Goal: Information Seeking & Learning: Learn about a topic

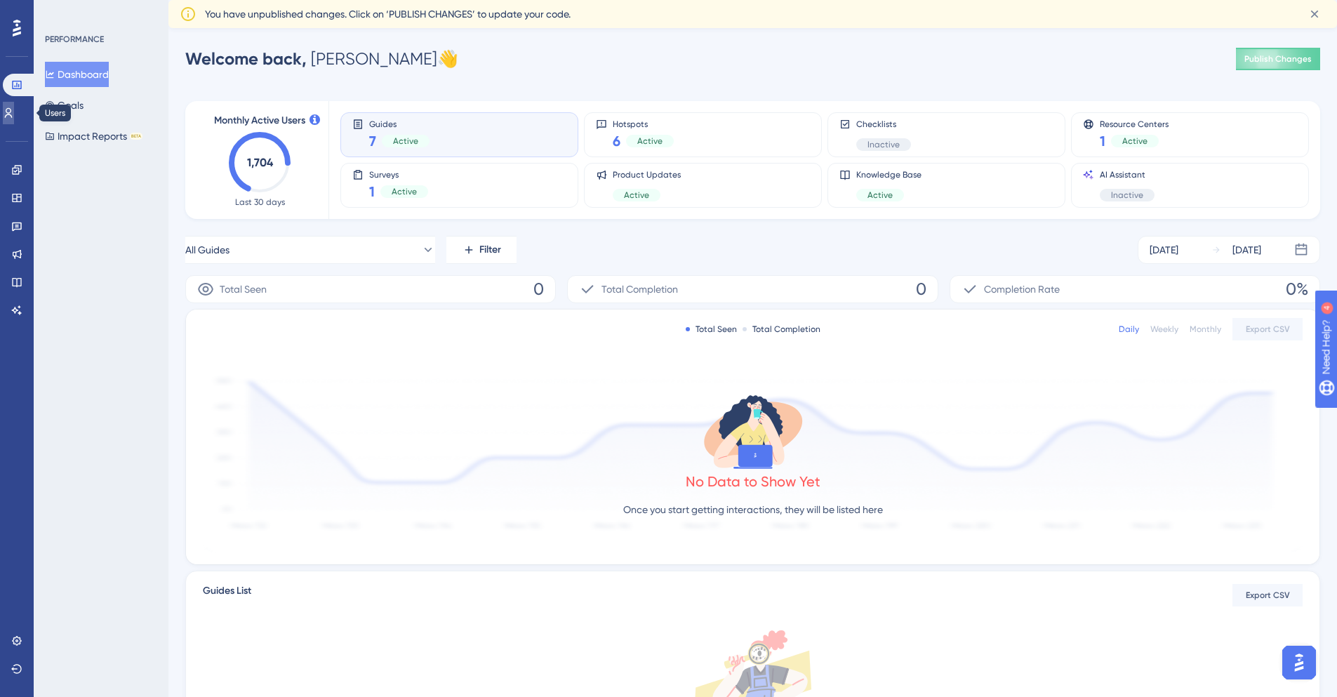
click at [13, 109] on icon at bounding box center [9, 113] width 8 height 10
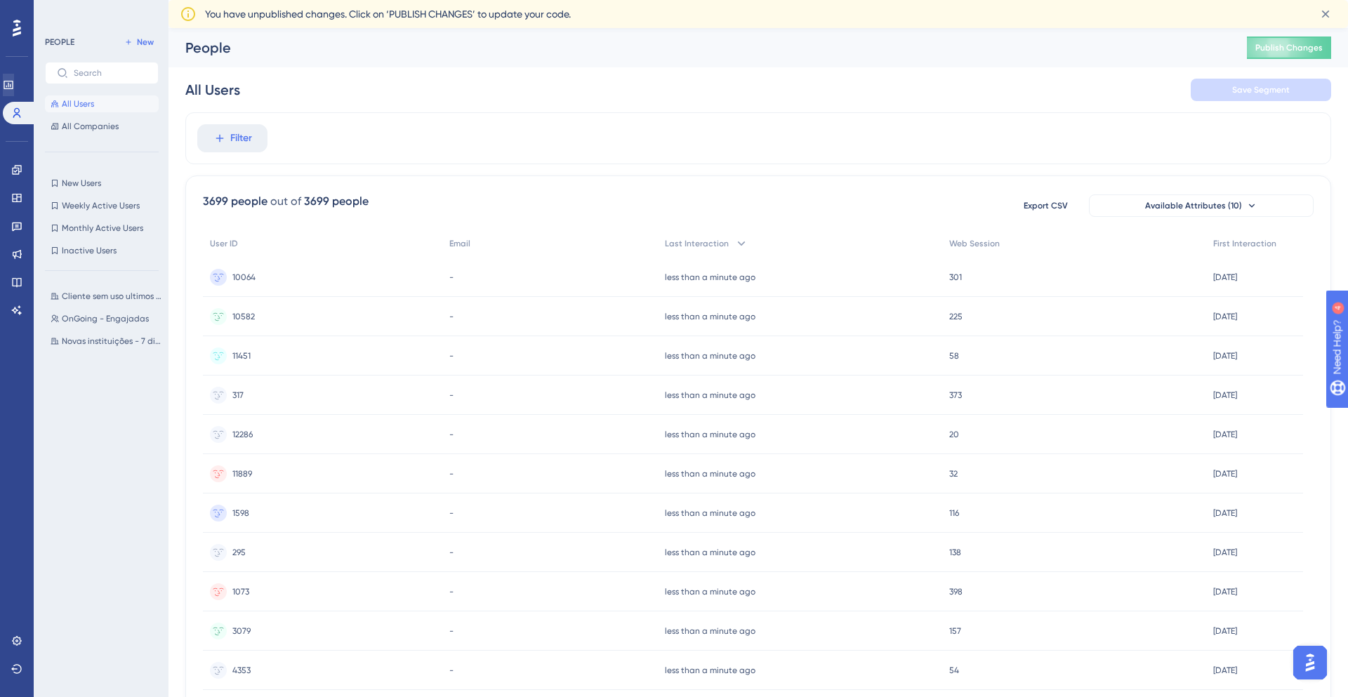
click at [13, 98] on div "Performance Users" at bounding box center [17, 99] width 28 height 51
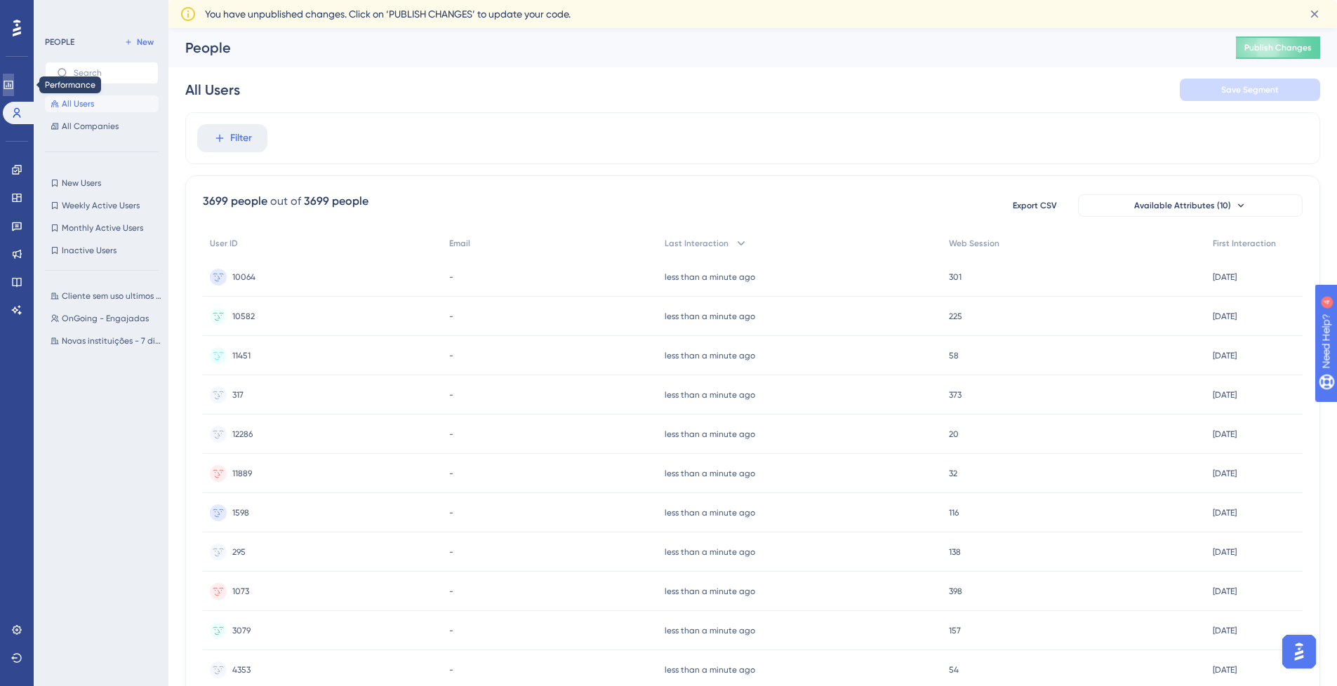
click at [11, 91] on link at bounding box center [8, 85] width 11 height 22
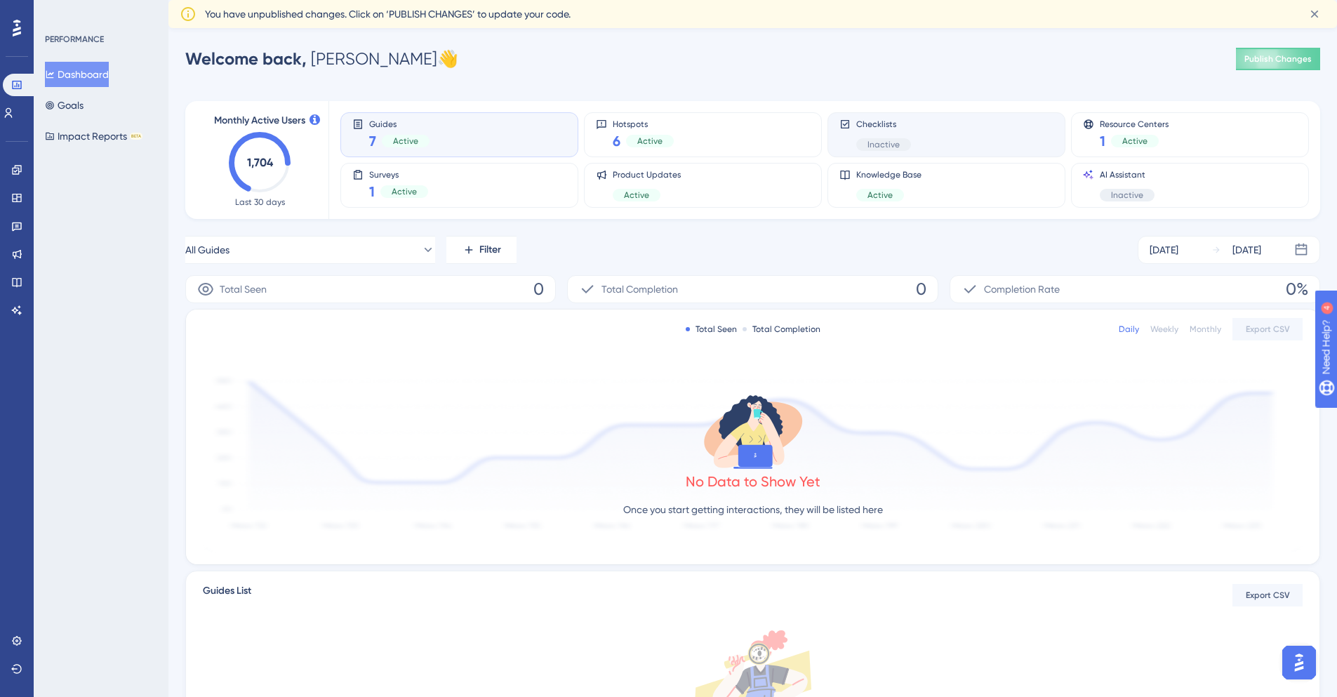
click at [910, 137] on div "Checklists Inactive" at bounding box center [946, 135] width 214 height 32
click at [452, 143] on div "Guides 7 Active" at bounding box center [459, 135] width 214 height 32
click at [891, 127] on span "Checklists" at bounding box center [883, 124] width 55 height 11
click at [365, 247] on button "All Checklists" at bounding box center [310, 250] width 250 height 28
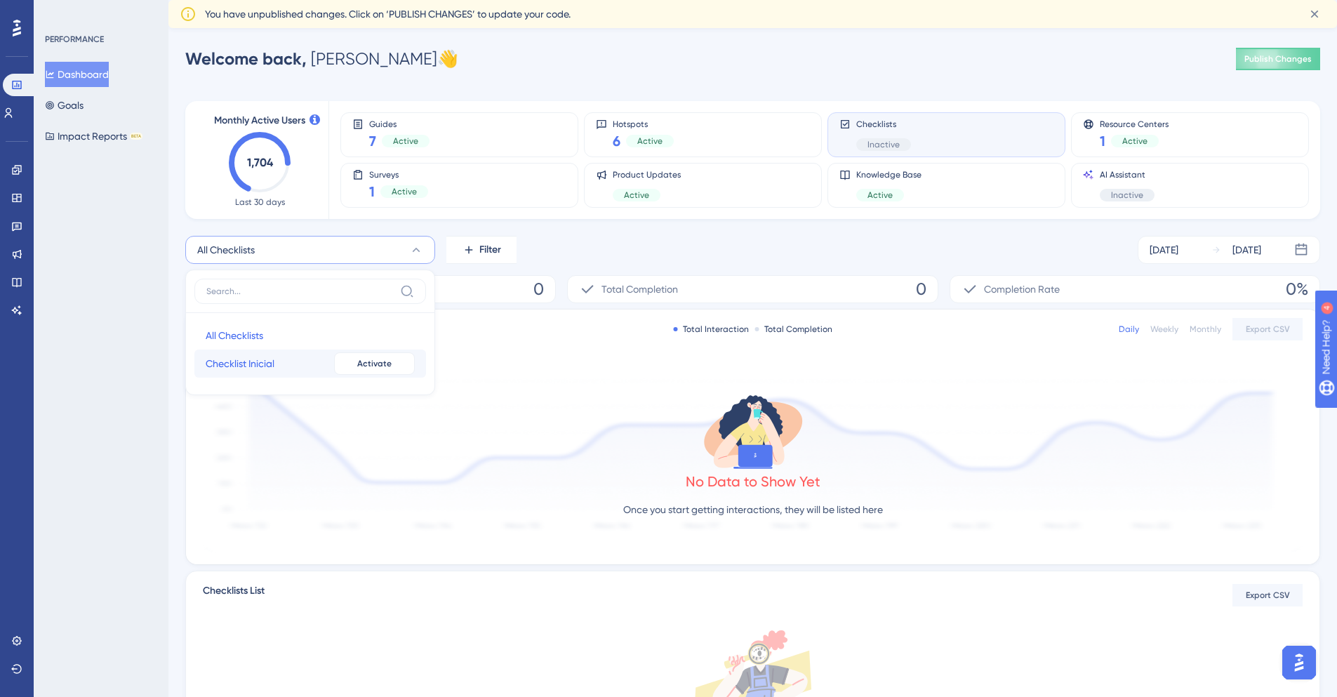
click at [290, 353] on button "Checklist Inicial Checklist Inicial Inactive Activate" at bounding box center [310, 364] width 232 height 28
drag, startPoint x: 357, startPoint y: 255, endPoint x: 350, endPoint y: 263, distance: 10.4
click at [357, 256] on button "Checklist Inicial" at bounding box center [310, 250] width 250 height 28
click at [292, 333] on button "All Checklists All Checklists" at bounding box center [310, 335] width 232 height 28
click at [632, 291] on span "Total Completion" at bounding box center [640, 289] width 77 height 17
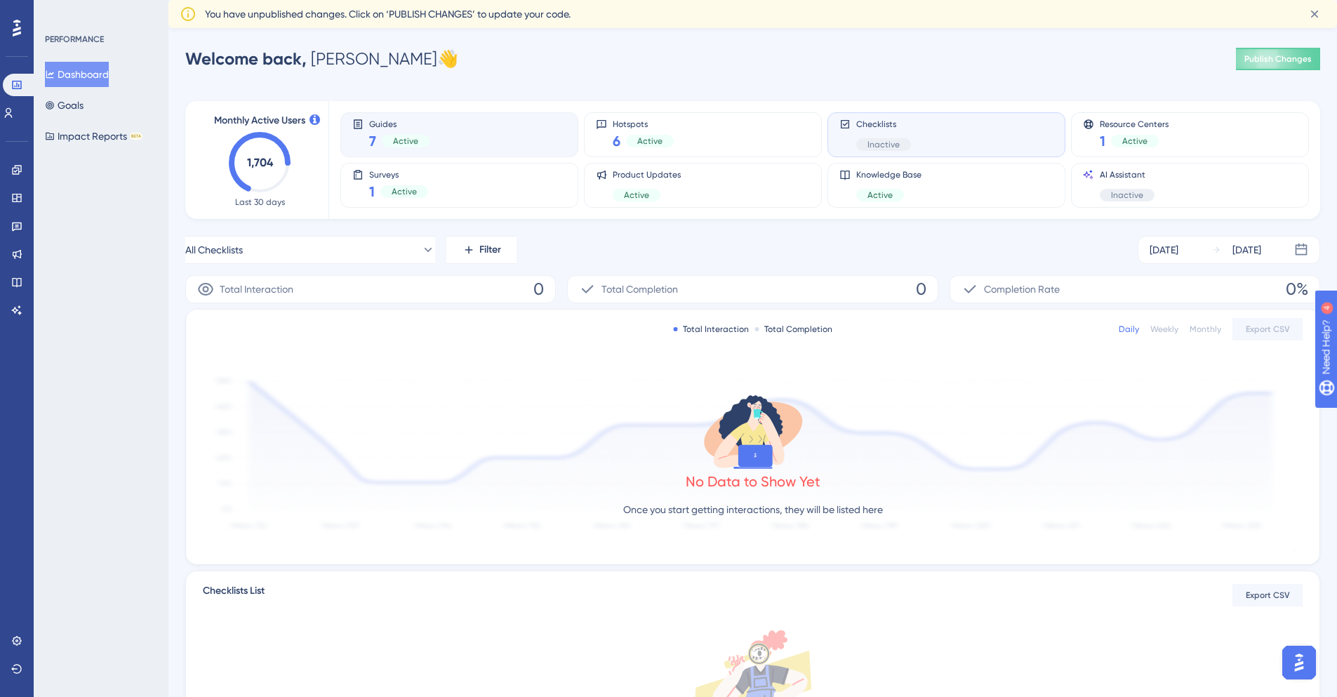
click at [503, 121] on div "Guides 7 Active" at bounding box center [459, 135] width 214 height 32
click at [1190, 258] on div "[DATE] [DATE]" at bounding box center [1229, 250] width 182 height 28
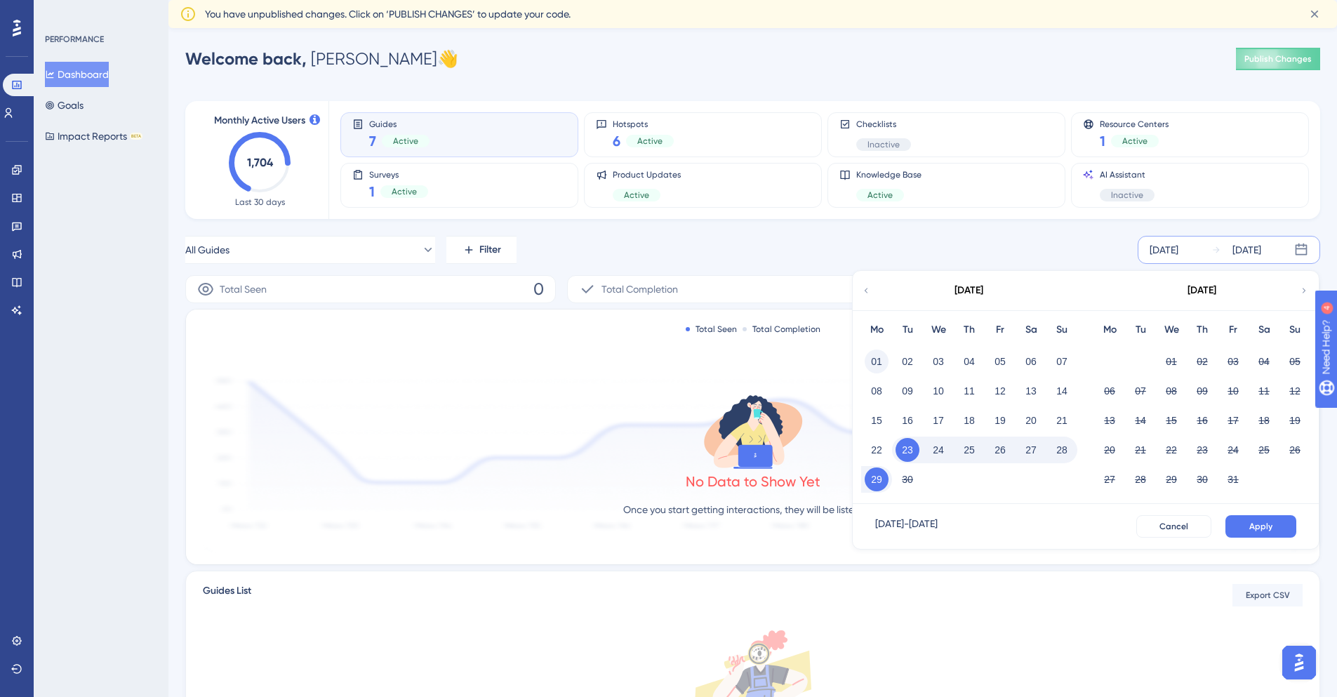
click at [877, 367] on button "01" at bounding box center [877, 362] width 24 height 24
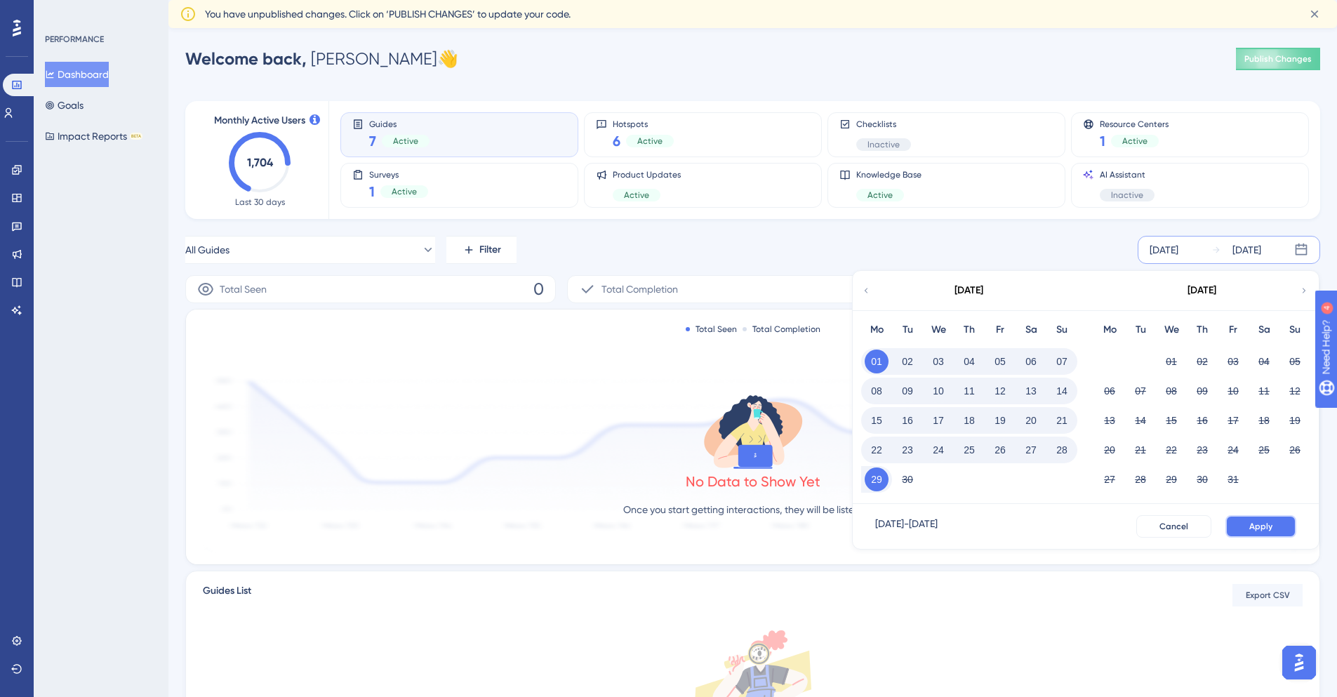
click at [1287, 532] on button "Apply" at bounding box center [1261, 526] width 71 height 22
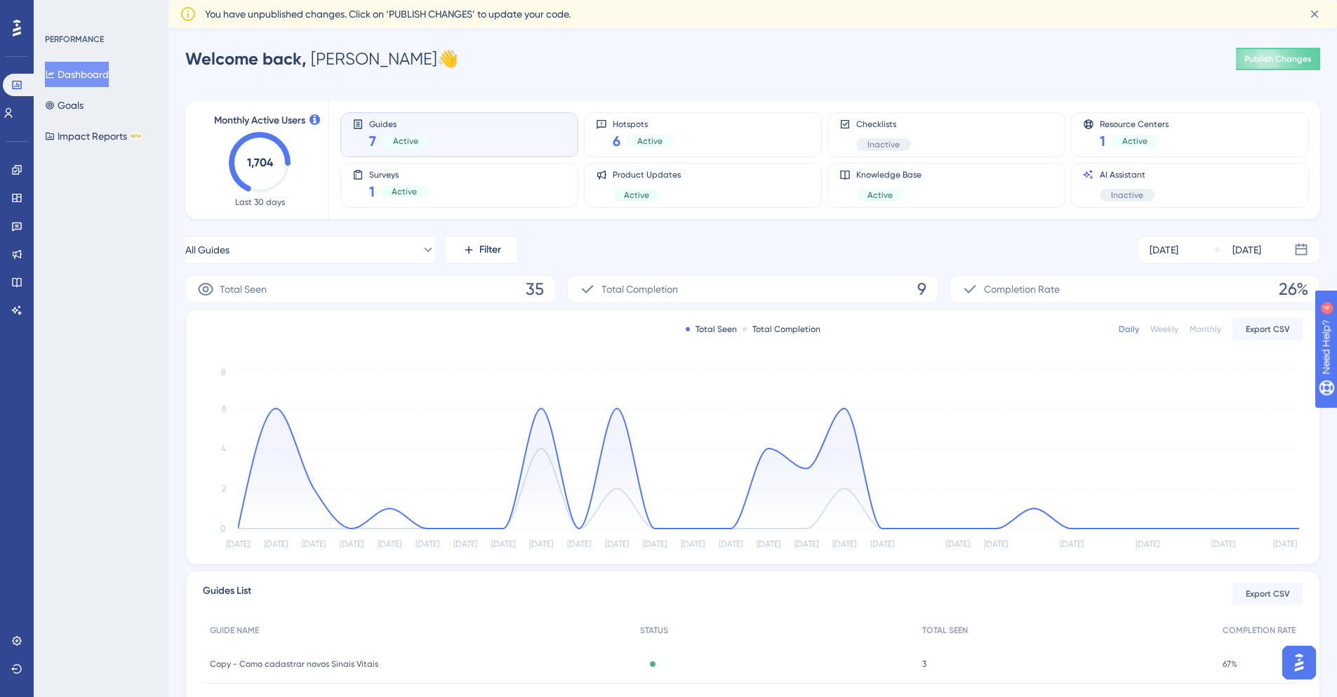
click at [713, 286] on div "Total Completion 9" at bounding box center [752, 289] width 371 height 28
click at [424, 248] on button "All Guides" at bounding box center [310, 250] width 250 height 28
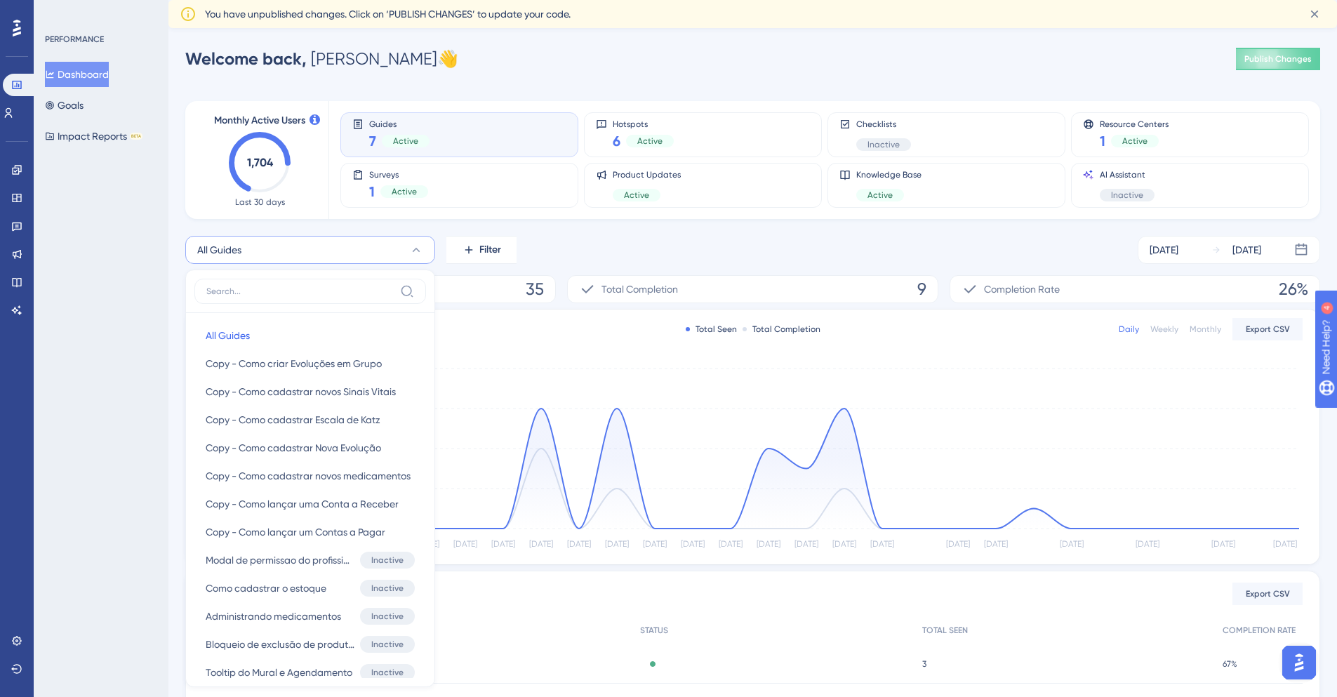
scroll to position [116, 0]
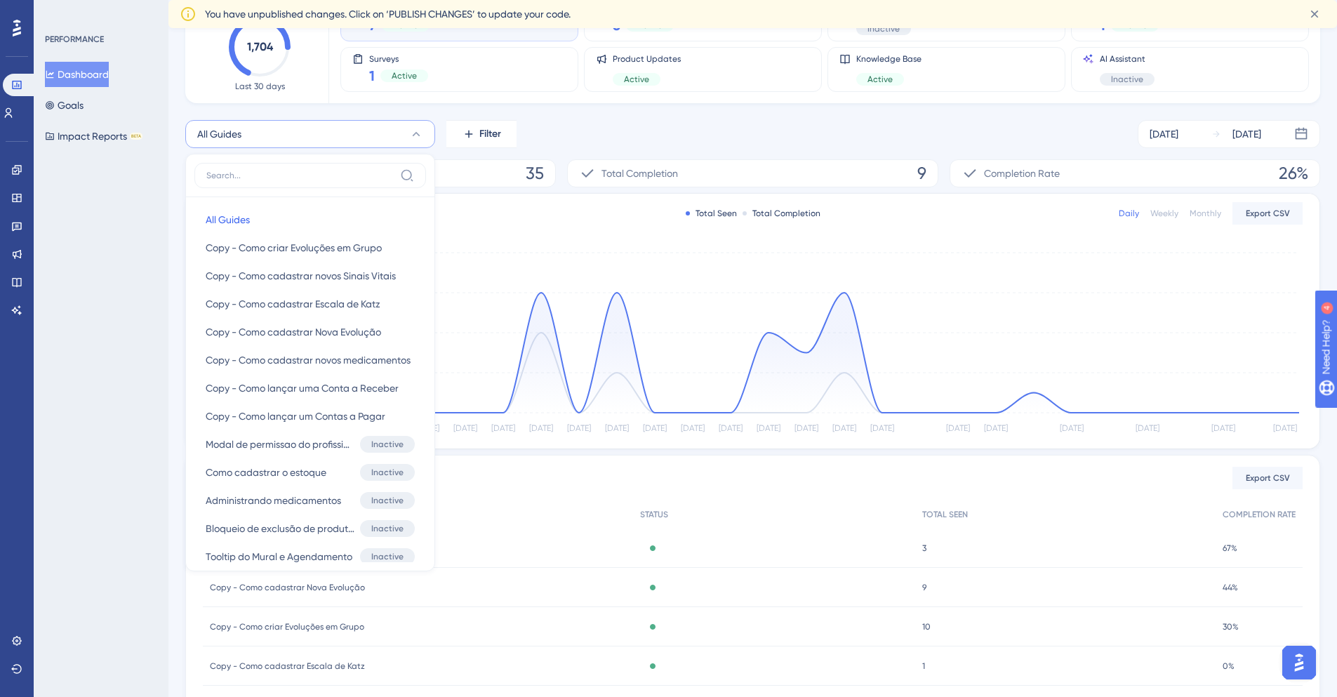
click at [584, 131] on div "All Guides All Guides All Guides Copy - Como criar Evoluções em Grupo Copy - Co…" at bounding box center [752, 134] width 1135 height 28
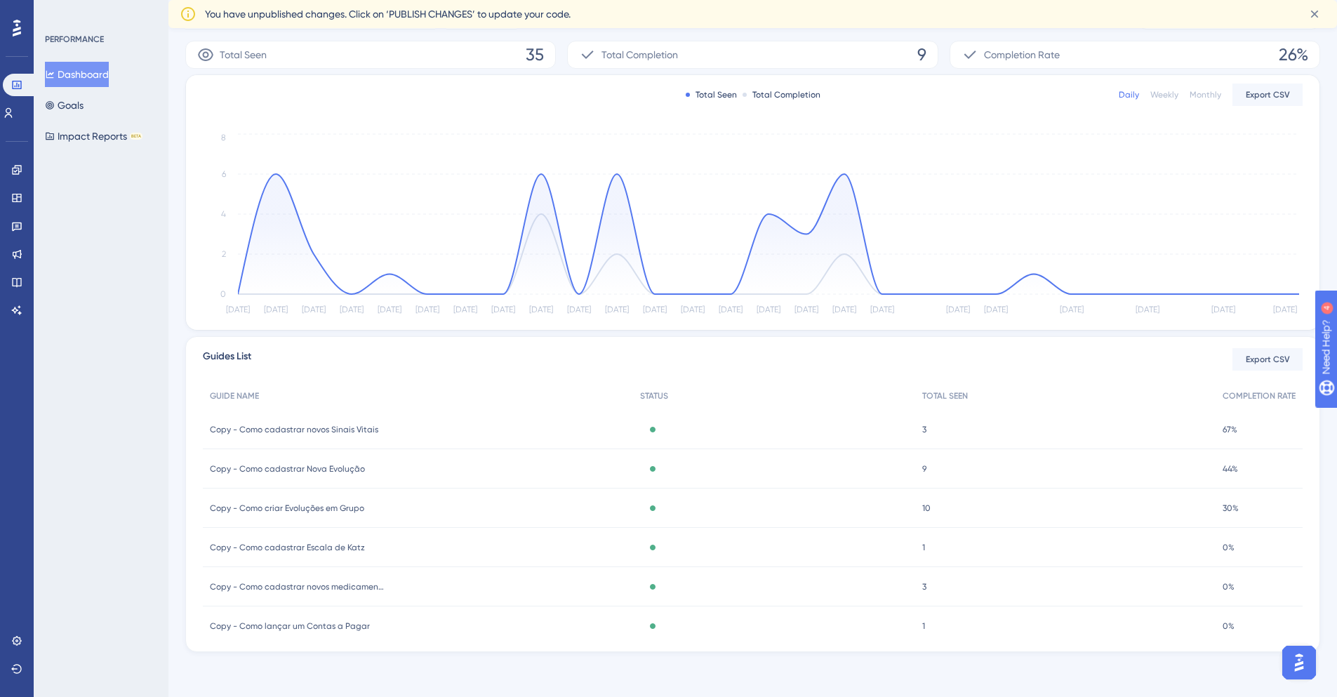
scroll to position [0, 0]
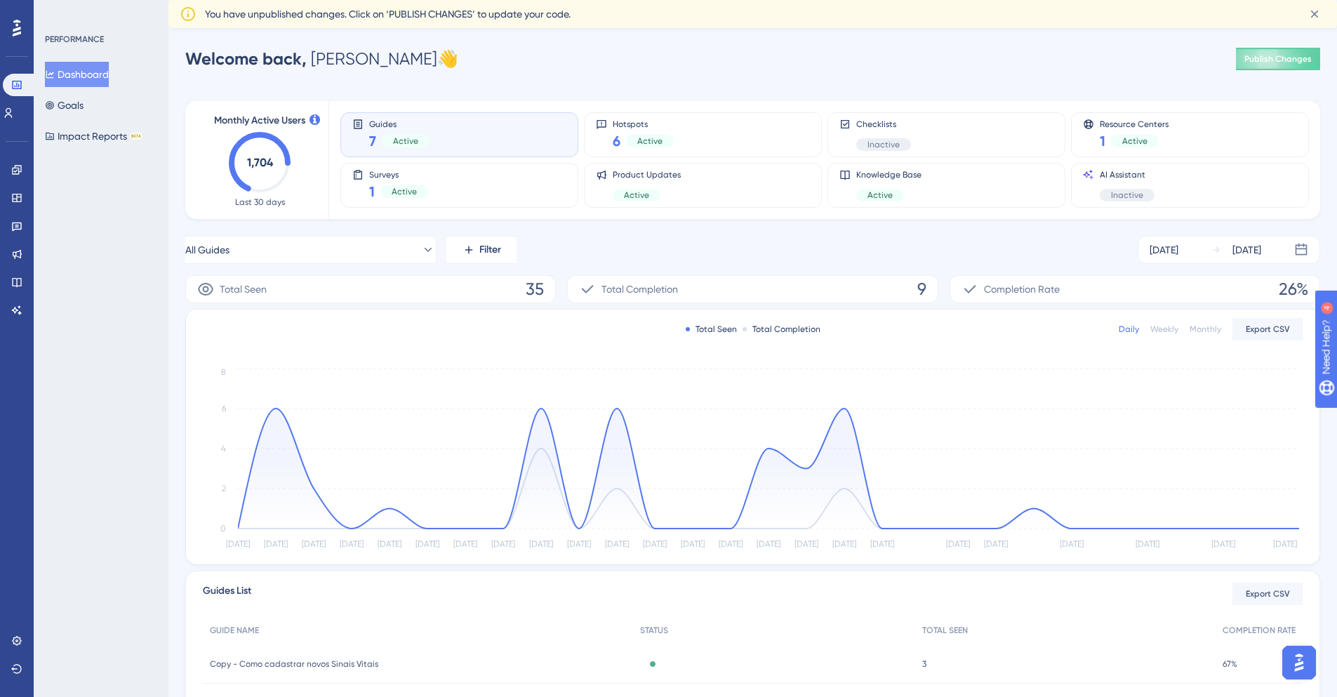
click at [774, 326] on div "Total Completion" at bounding box center [782, 329] width 78 height 11
click at [744, 328] on div at bounding box center [745, 329] width 4 height 4
click at [687, 330] on div at bounding box center [688, 329] width 4 height 4
click at [780, 325] on div "Total Completion" at bounding box center [782, 329] width 78 height 11
click at [255, 294] on span "Total Seen" at bounding box center [243, 289] width 47 height 17
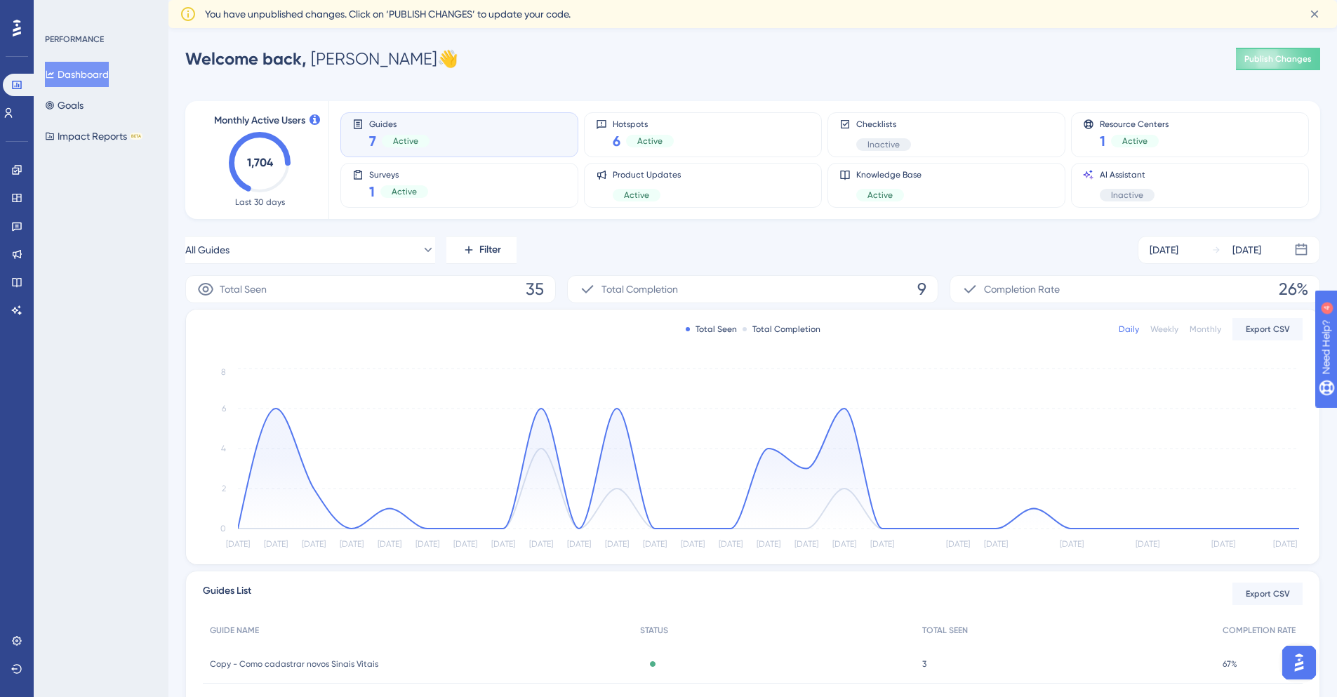
drag, startPoint x: 205, startPoint y: 287, endPoint x: 335, endPoint y: 291, distance: 129.9
click at [206, 288] on icon at bounding box center [205, 289] width 17 height 17
drag, startPoint x: 543, startPoint y: 300, endPoint x: 526, endPoint y: 293, distance: 17.6
click at [543, 300] on div "Total Seen 35" at bounding box center [370, 289] width 371 height 28
click at [461, 251] on button "Filter" at bounding box center [481, 250] width 70 height 28
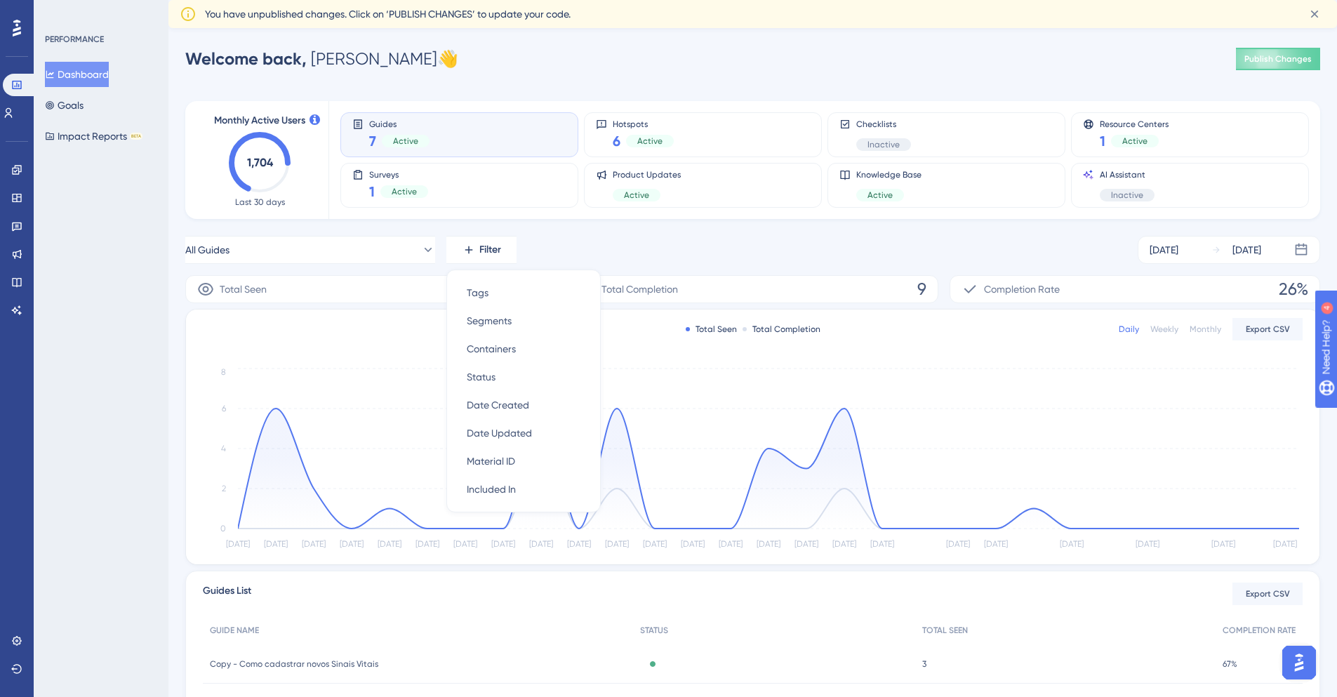
scroll to position [42, 0]
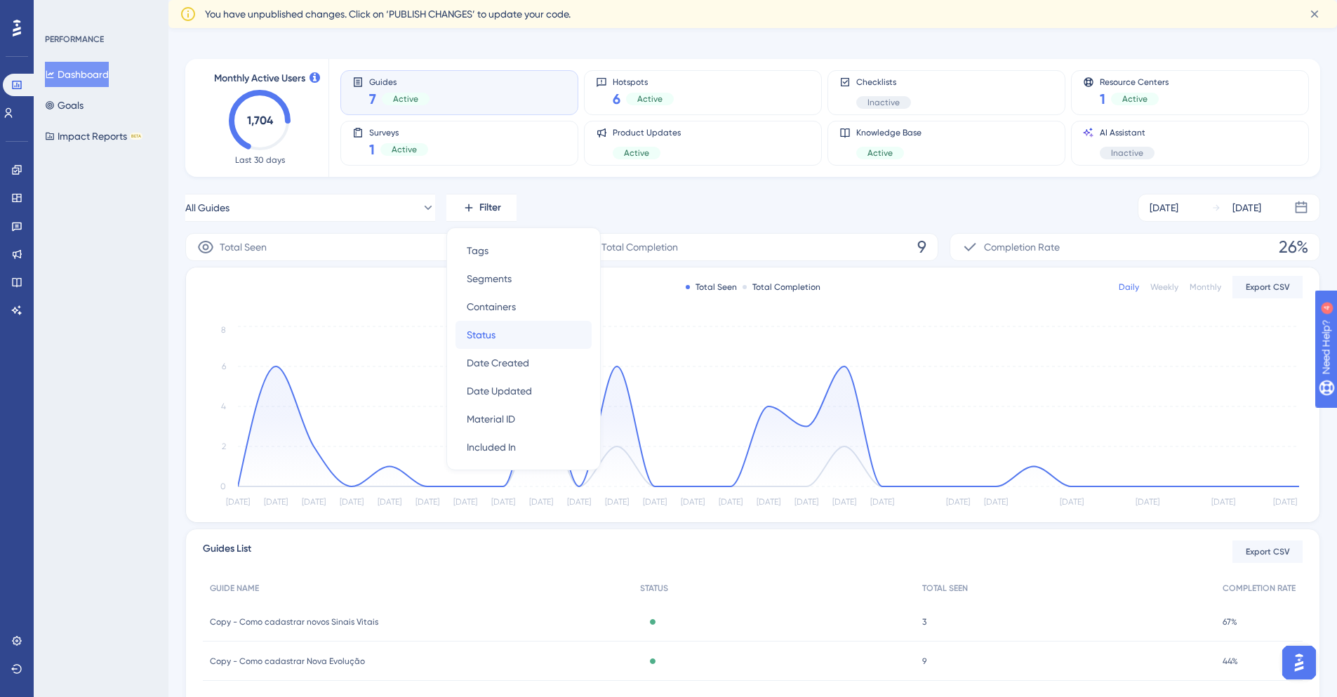
click at [534, 339] on div "Status Status" at bounding box center [524, 335] width 114 height 28
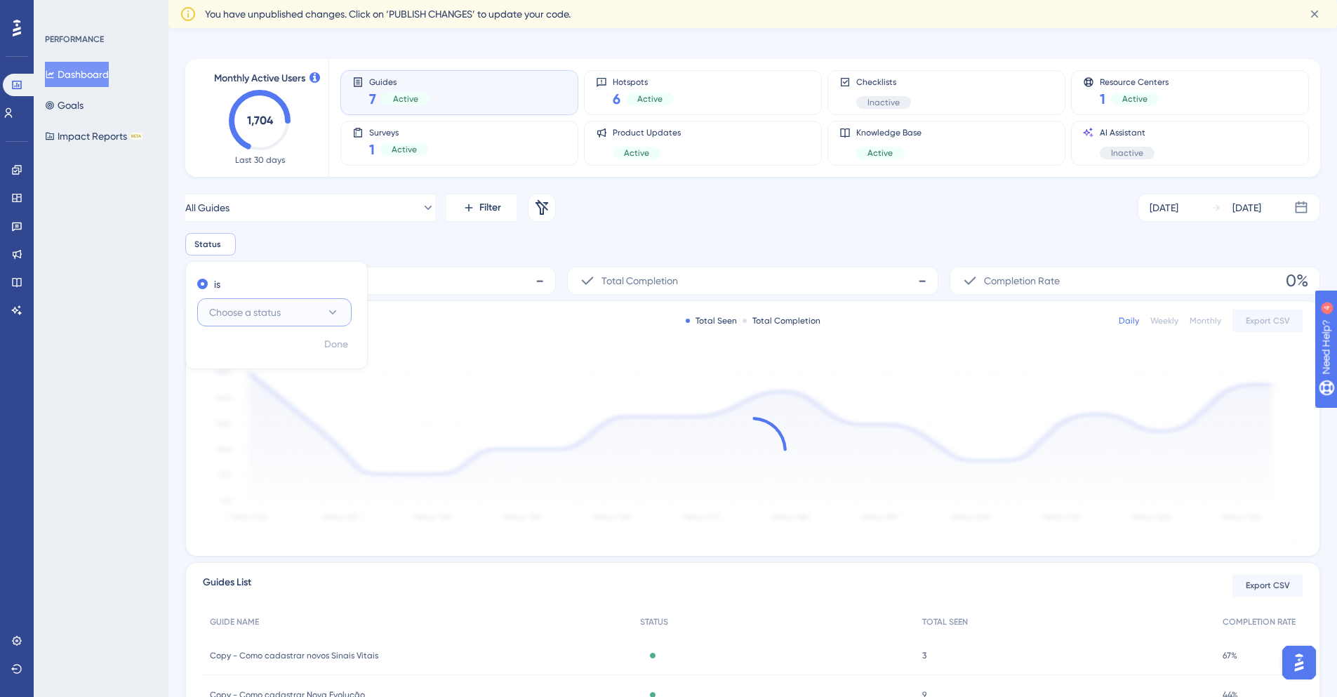
click at [321, 309] on button "Choose a status" at bounding box center [274, 312] width 154 height 28
click at [322, 312] on button "Choose a status" at bounding box center [274, 312] width 154 height 28
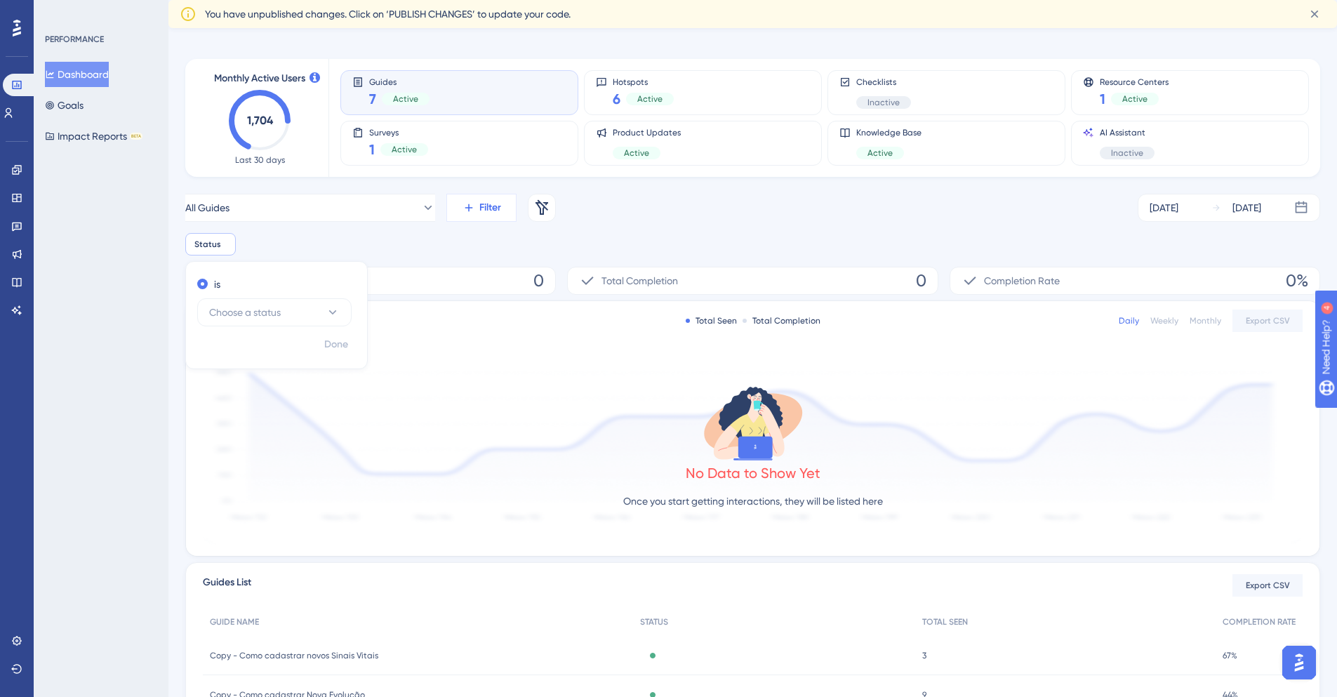
click at [488, 203] on span "Filter" at bounding box center [490, 207] width 22 height 17
click at [220, 250] on div "Status Remove" at bounding box center [210, 244] width 51 height 22
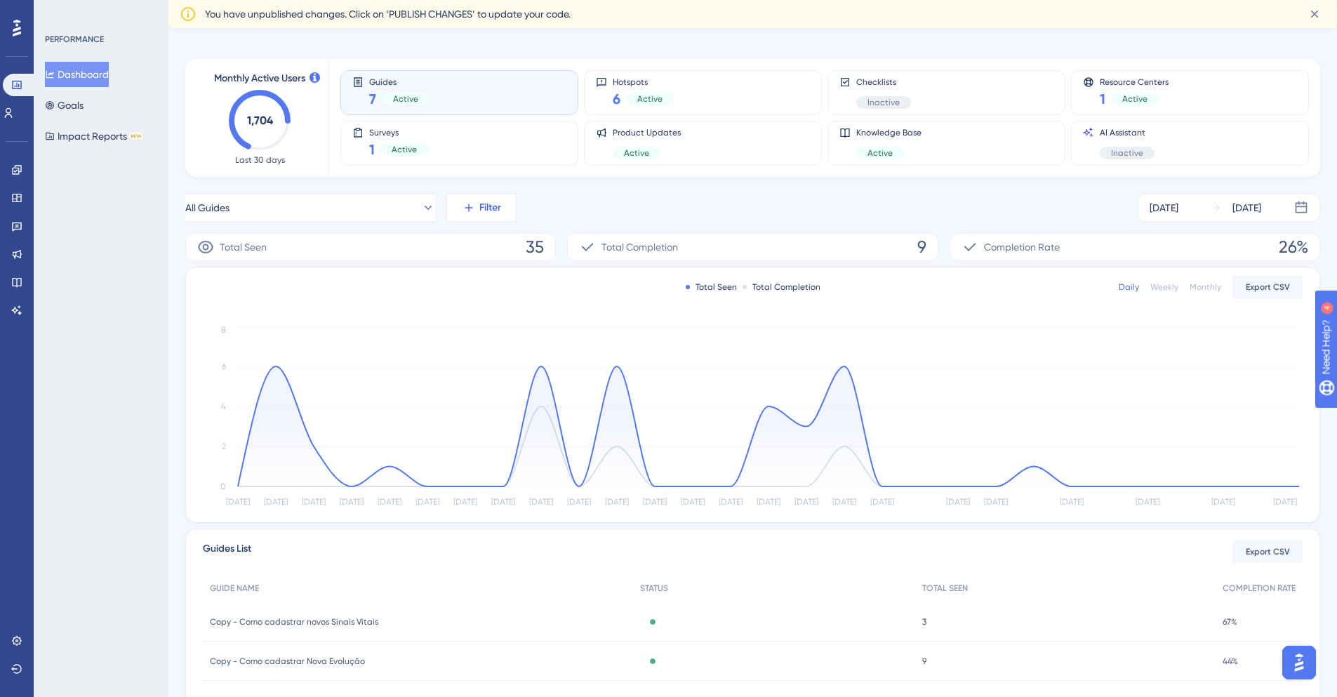
click at [469, 211] on icon at bounding box center [469, 207] width 13 height 13
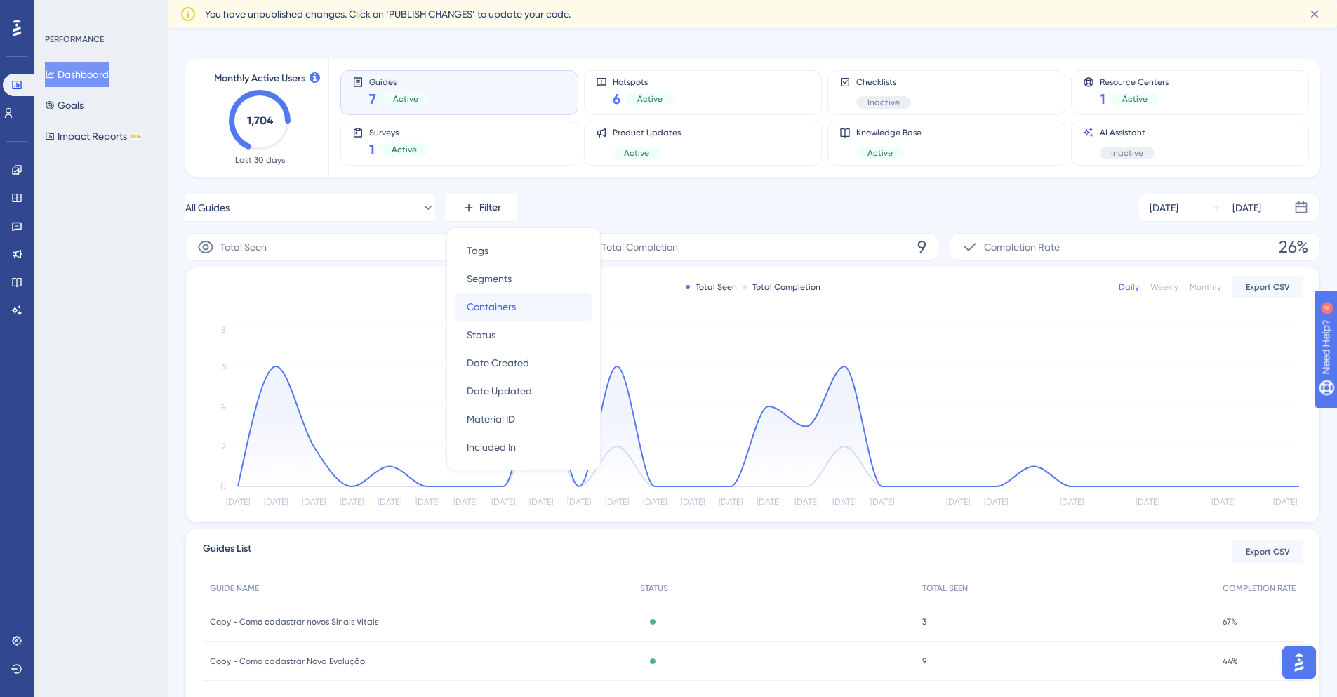
click at [524, 301] on div "Containers Containers" at bounding box center [524, 307] width 114 height 28
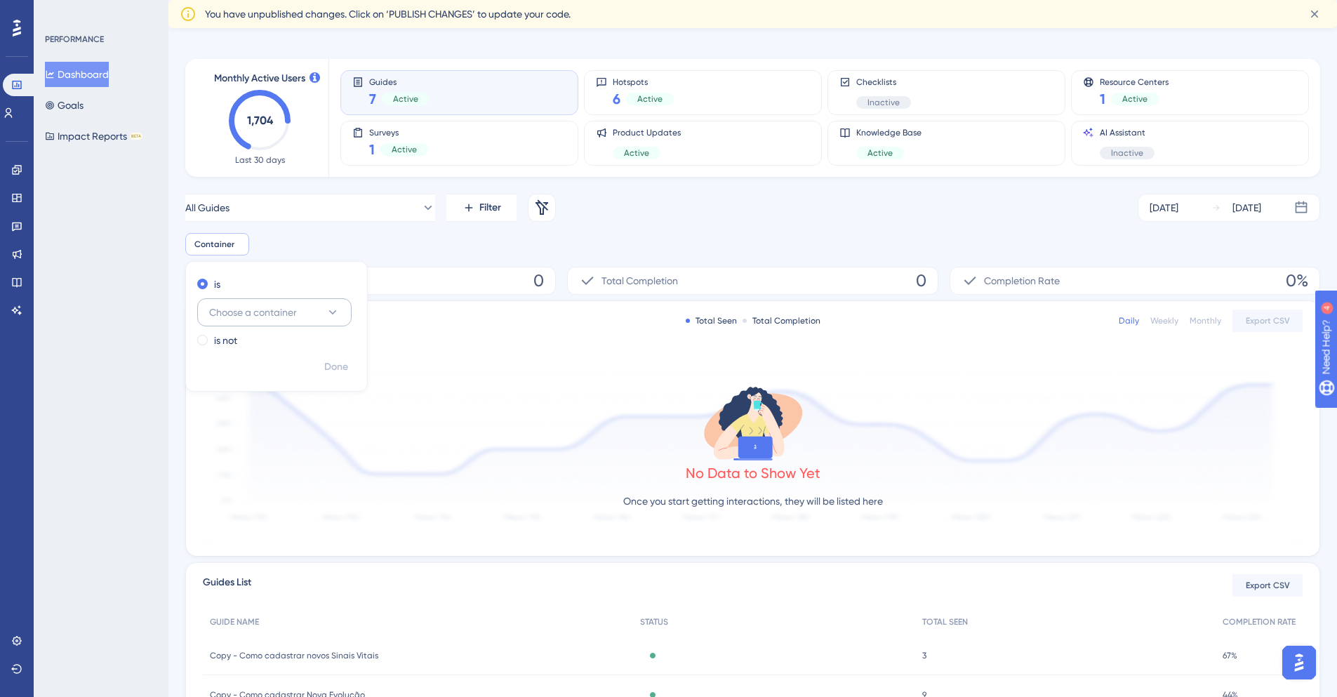
click at [284, 312] on span "Choose a container" at bounding box center [253, 312] width 88 height 17
click at [238, 244] on icon at bounding box center [239, 243] width 4 height 4
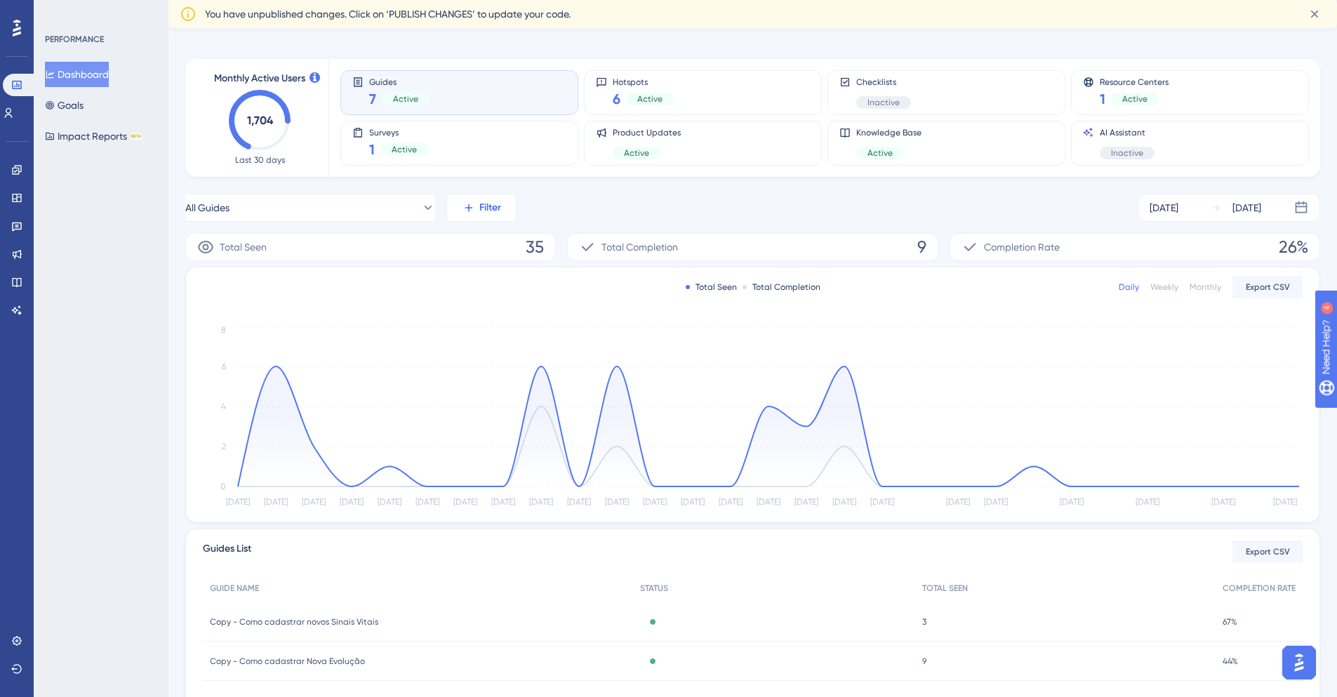
click at [491, 213] on span "Filter" at bounding box center [490, 207] width 22 height 17
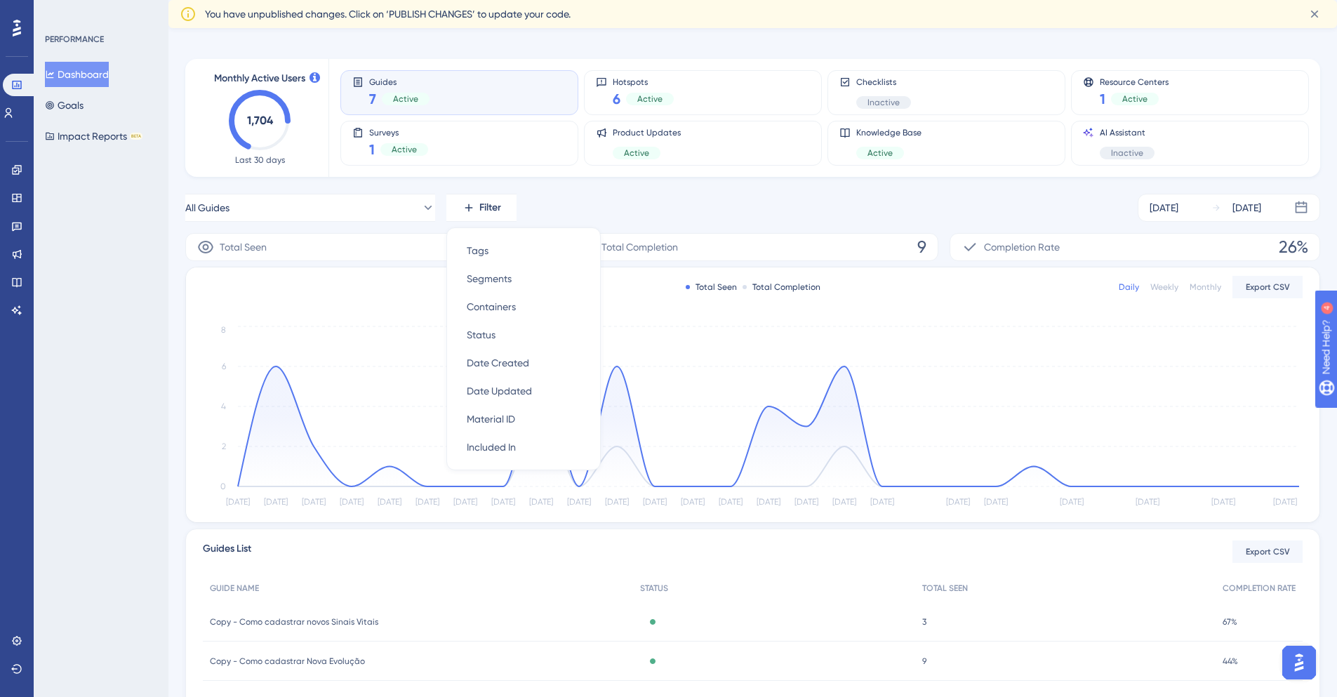
click at [635, 204] on div "All Guides Filter Tags Tags Segments Segments Containers Containers Status Stat…" at bounding box center [752, 208] width 1135 height 28
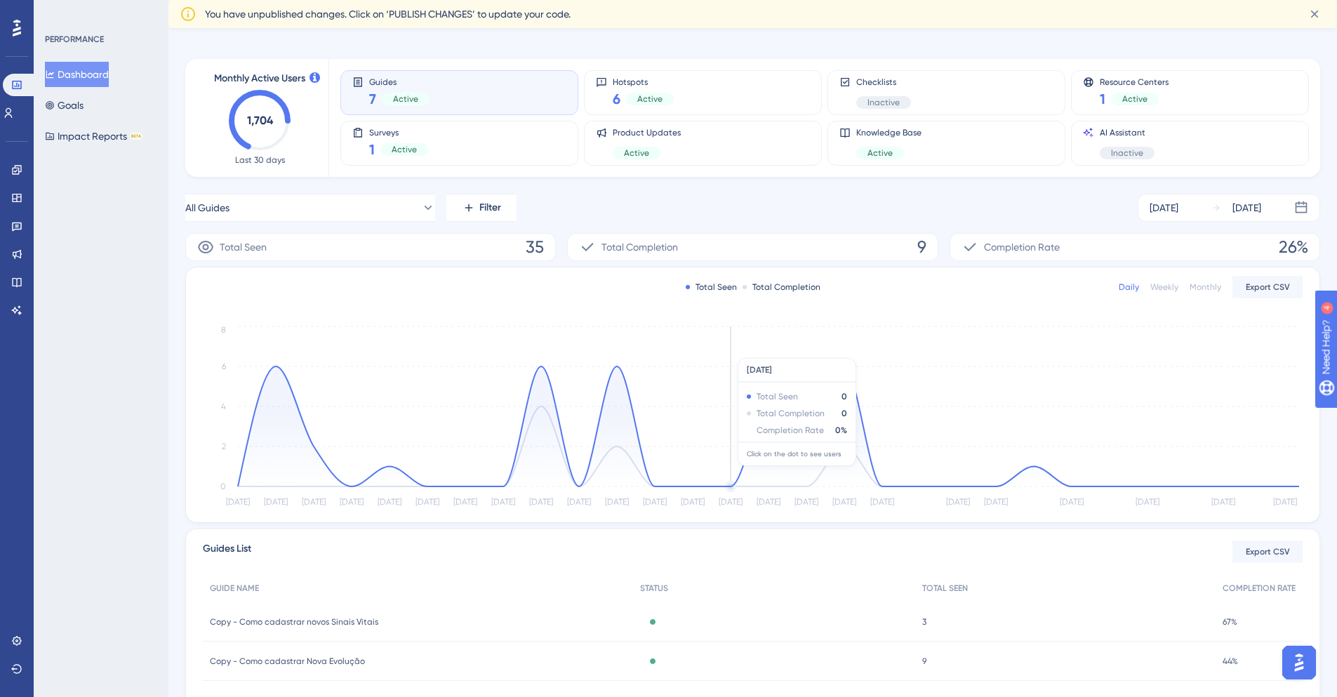
scroll to position [234, 0]
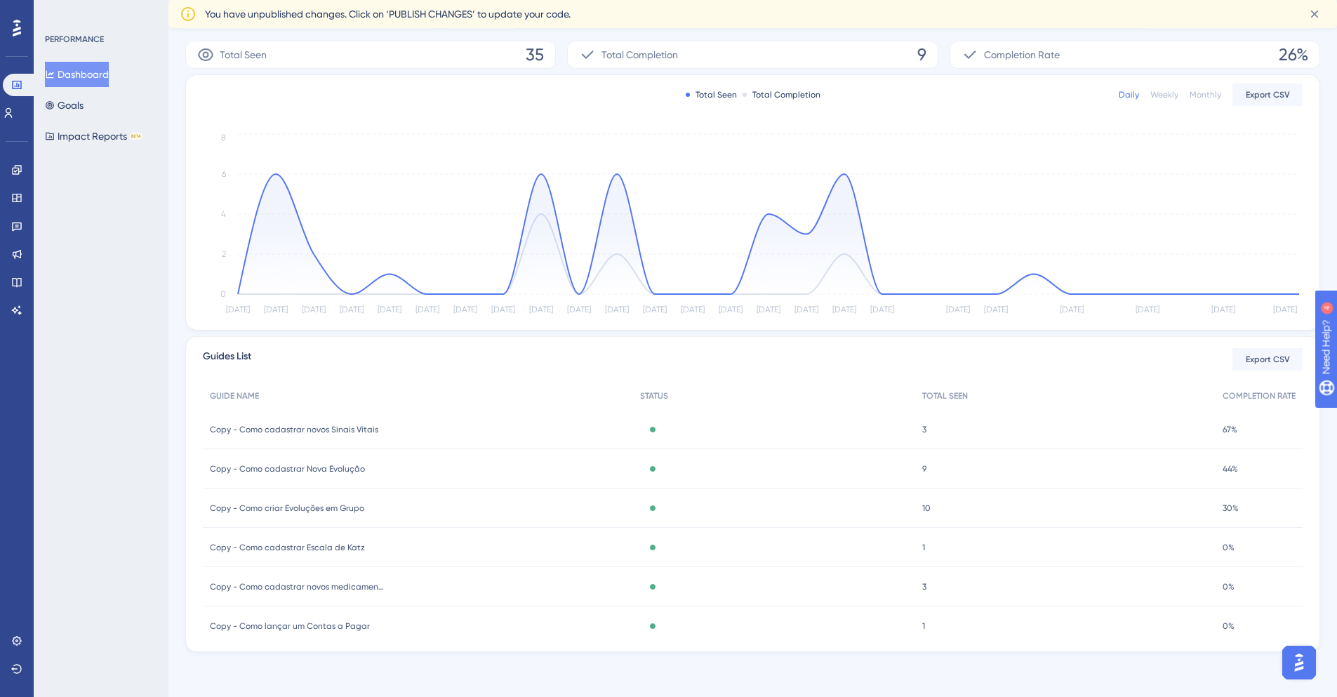
click at [237, 364] on span "Guides List" at bounding box center [227, 359] width 48 height 22
click at [1239, 400] on span "COMPLETION RATE" at bounding box center [1259, 395] width 73 height 11
click at [1235, 401] on span "COMPLETION RATE" at bounding box center [1259, 395] width 73 height 11
click at [948, 394] on span "TOTAL SEEN" at bounding box center [945, 395] width 46 height 11
drag, startPoint x: 656, startPoint y: 397, endPoint x: 477, endPoint y: 396, distance: 178.3
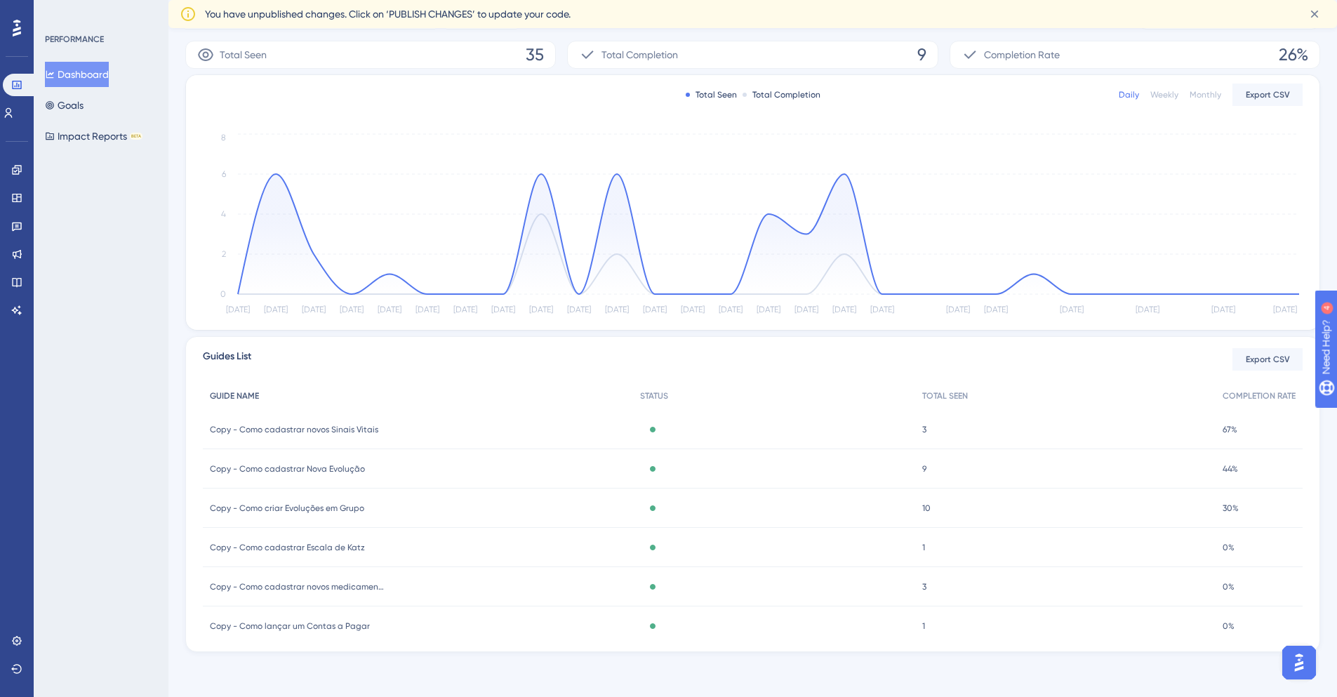
click at [656, 398] on span "STATUS" at bounding box center [654, 395] width 28 height 11
click at [230, 396] on span "GUIDE NAME" at bounding box center [234, 395] width 49 height 11
drag, startPoint x: 221, startPoint y: 356, endPoint x: 279, endPoint y: 369, distance: 59.1
click at [222, 356] on span "Guides List" at bounding box center [227, 359] width 48 height 22
drag, startPoint x: 336, startPoint y: 427, endPoint x: 404, endPoint y: 443, distance: 69.1
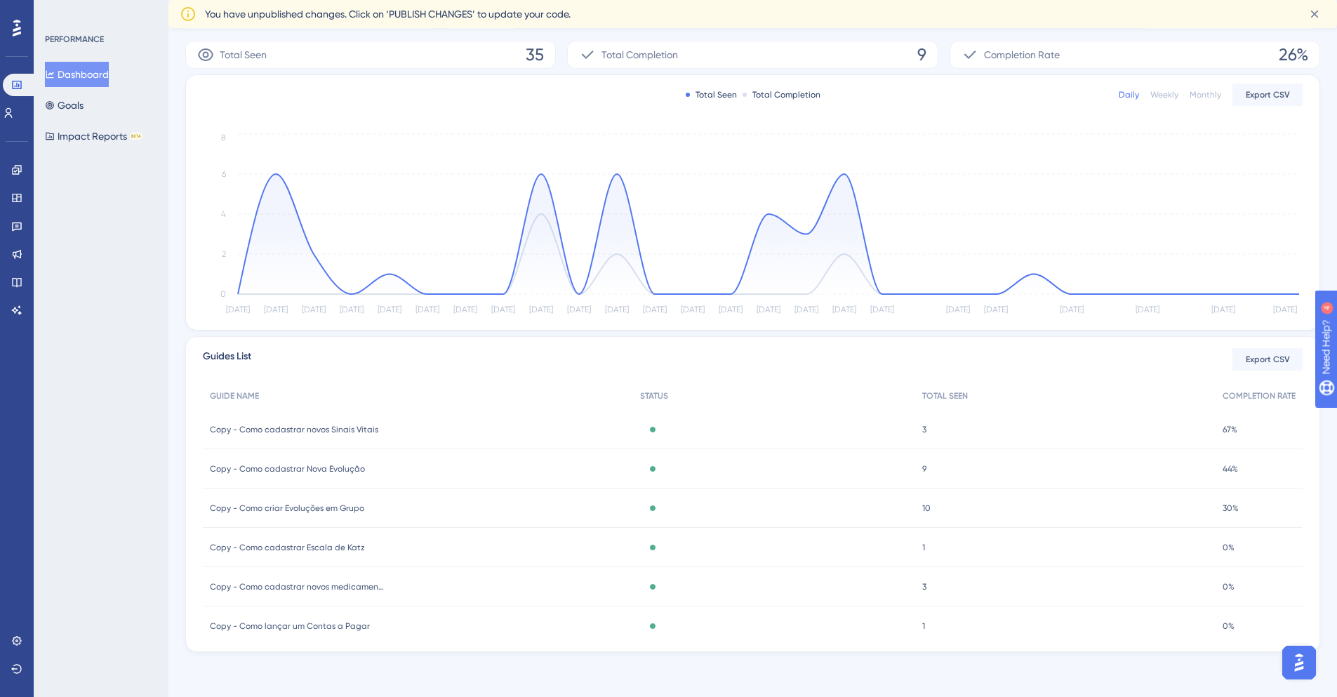
click at [337, 428] on span "Copy - Como cadastrar novos Sinais Vitais" at bounding box center [294, 429] width 168 height 11
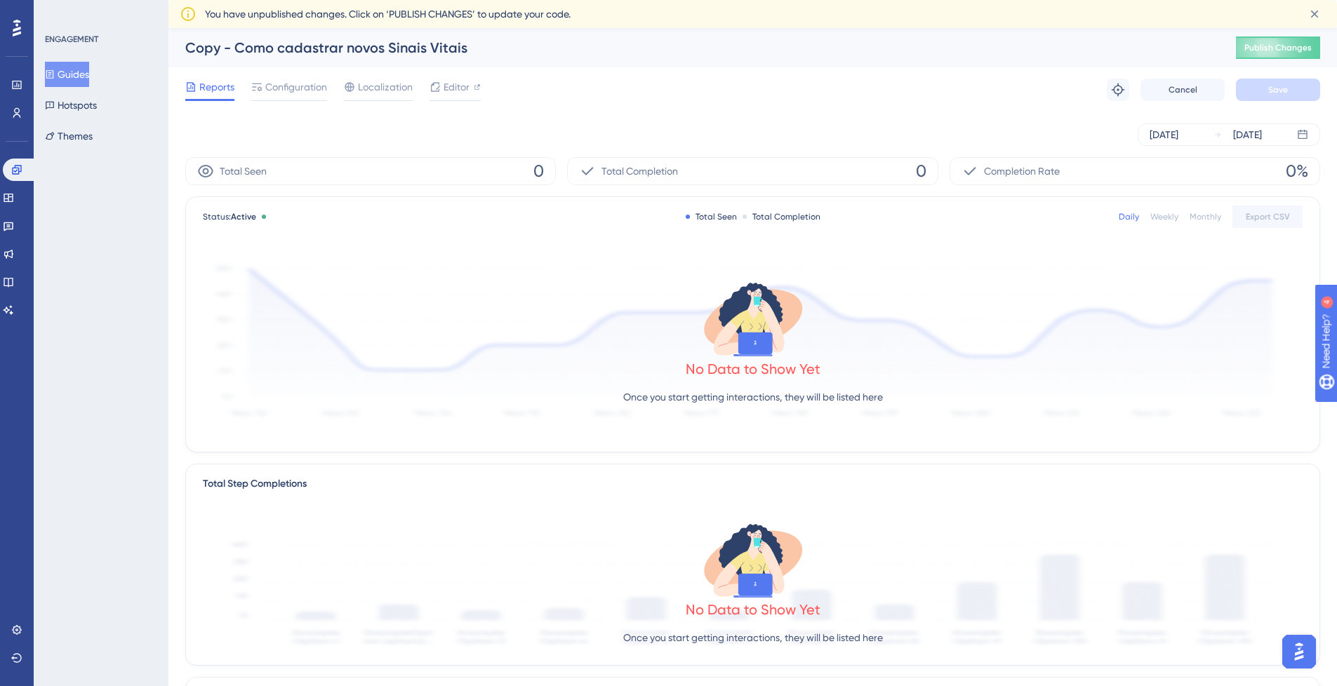
click at [506, 161] on div "Total Seen 0" at bounding box center [370, 171] width 371 height 28
click at [1033, 173] on span "Completion Rate" at bounding box center [1022, 171] width 76 height 17
click at [1030, 171] on span "Completion Rate" at bounding box center [1022, 171] width 76 height 17
click at [85, 71] on button "Guides" at bounding box center [67, 74] width 44 height 25
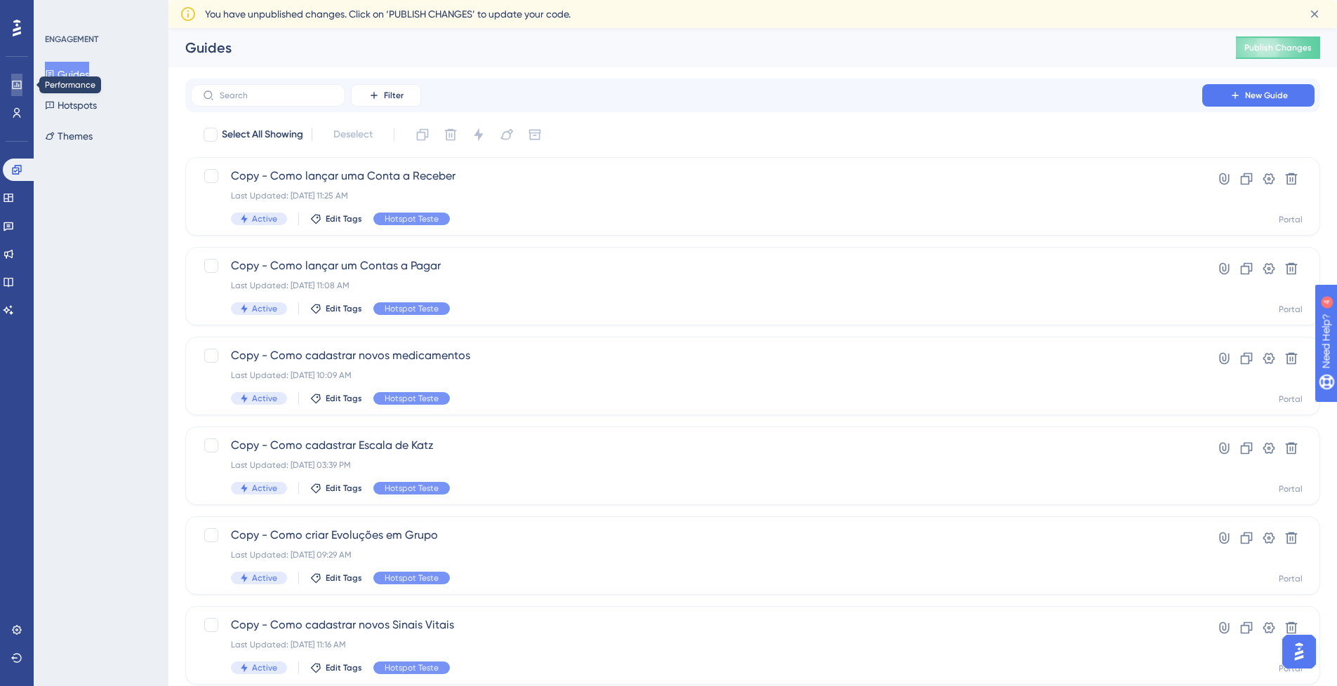
click at [13, 92] on link at bounding box center [16, 85] width 11 height 22
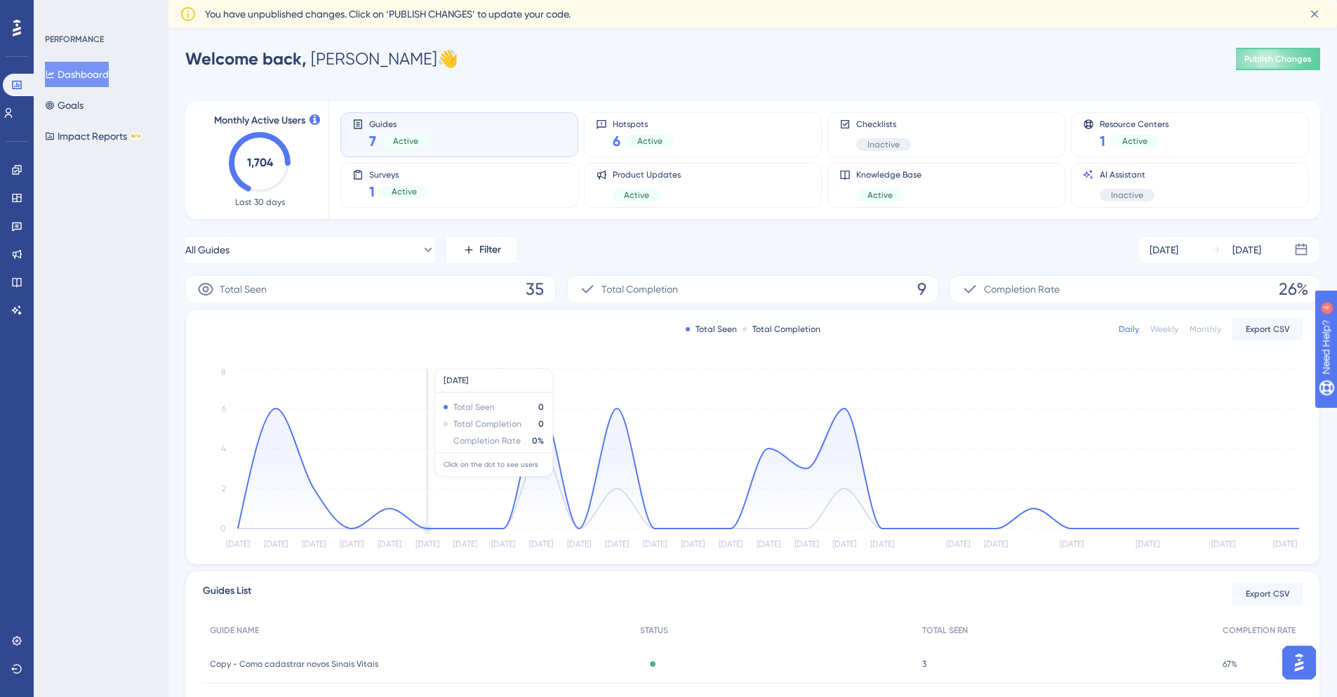
scroll to position [234, 0]
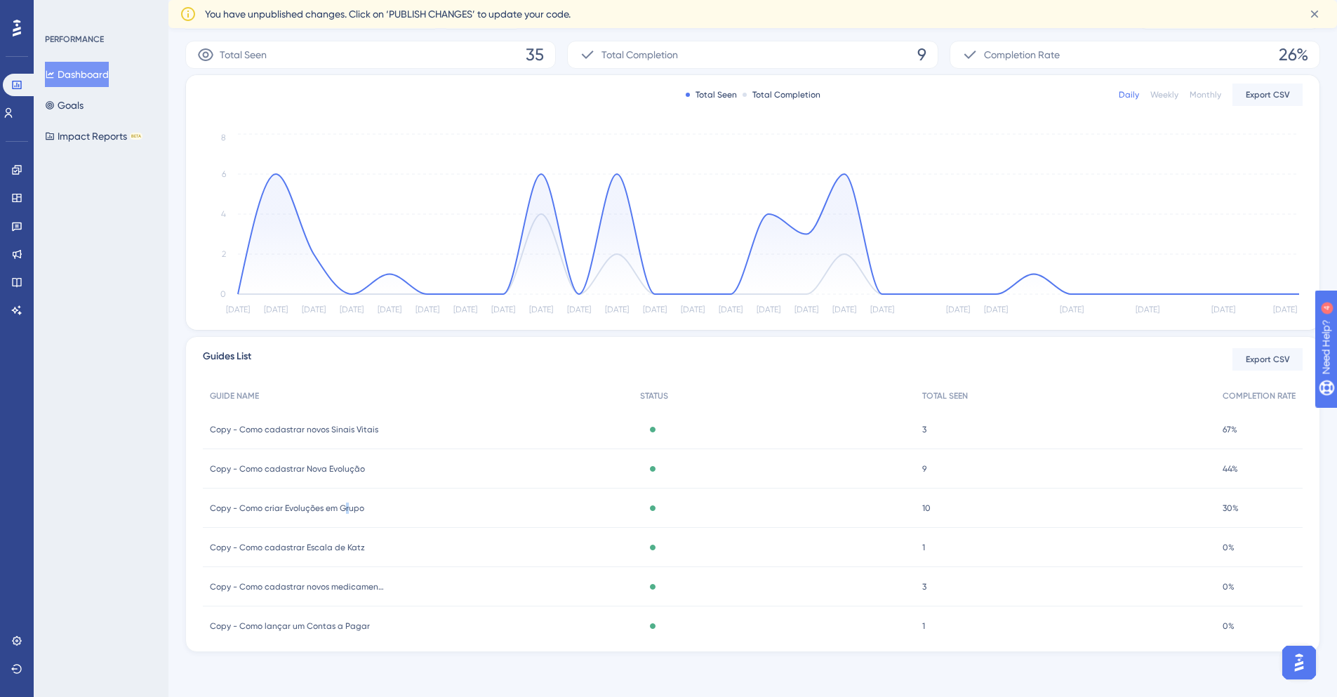
click at [347, 507] on span "Copy - Como criar Evoluções em Grupo" at bounding box center [287, 508] width 154 height 11
click at [310, 506] on span "Copy - Como criar Evoluções em Grupo" at bounding box center [287, 508] width 154 height 11
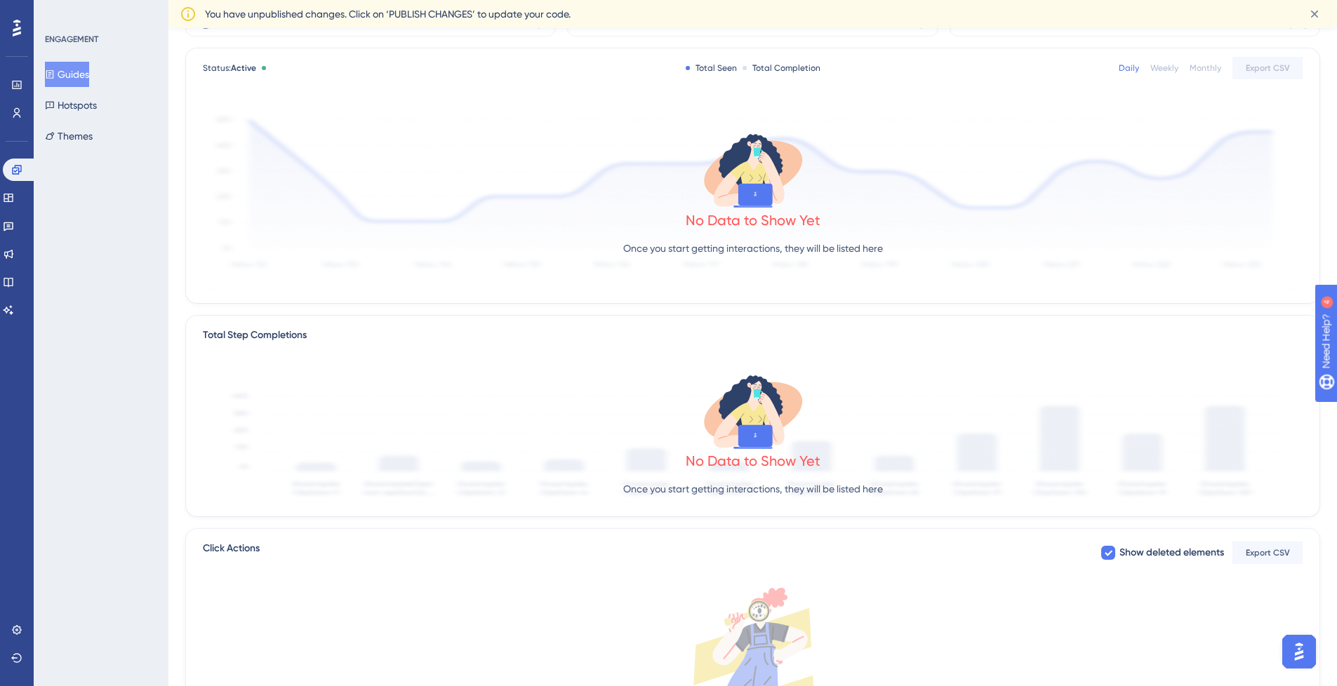
scroll to position [321, 0]
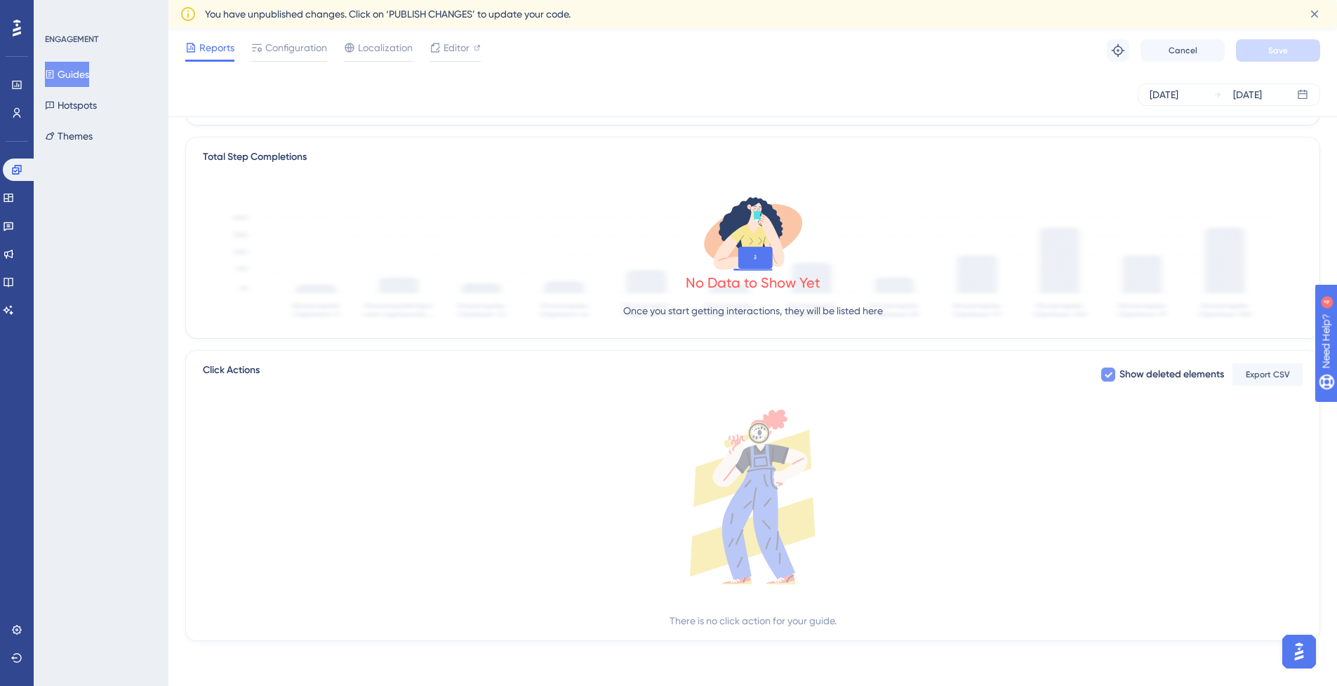
click at [1106, 378] on icon at bounding box center [1108, 374] width 8 height 11
click at [1106, 378] on div at bounding box center [1108, 375] width 14 height 14
checkbox input "true"
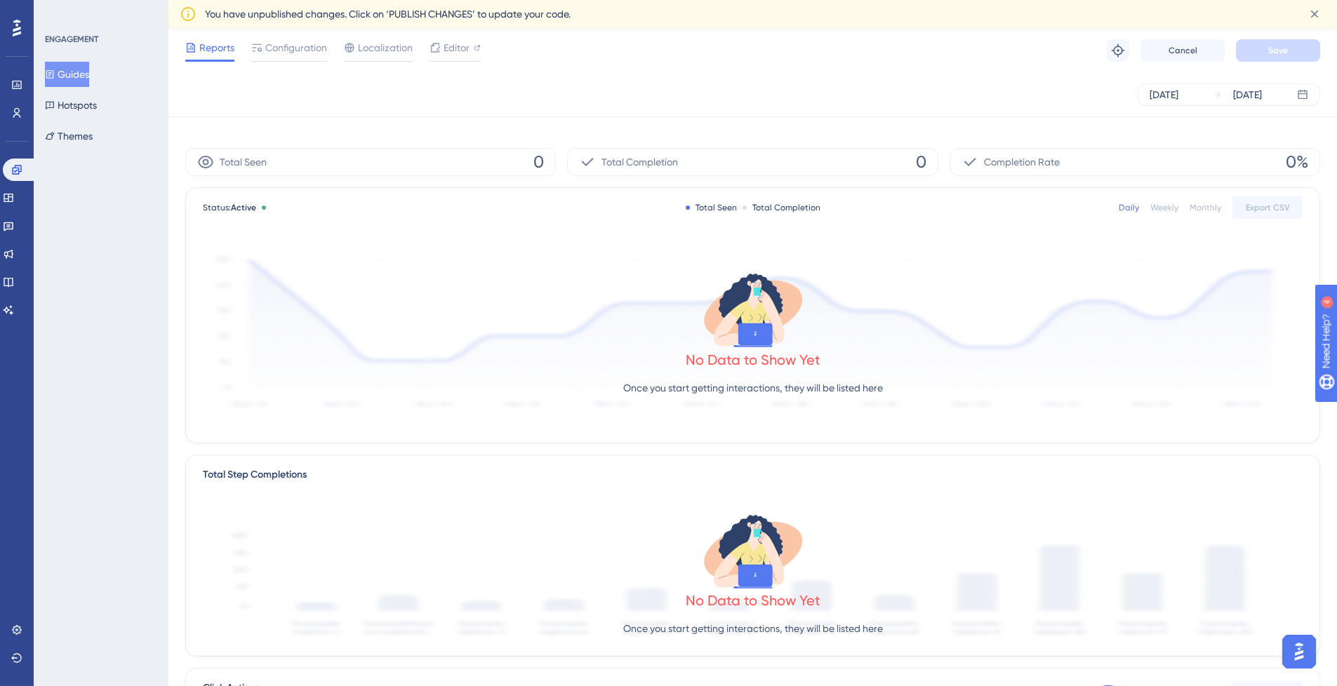
scroll to position [0, 0]
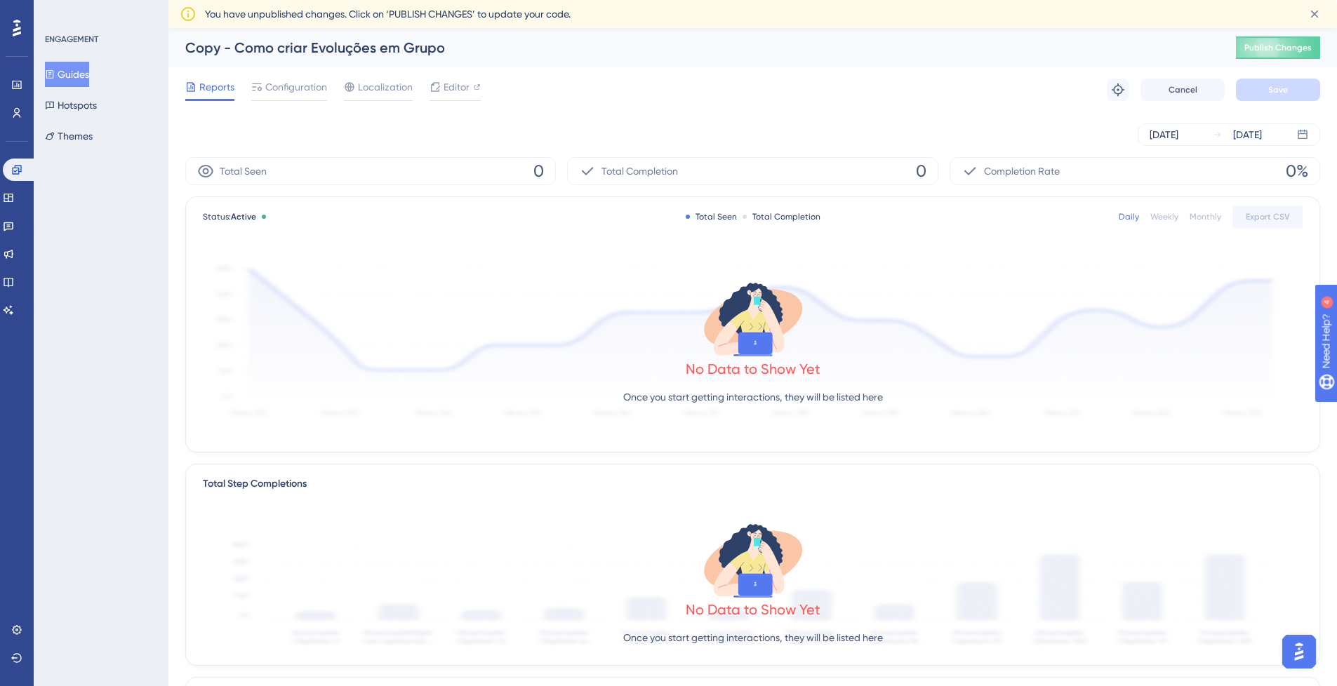
drag, startPoint x: 1189, startPoint y: 138, endPoint x: 1182, endPoint y: 149, distance: 13.2
click at [1178, 138] on div "[DATE]" at bounding box center [1164, 134] width 29 height 17
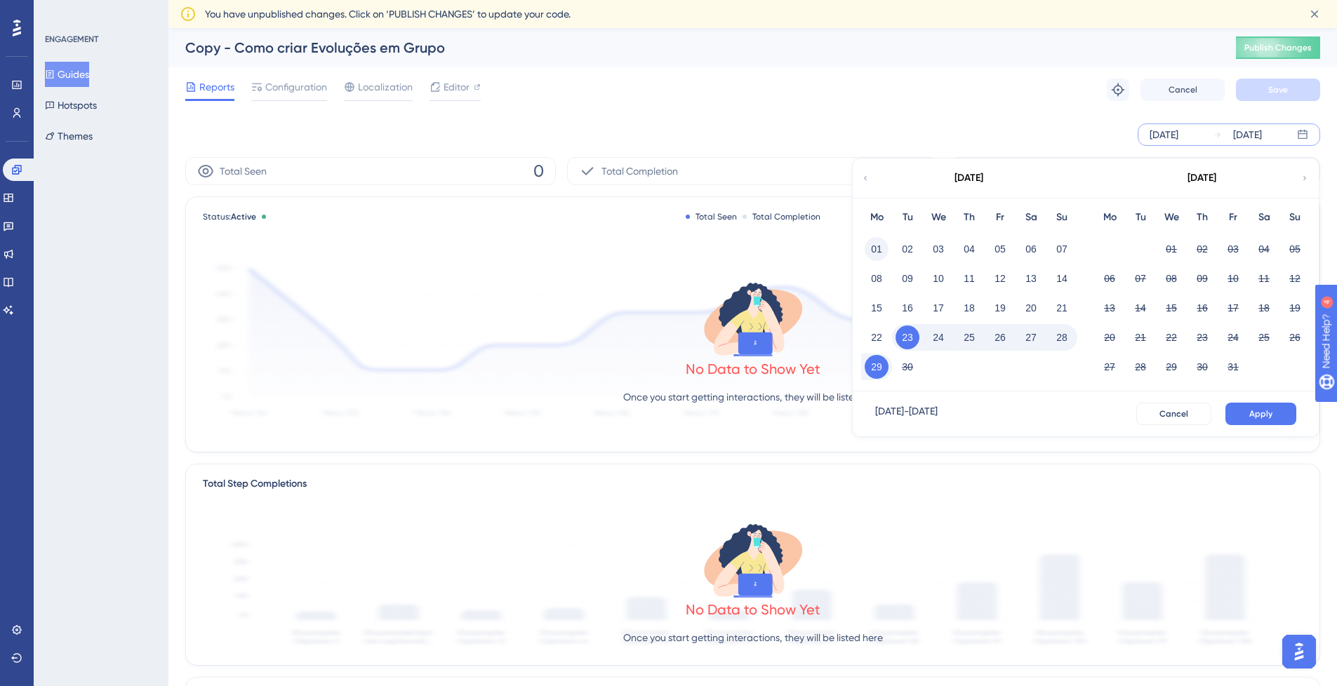
click at [872, 241] on button "01" at bounding box center [877, 249] width 24 height 24
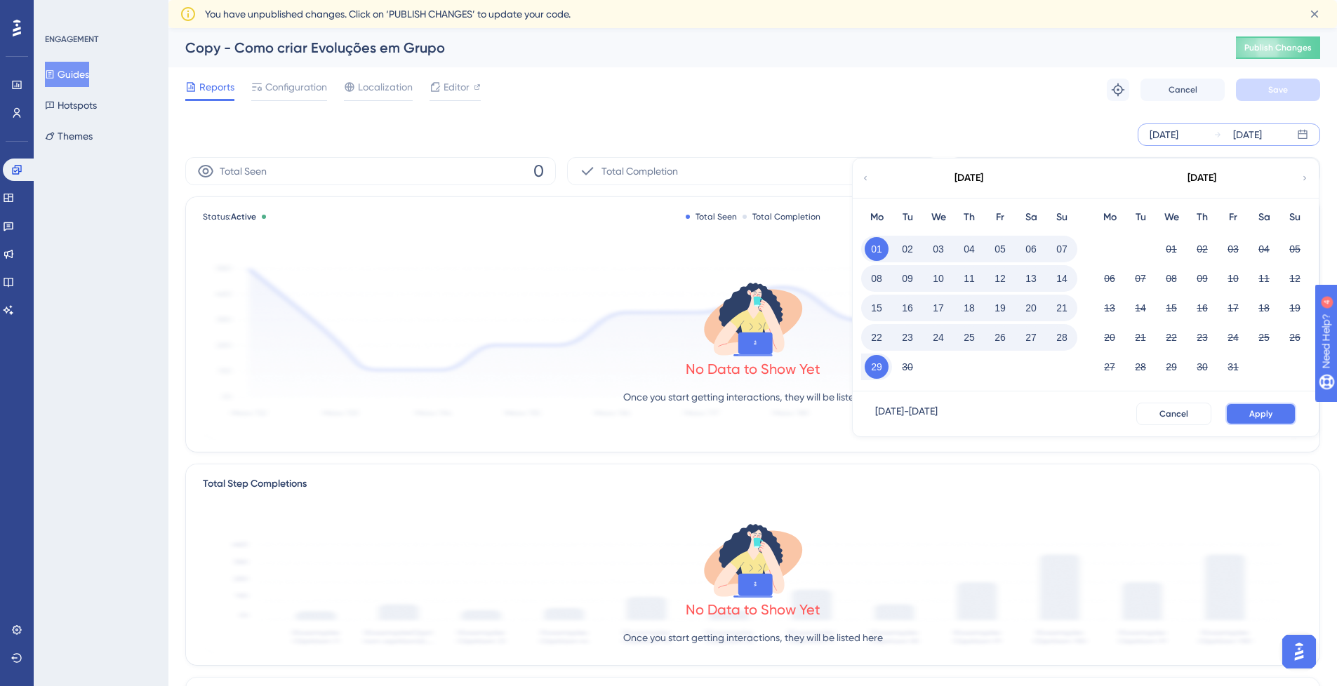
click at [1254, 410] on span "Apply" at bounding box center [1260, 414] width 23 height 11
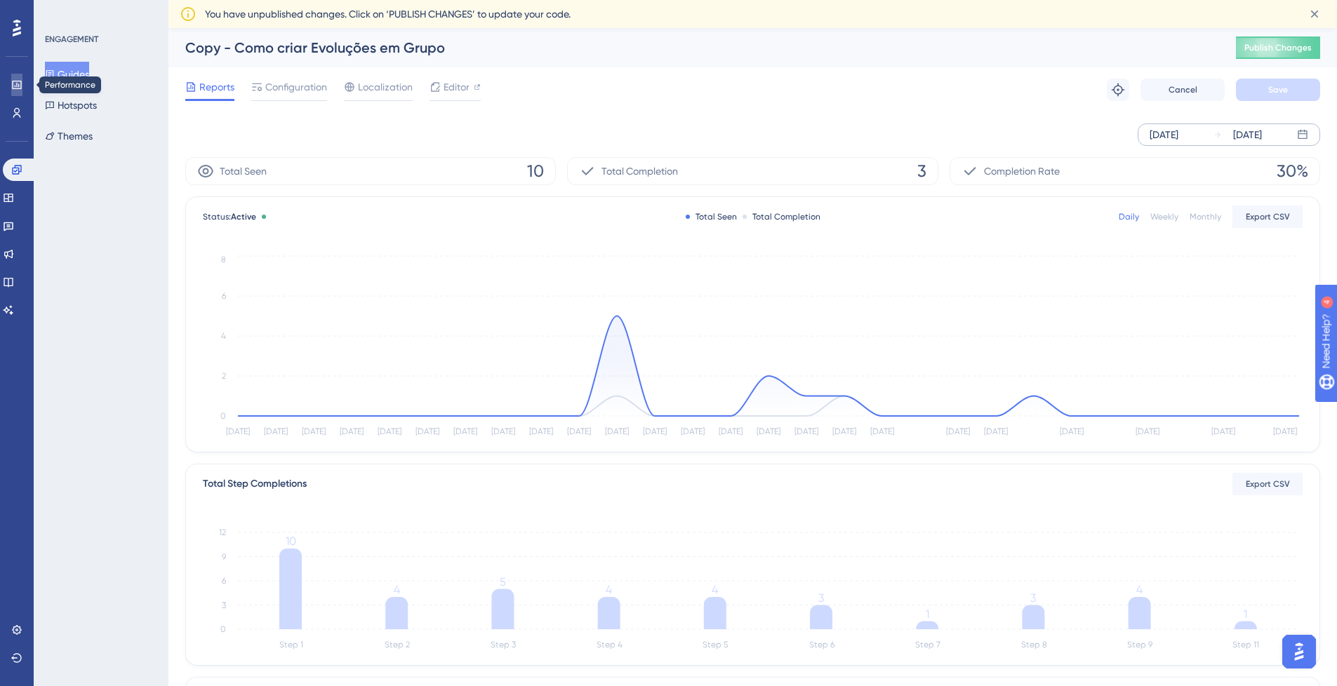
click at [11, 80] on icon at bounding box center [16, 84] width 11 height 11
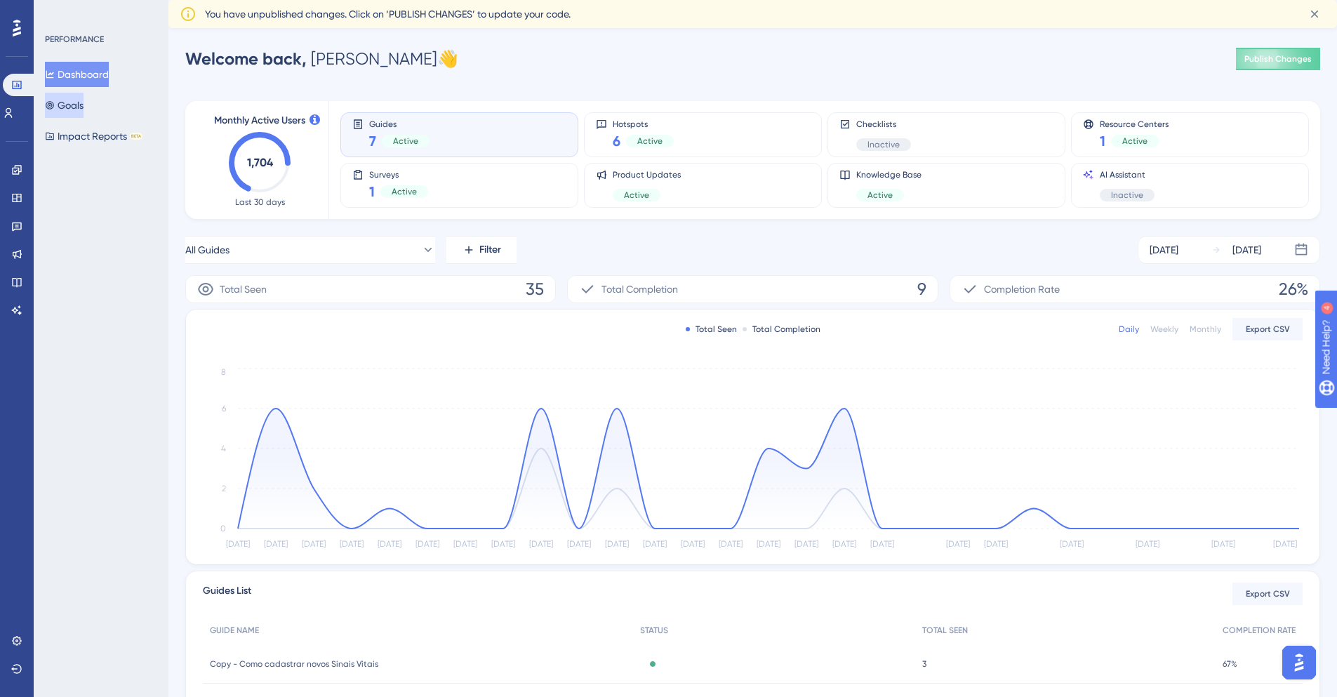
click at [71, 107] on button "Goals" at bounding box center [64, 105] width 39 height 25
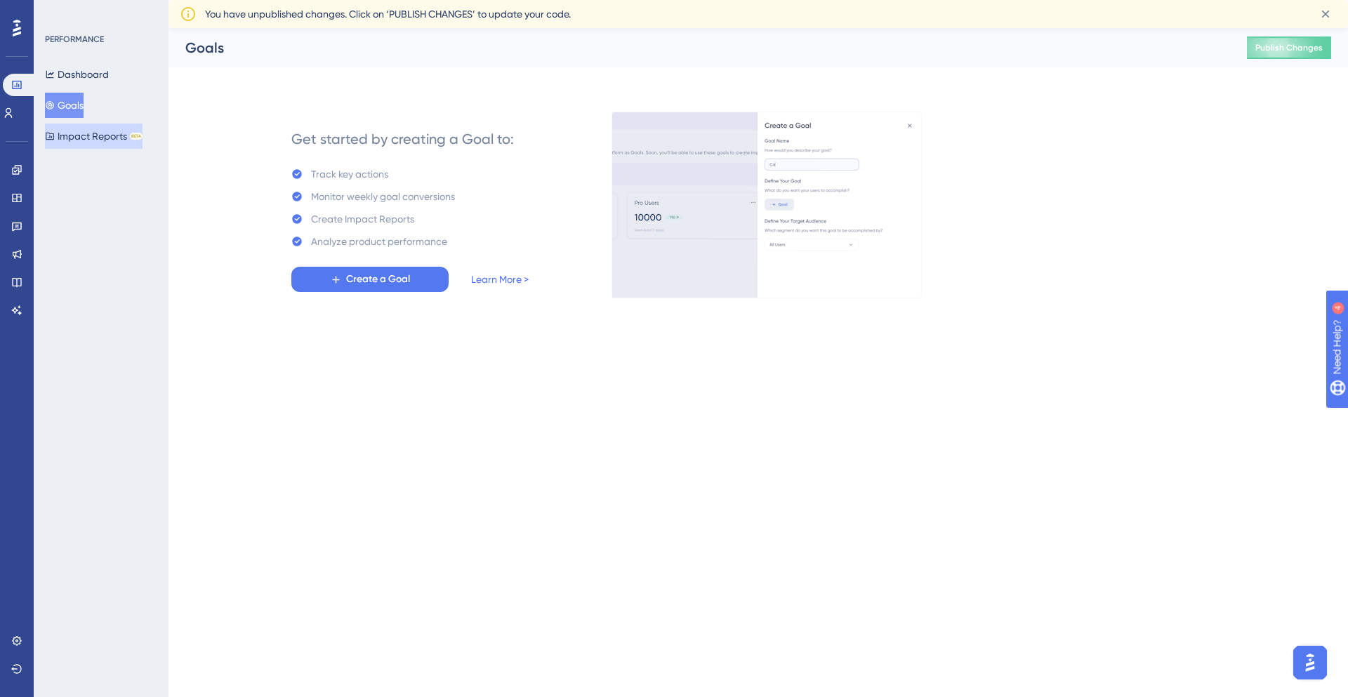
click at [116, 140] on button "Impact Reports BETA" at bounding box center [94, 136] width 98 height 25
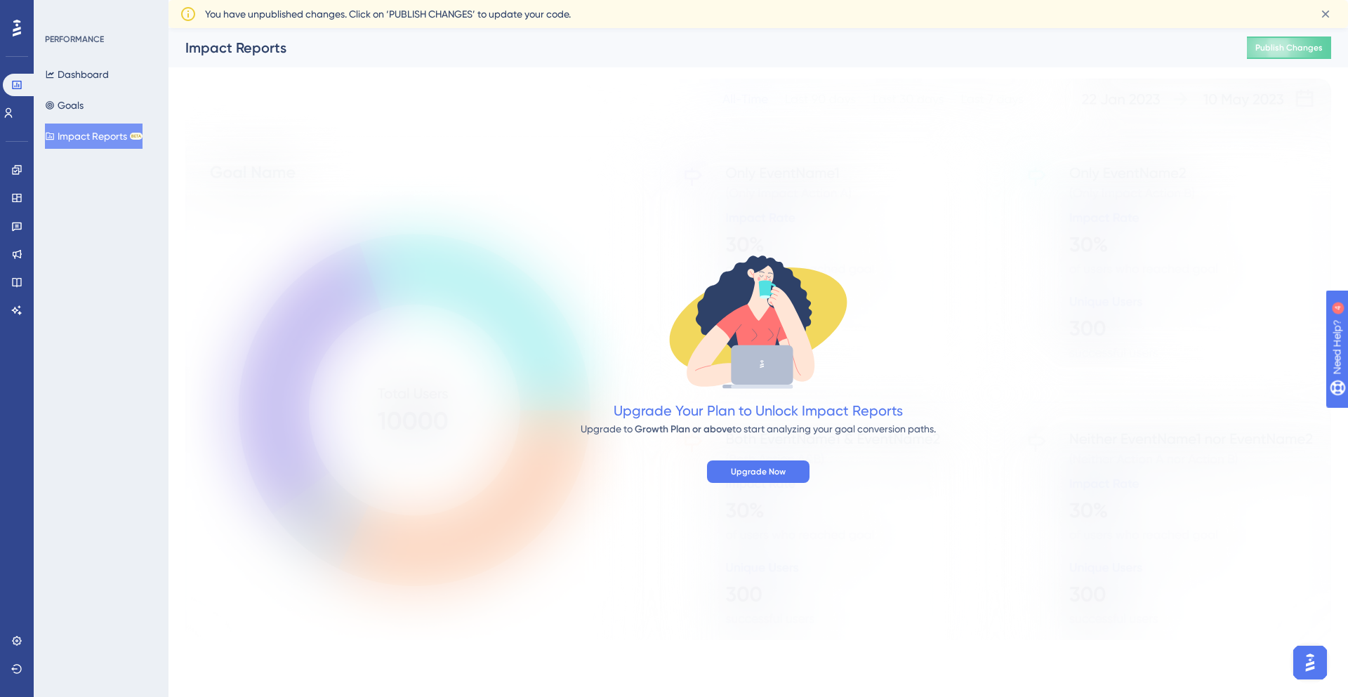
click at [88, 58] on div "PERFORMANCE Dashboard Goals Impact Reports BETA" at bounding box center [102, 91] width 114 height 115
click at [88, 59] on div "PERFORMANCE Dashboard Goals Impact Reports BETA" at bounding box center [102, 91] width 114 height 115
click at [91, 63] on button "Dashboard" at bounding box center [77, 74] width 64 height 25
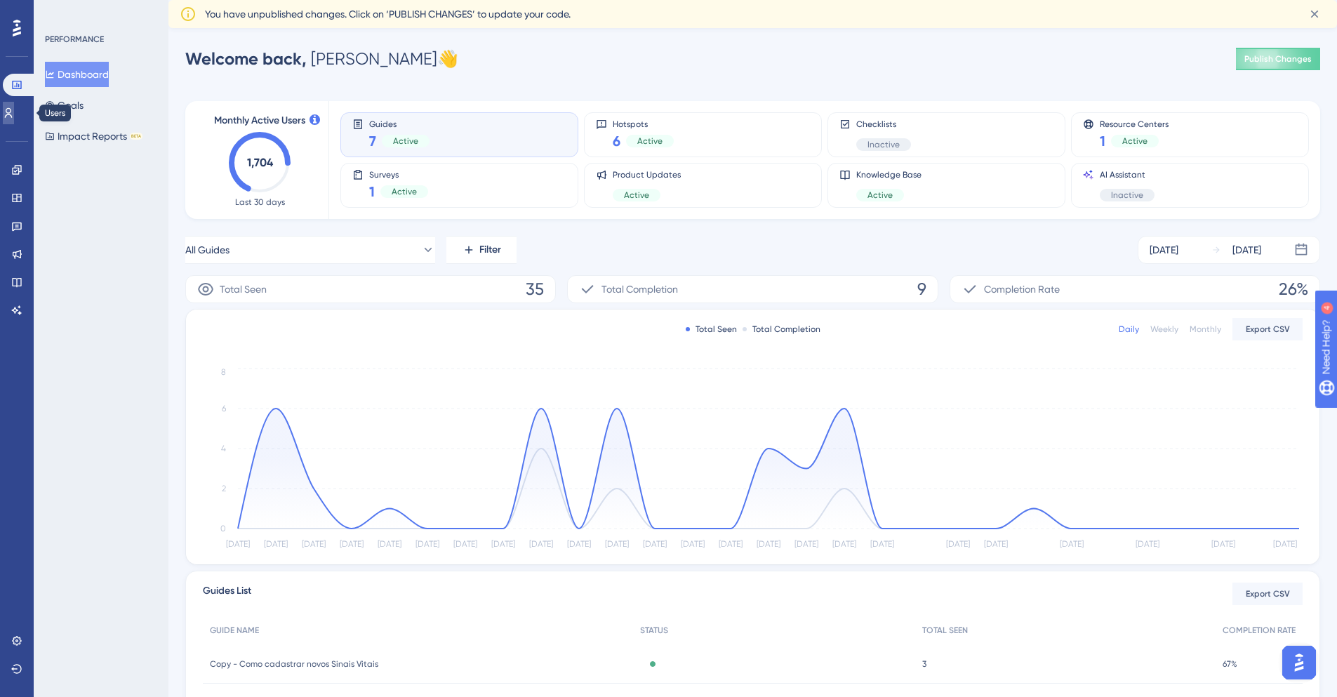
click at [14, 118] on icon at bounding box center [8, 112] width 11 height 11
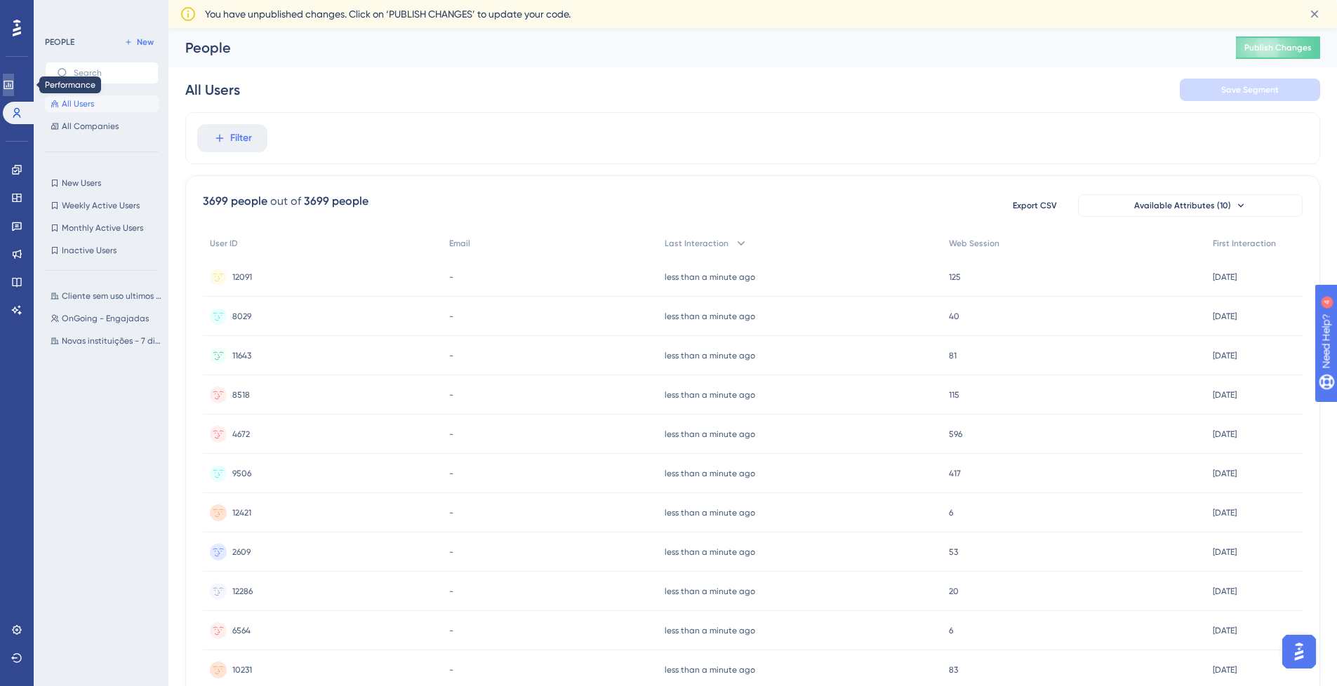
click at [13, 89] on icon at bounding box center [8, 85] width 9 height 8
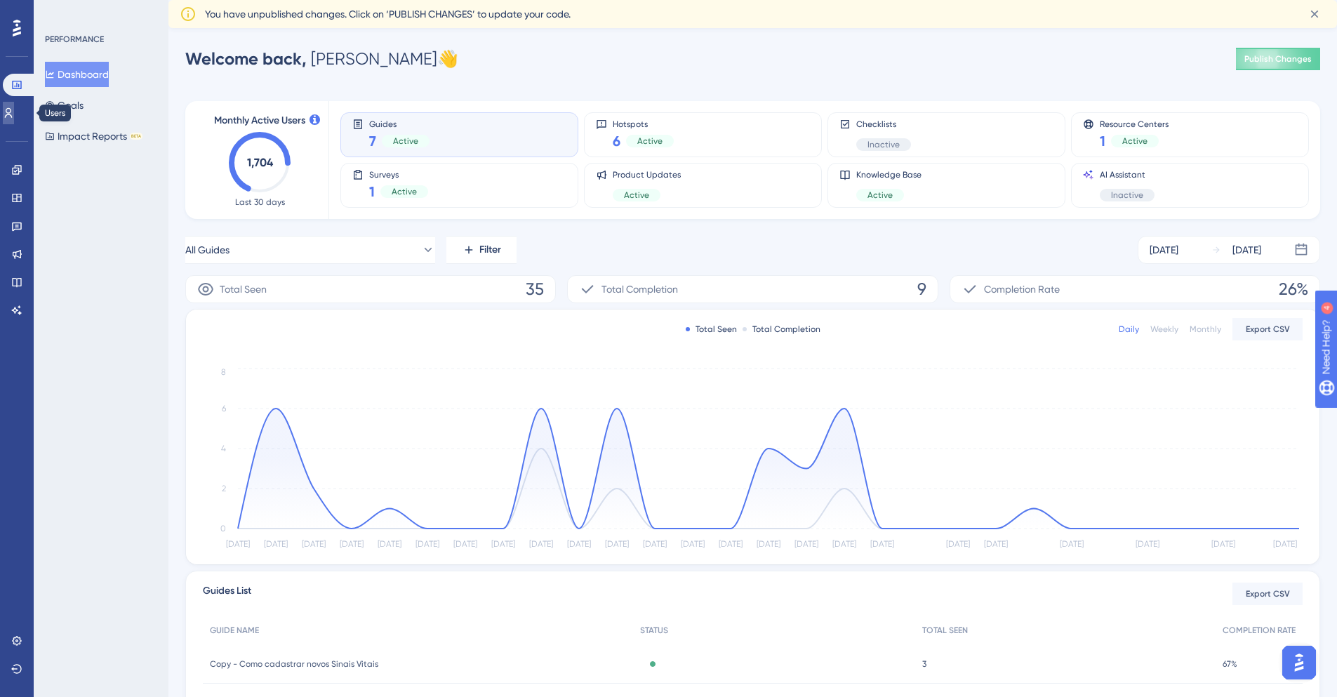
click at [13, 113] on icon at bounding box center [8, 112] width 11 height 11
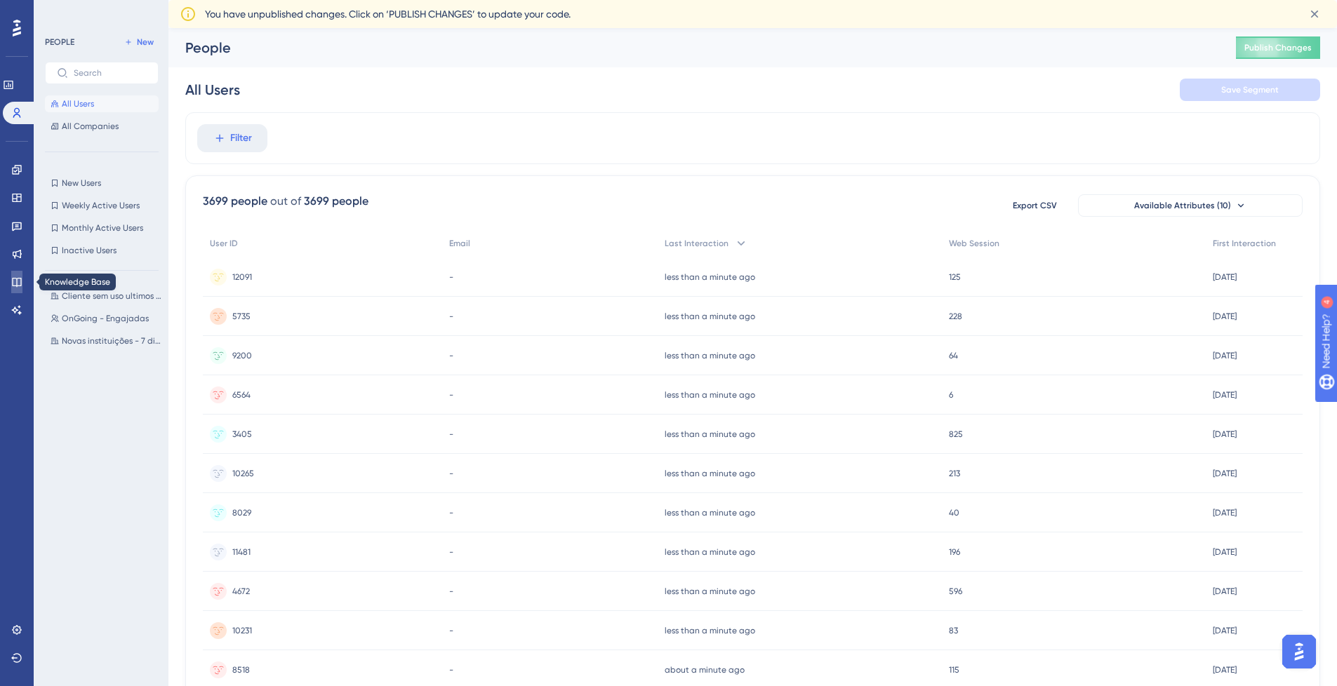
click at [11, 286] on link at bounding box center [16, 282] width 11 height 22
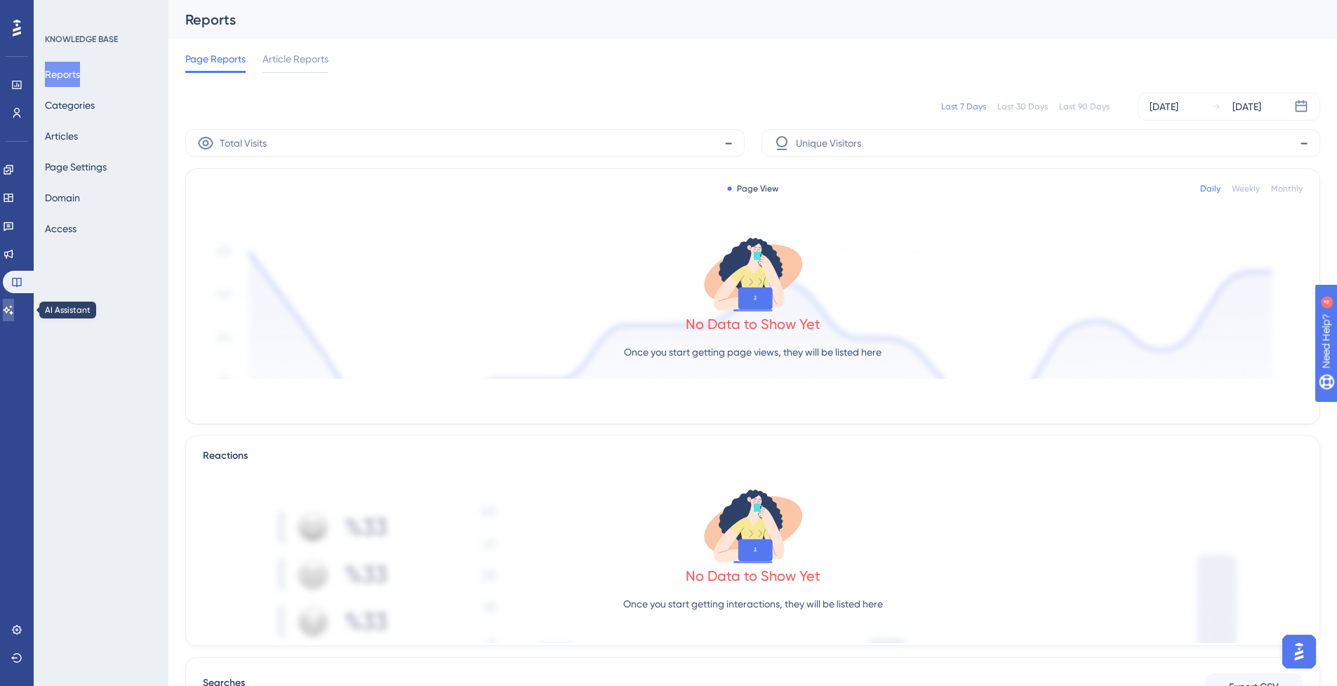
click at [14, 305] on link at bounding box center [8, 310] width 11 height 22
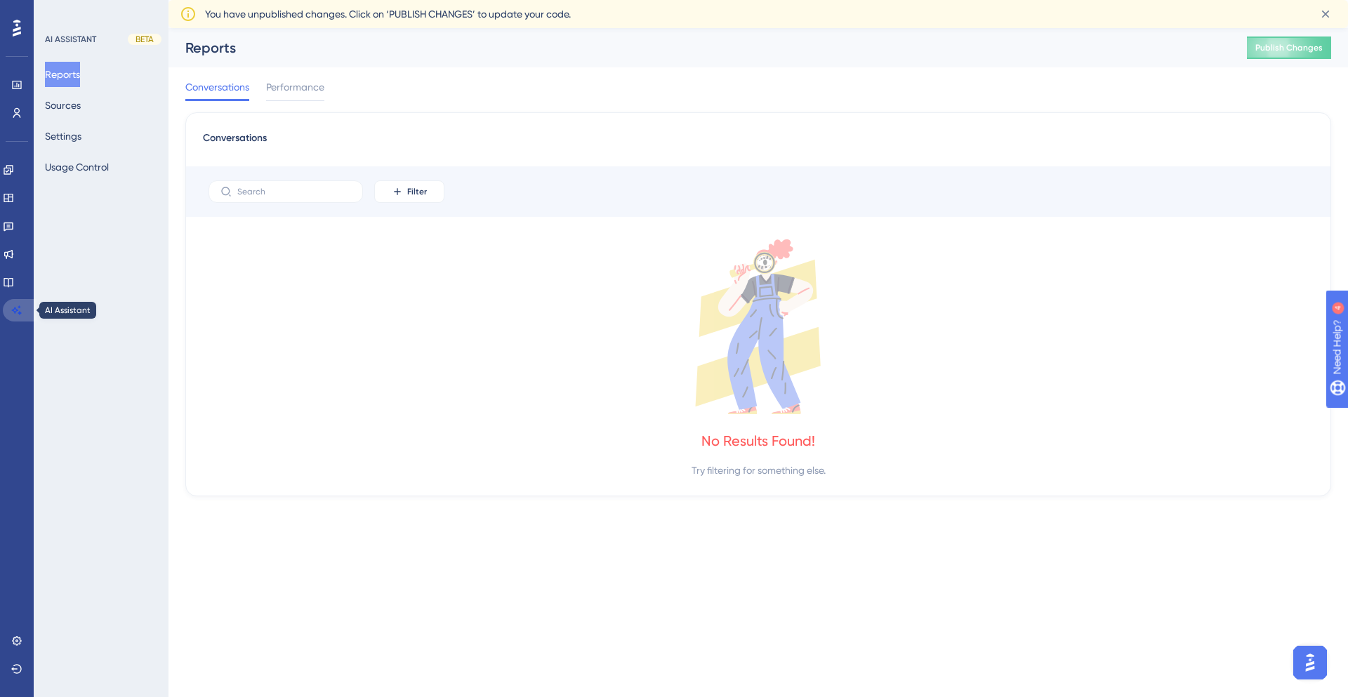
click at [28, 312] on link at bounding box center [20, 310] width 34 height 22
click at [8, 279] on link at bounding box center [8, 282] width 11 height 22
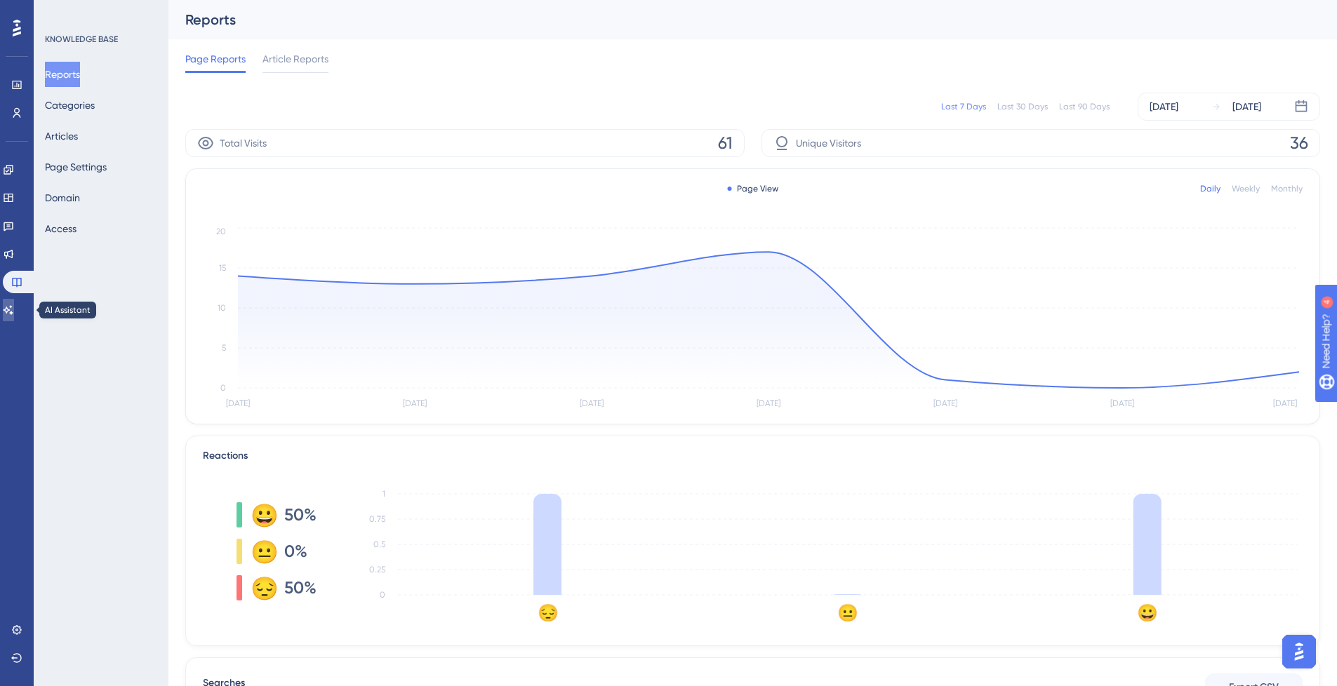
click at [13, 307] on icon at bounding box center [9, 309] width 10 height 9
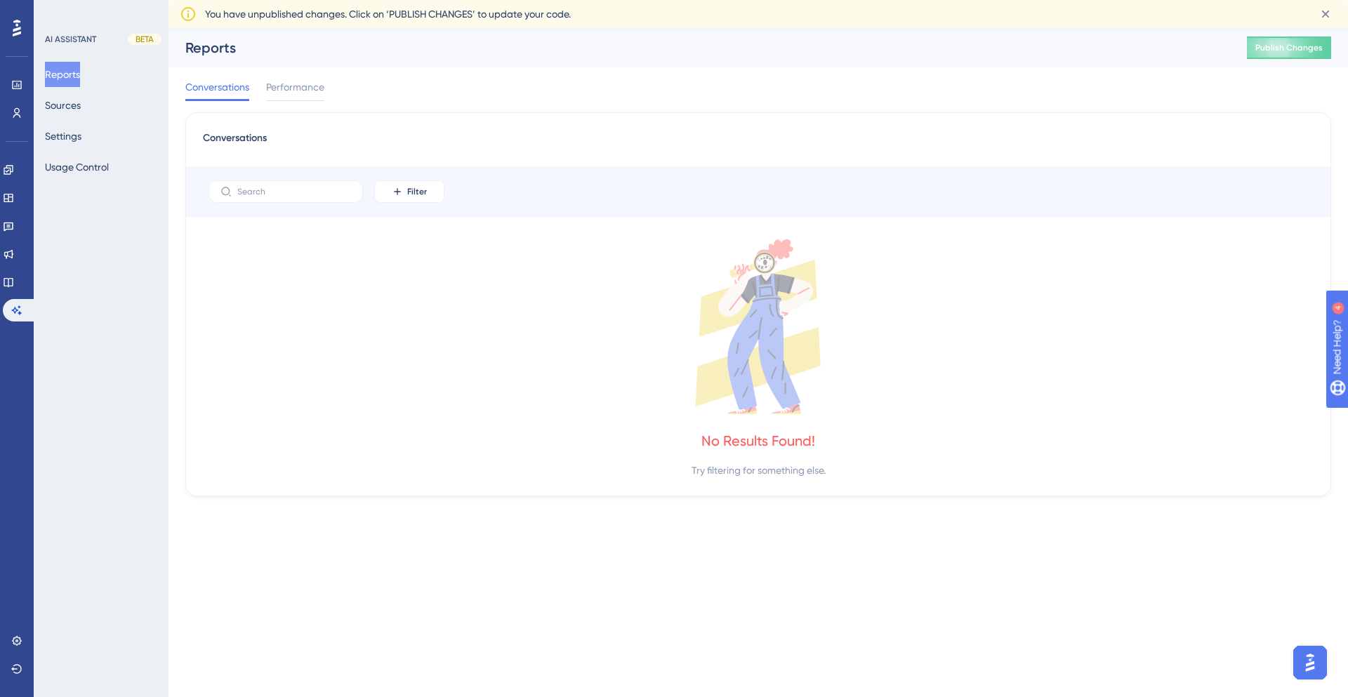
click at [2, 279] on div "Performance Users Engagement Widgets Feedback Product Updates Knowledge Base AI…" at bounding box center [17, 348] width 34 height 697
click at [14, 278] on link at bounding box center [8, 282] width 11 height 22
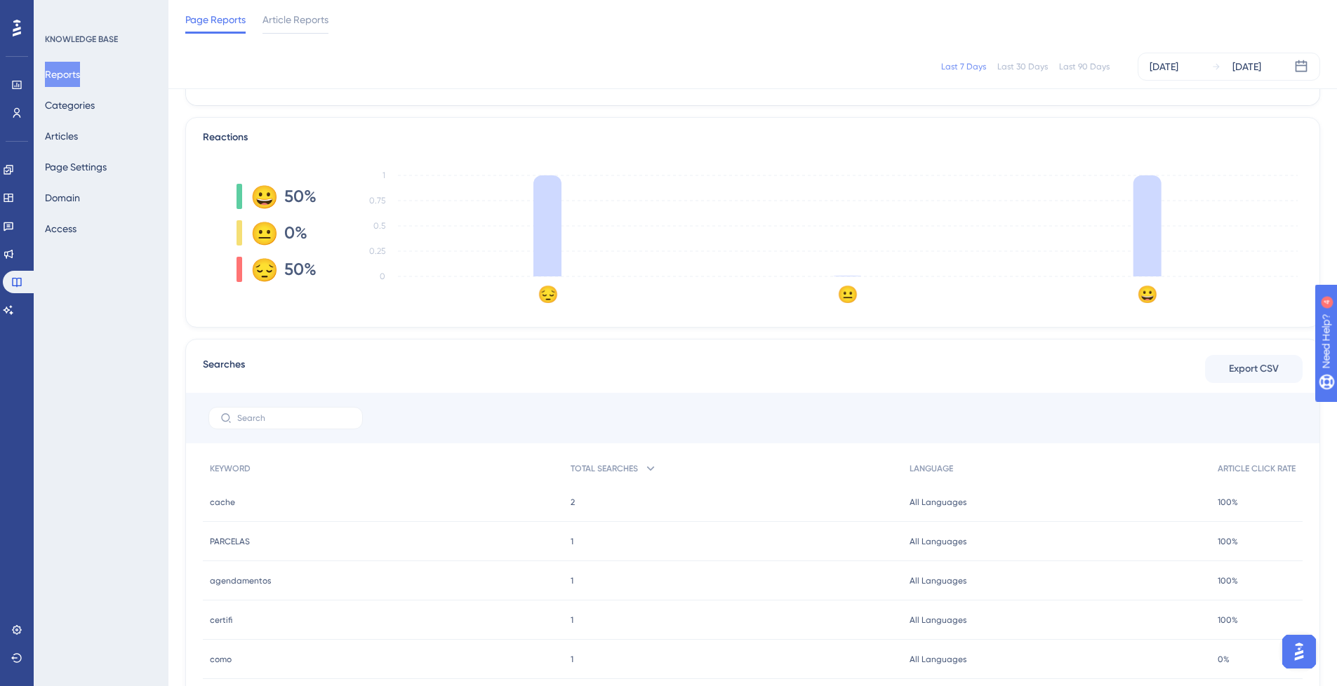
scroll to position [11, 0]
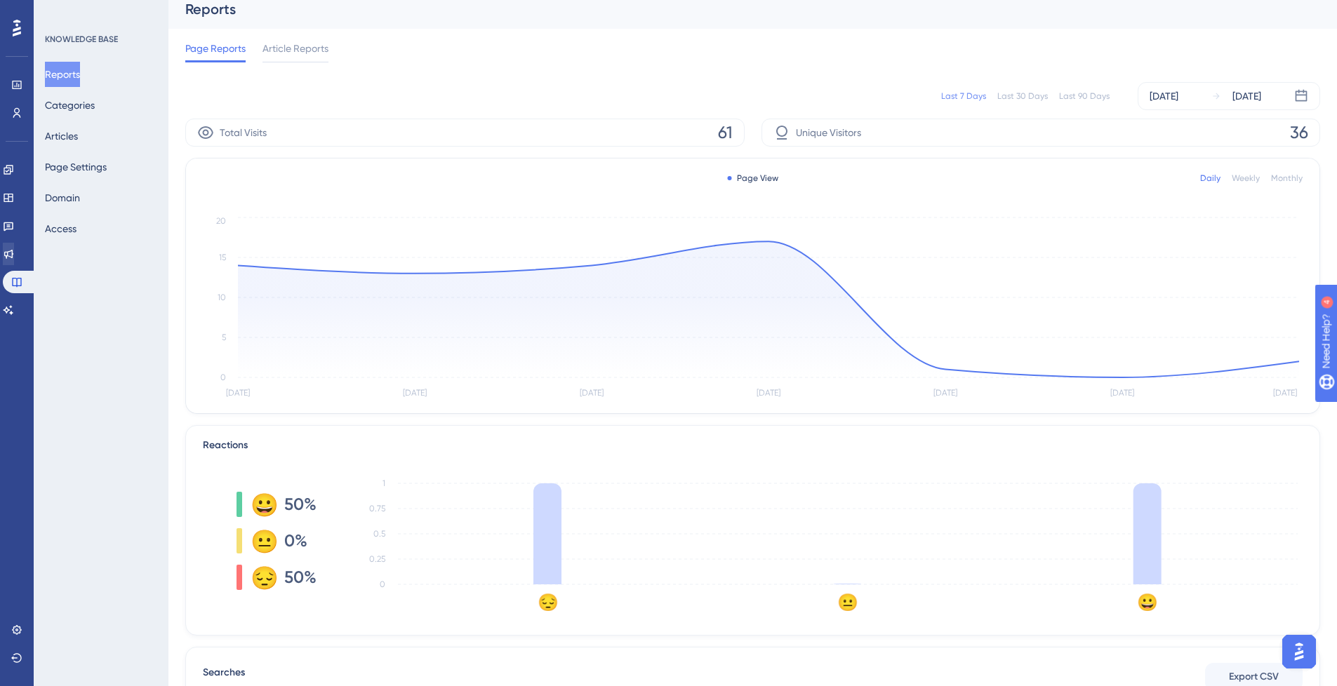
click at [29, 265] on div "Engagement Widgets Feedback Product Updates Knowledge Base AI Assistant" at bounding box center [17, 240] width 28 height 163
click at [14, 260] on link at bounding box center [8, 254] width 11 height 22
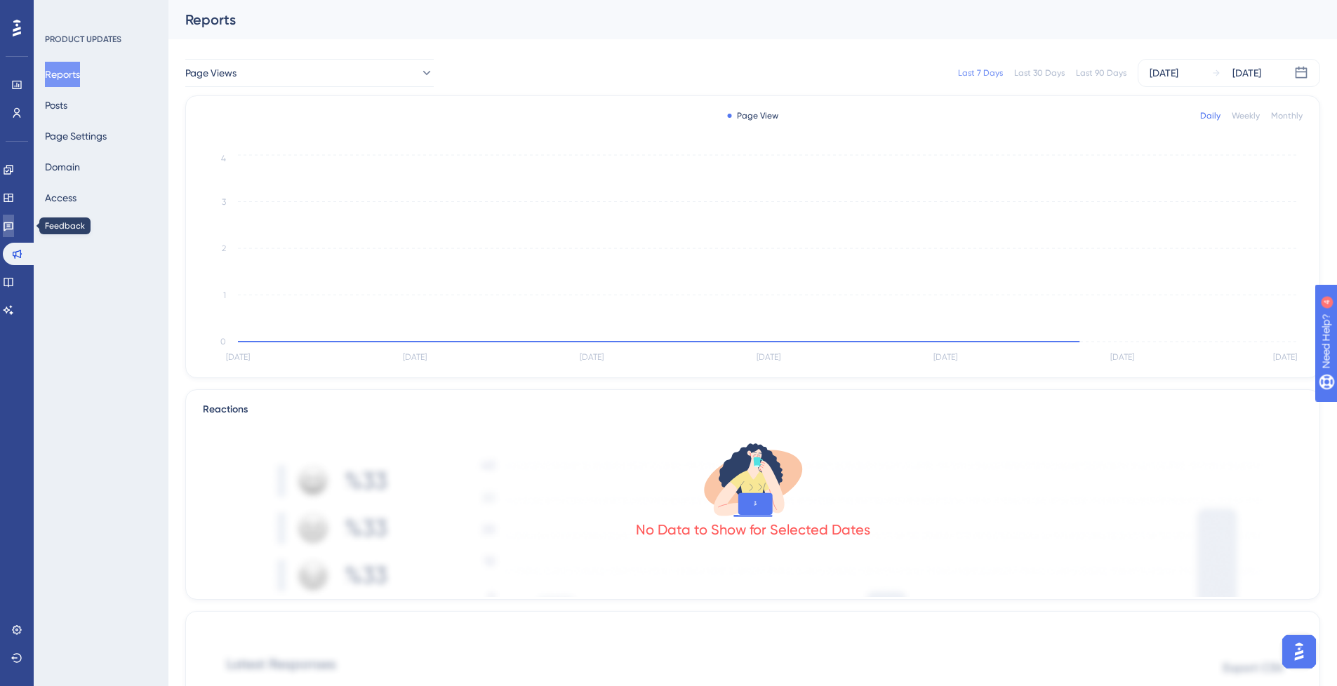
click at [6, 231] on link at bounding box center [8, 226] width 11 height 22
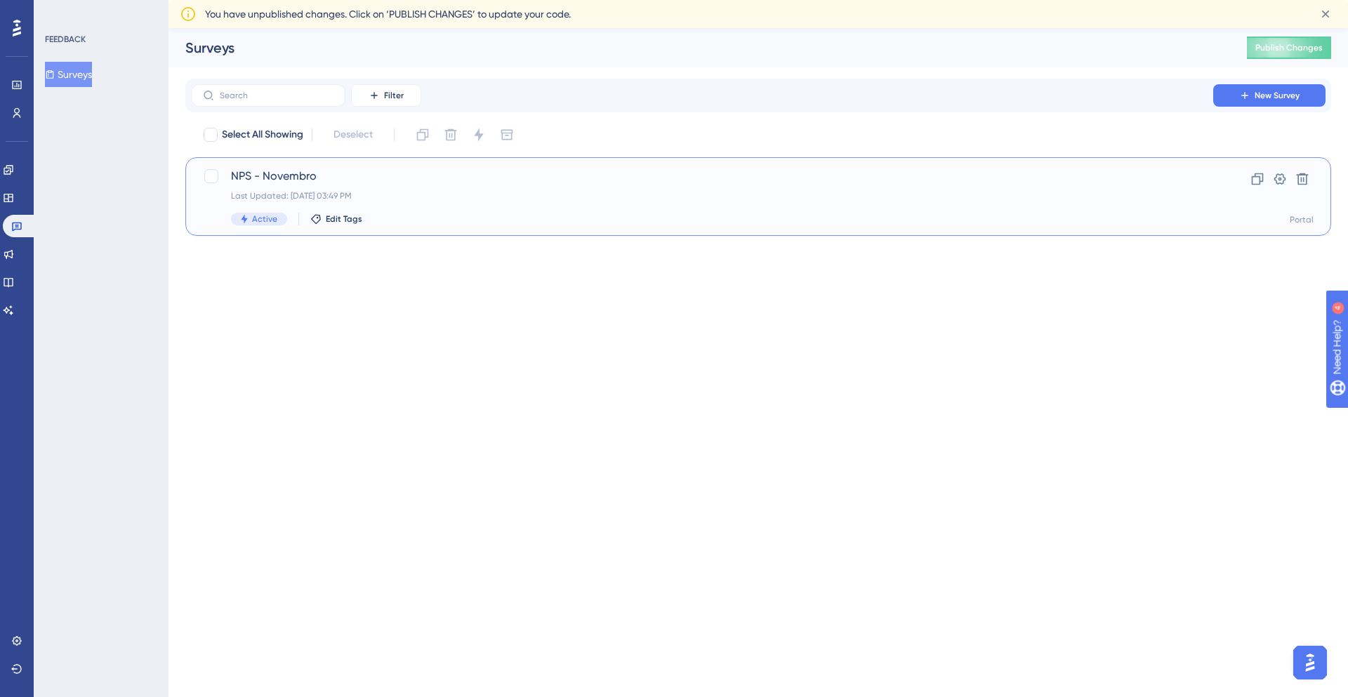
click at [463, 192] on div "Last Updated: [DATE] 03:49 PM" at bounding box center [702, 195] width 942 height 11
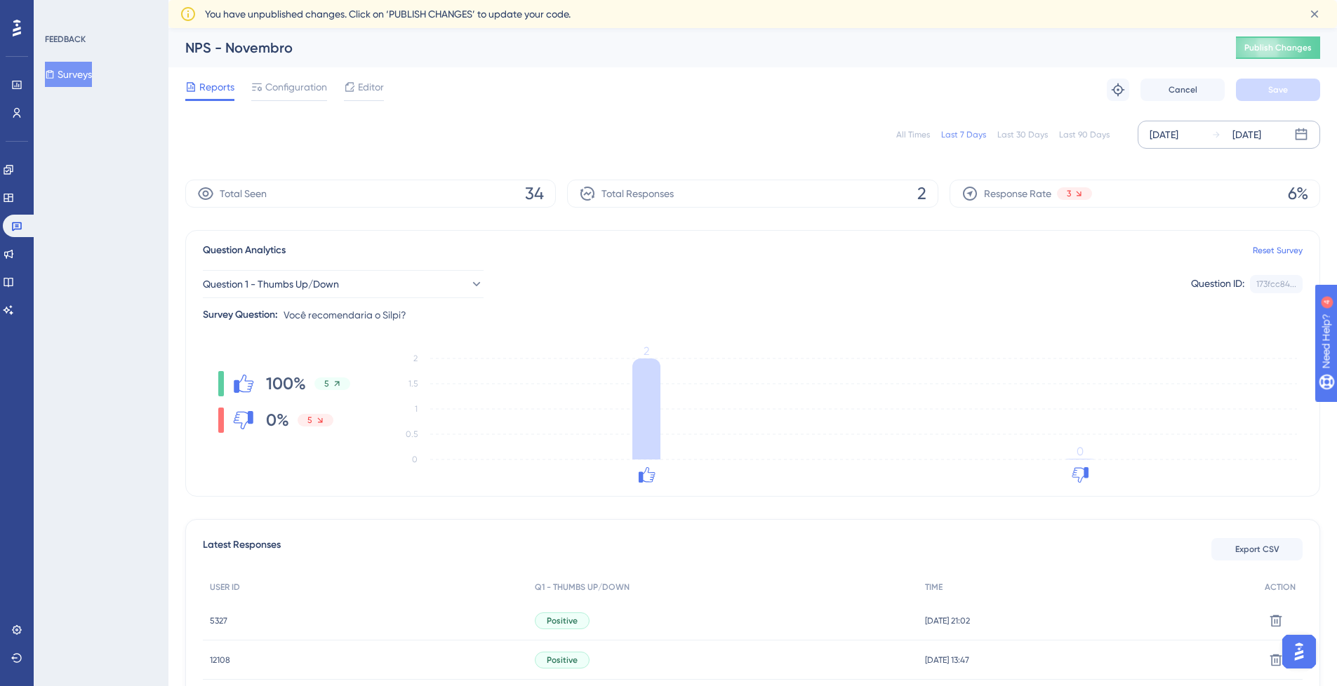
click at [1171, 141] on div "[DATE]" at bounding box center [1164, 134] width 29 height 17
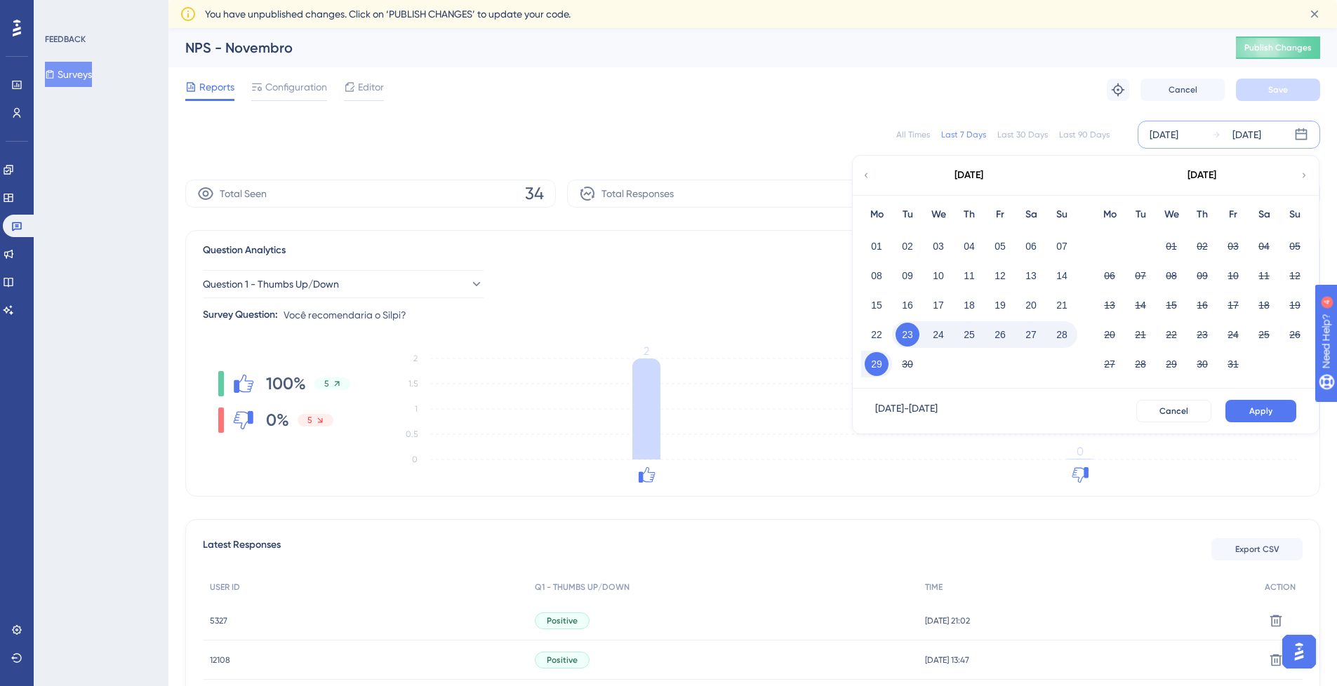
drag, startPoint x: 887, startPoint y: 244, endPoint x: 894, endPoint y: 247, distance: 7.8
click at [887, 244] on button "01" at bounding box center [877, 246] width 24 height 24
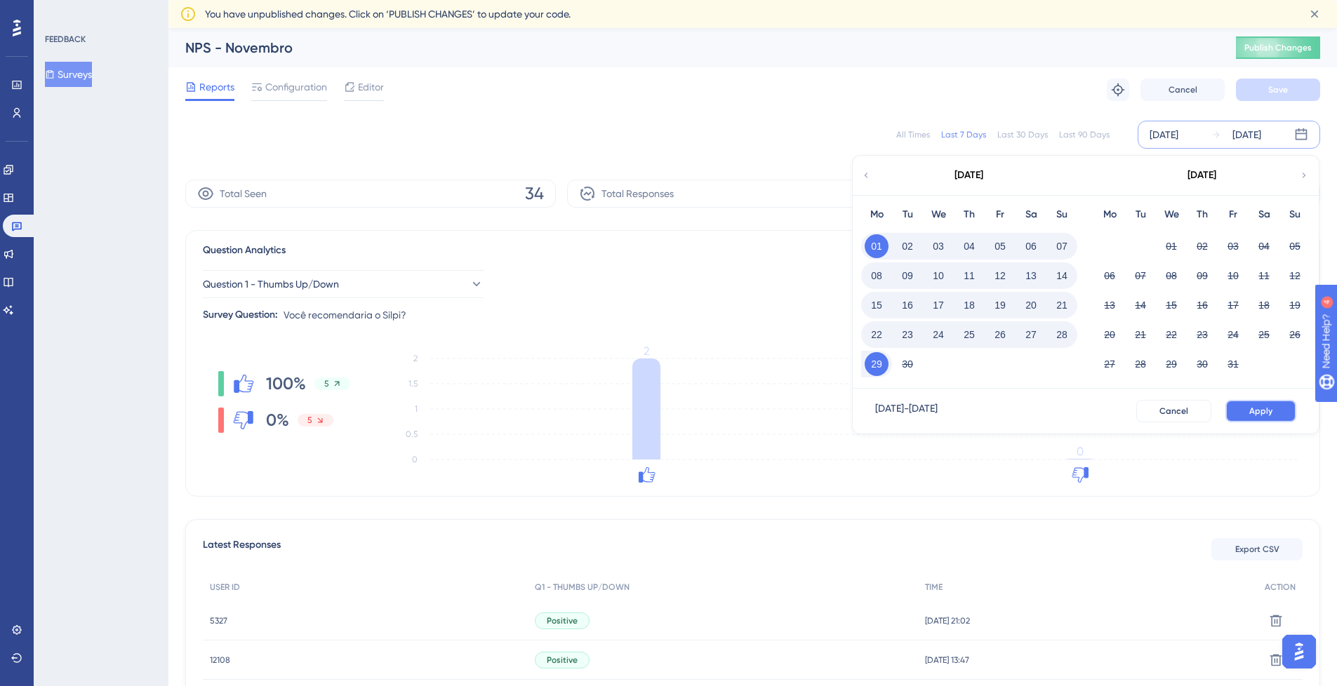
click at [1255, 409] on span "Apply" at bounding box center [1260, 411] width 23 height 11
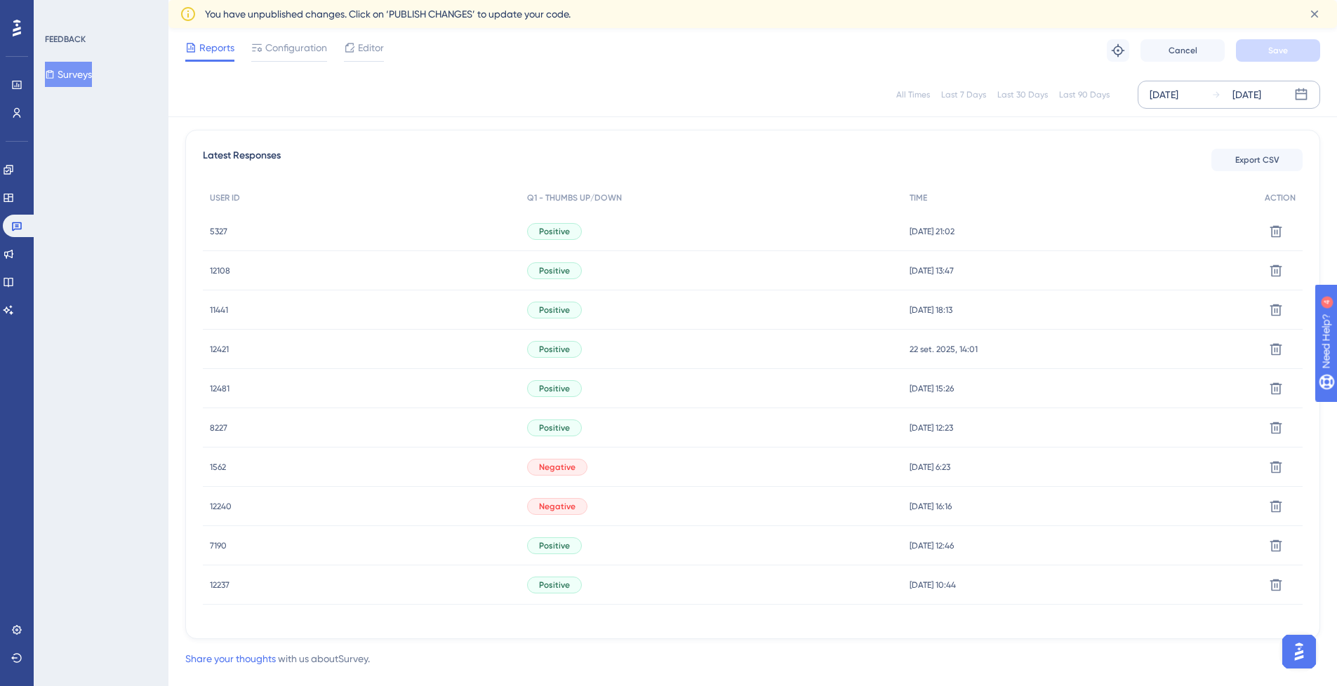
scroll to position [410, 0]
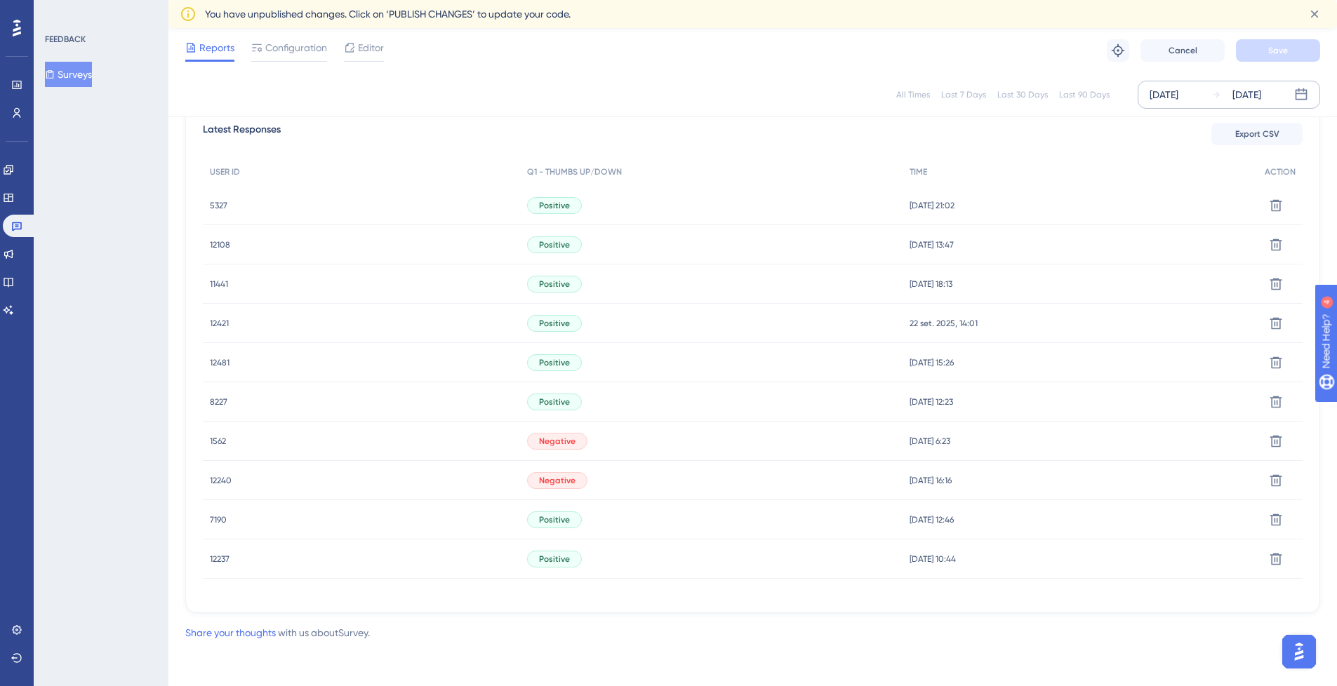
click at [247, 441] on div "1562 1562" at bounding box center [361, 441] width 317 height 39
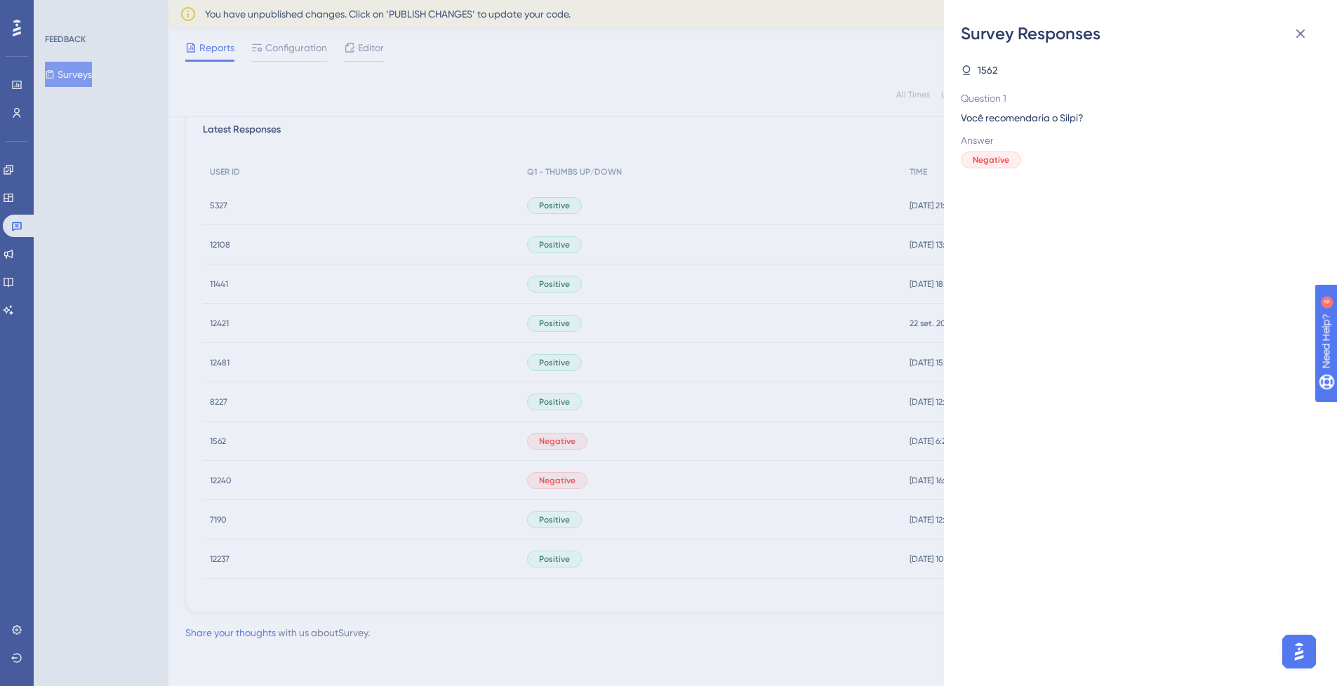
click at [486, 241] on div "Survey Responses 1562 Question 1 Você recomendaria o Silpi? Answer Negative" at bounding box center [668, 343] width 1337 height 686
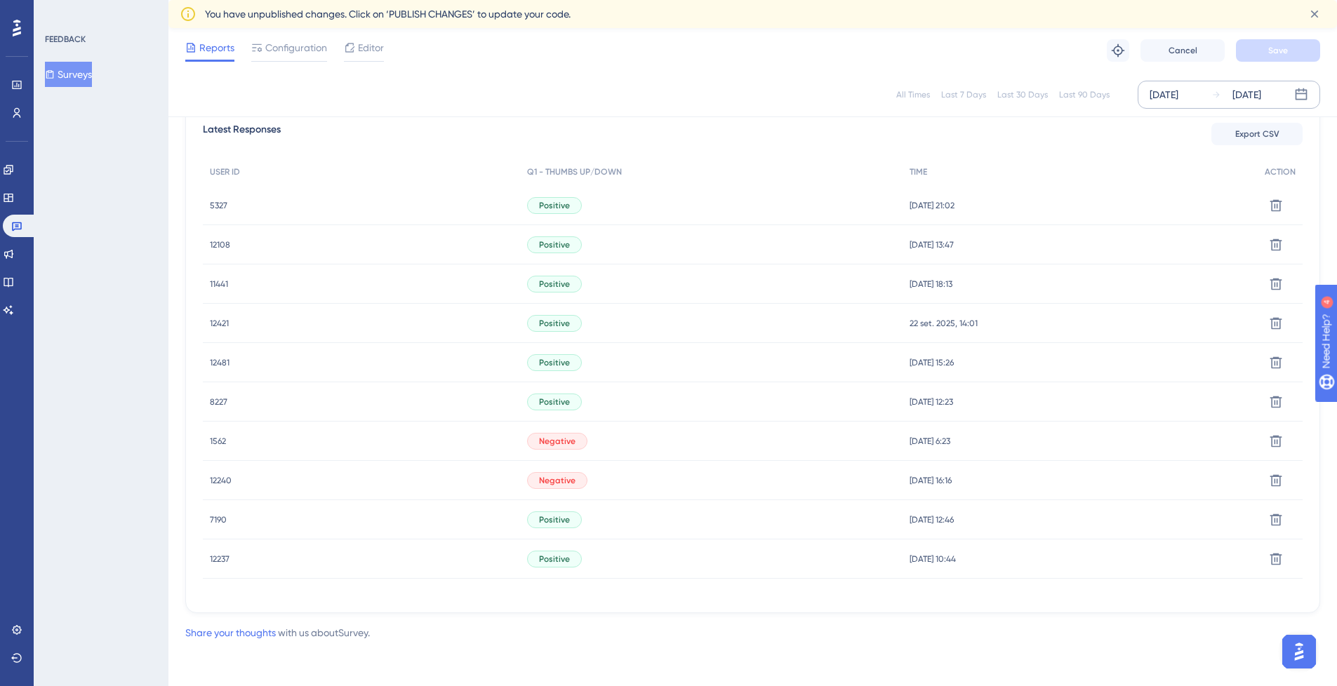
click at [218, 442] on span "1562" at bounding box center [218, 441] width 16 height 11
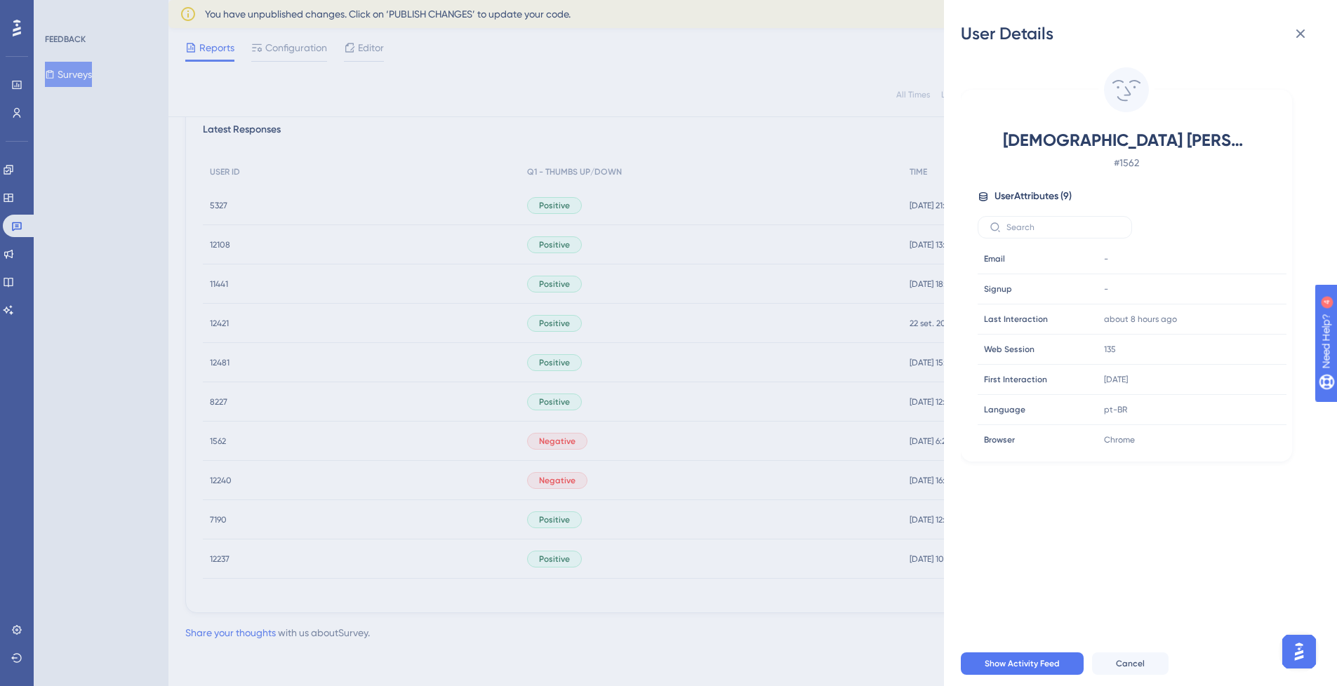
click at [903, 67] on div "User Details THAIS [PERSON_NAME] # 1562 User Attributes ( 9 ) Email Email - Sig…" at bounding box center [668, 343] width 1337 height 686
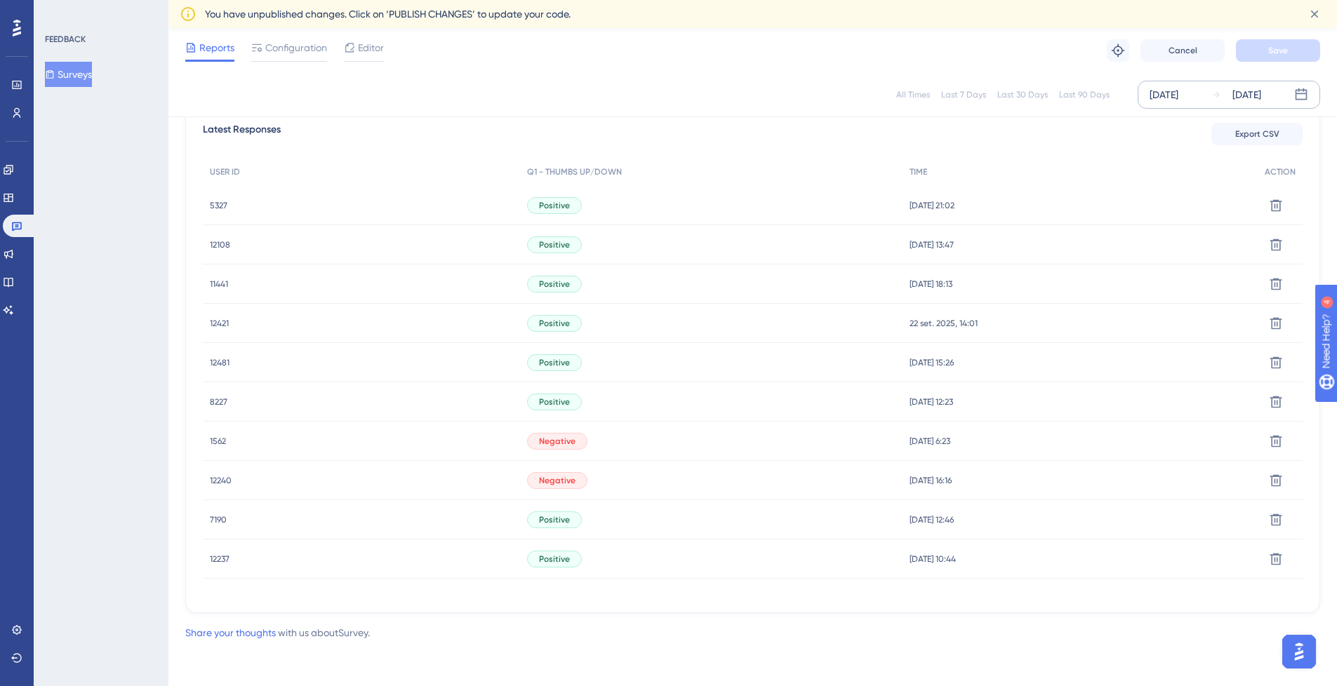
click at [547, 442] on span "Negative" at bounding box center [557, 441] width 36 height 11
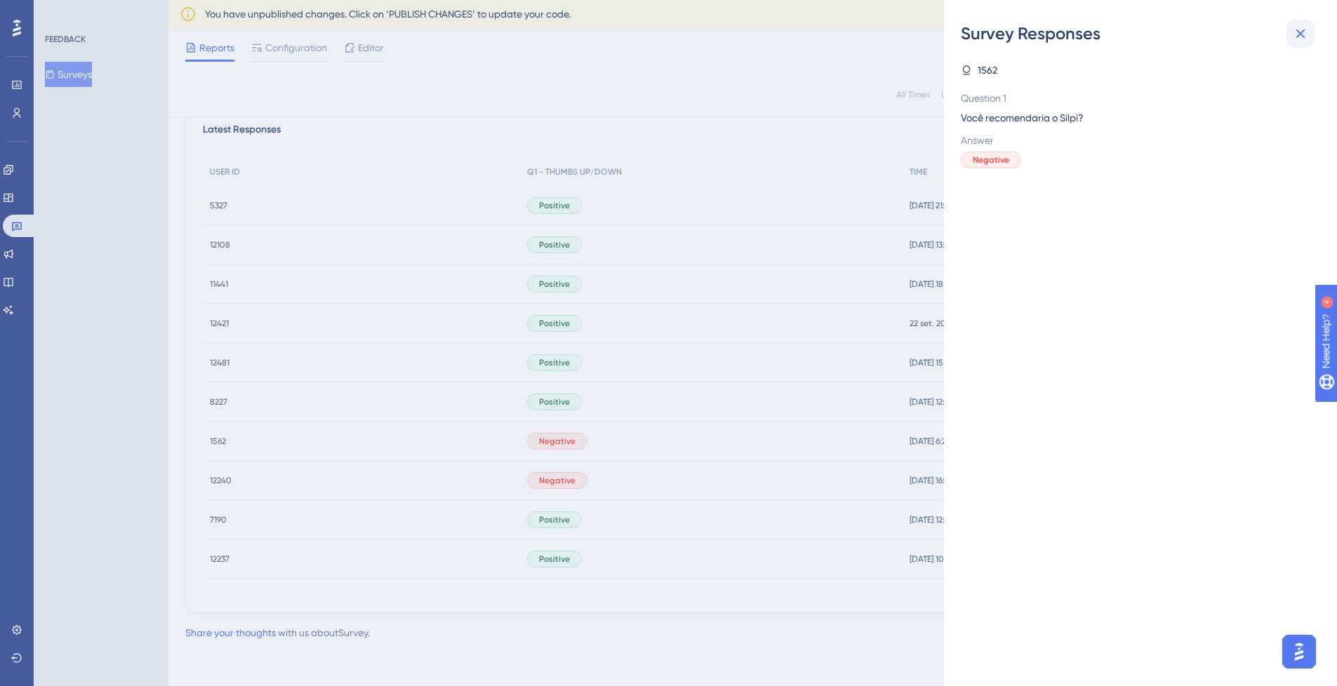
click at [1308, 39] on icon at bounding box center [1300, 33] width 17 height 17
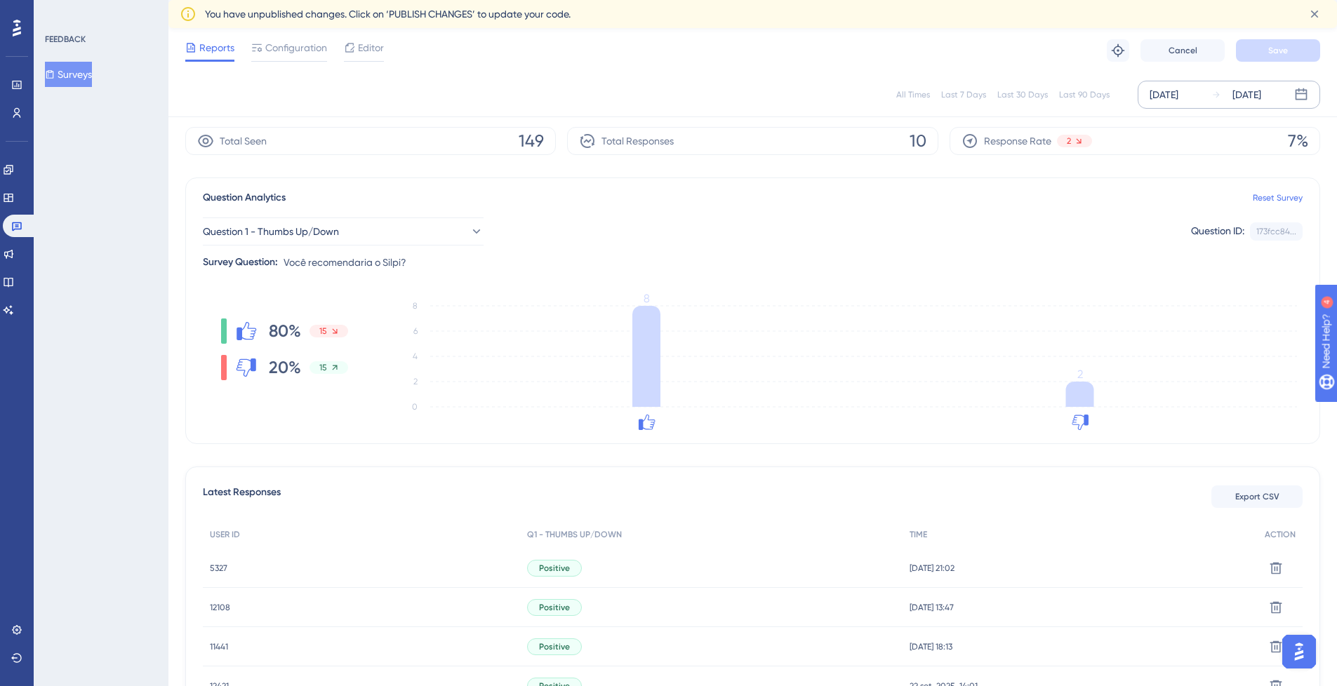
scroll to position [0, 0]
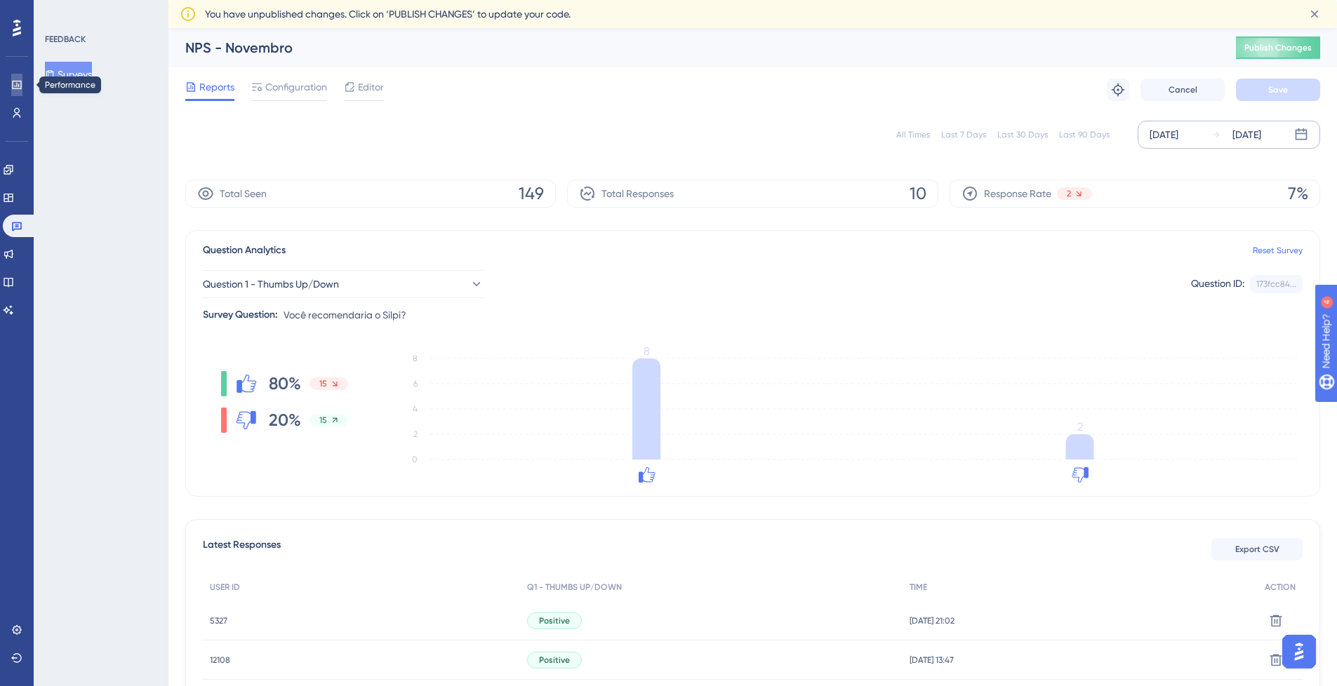
click at [14, 88] on icon at bounding box center [16, 84] width 11 height 11
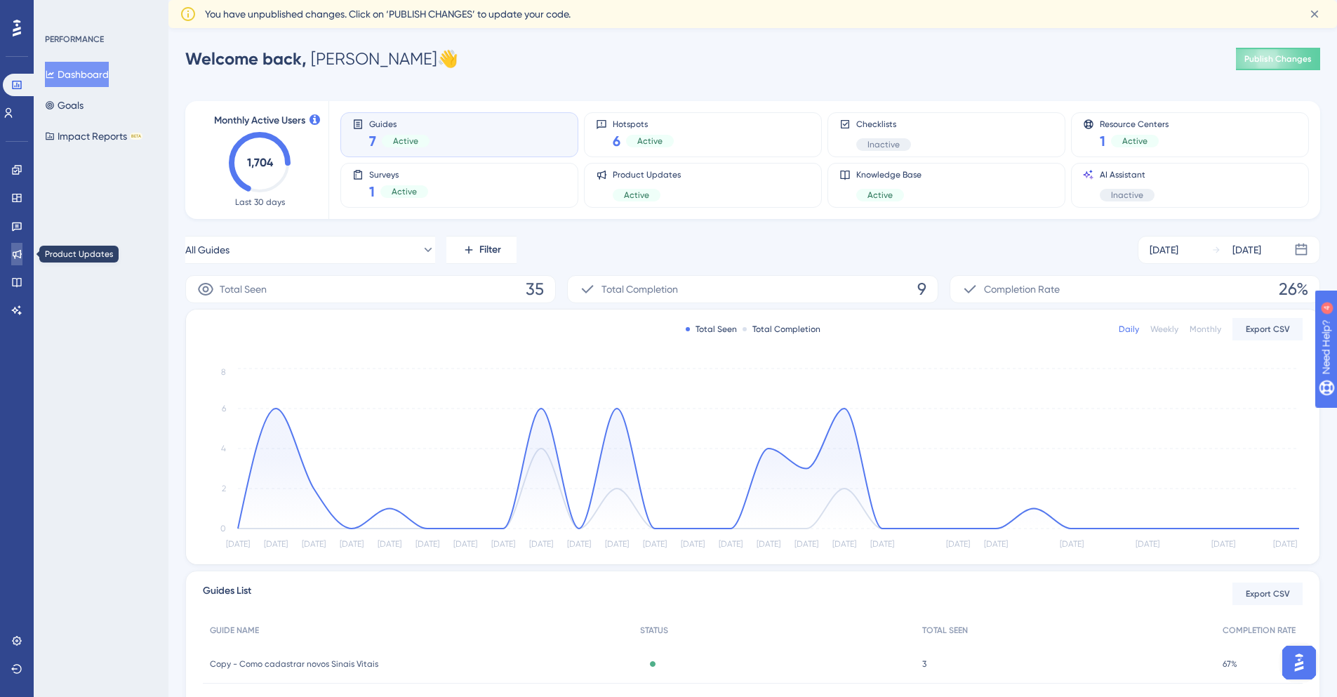
click at [22, 253] on link at bounding box center [16, 254] width 11 height 22
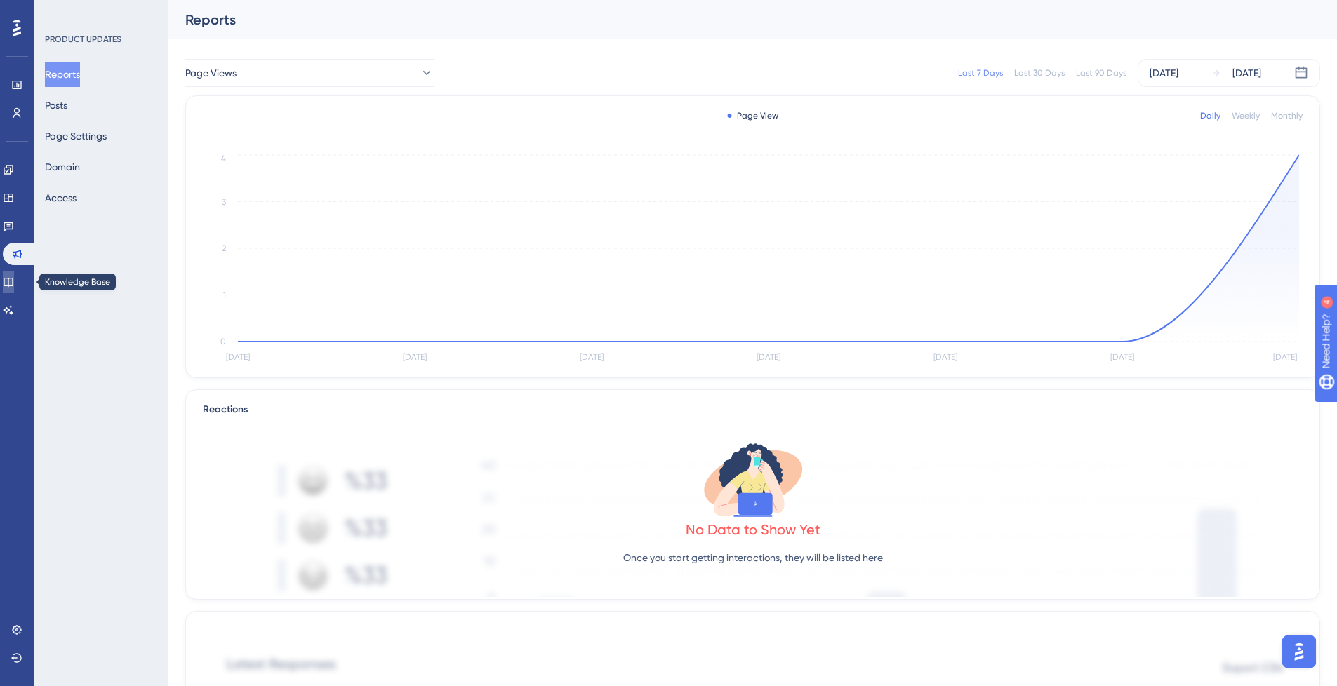
click at [13, 272] on link at bounding box center [8, 282] width 11 height 22
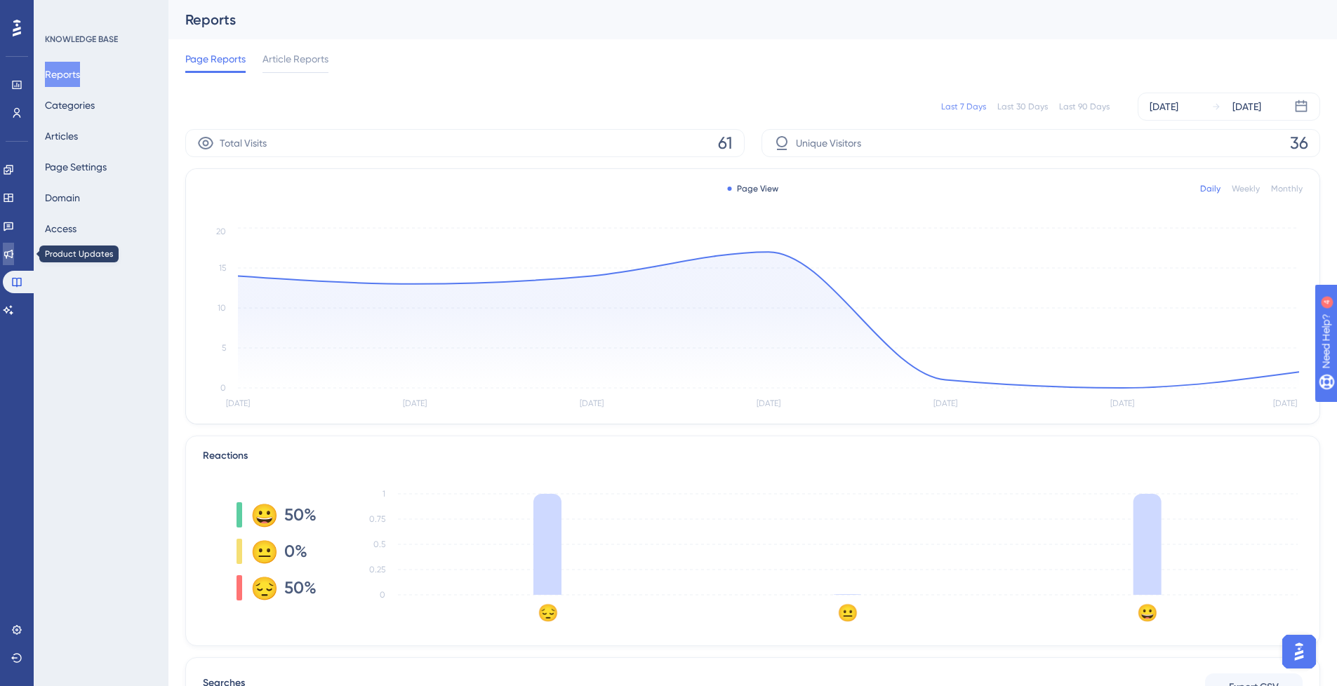
click at [14, 248] on link at bounding box center [8, 254] width 11 height 22
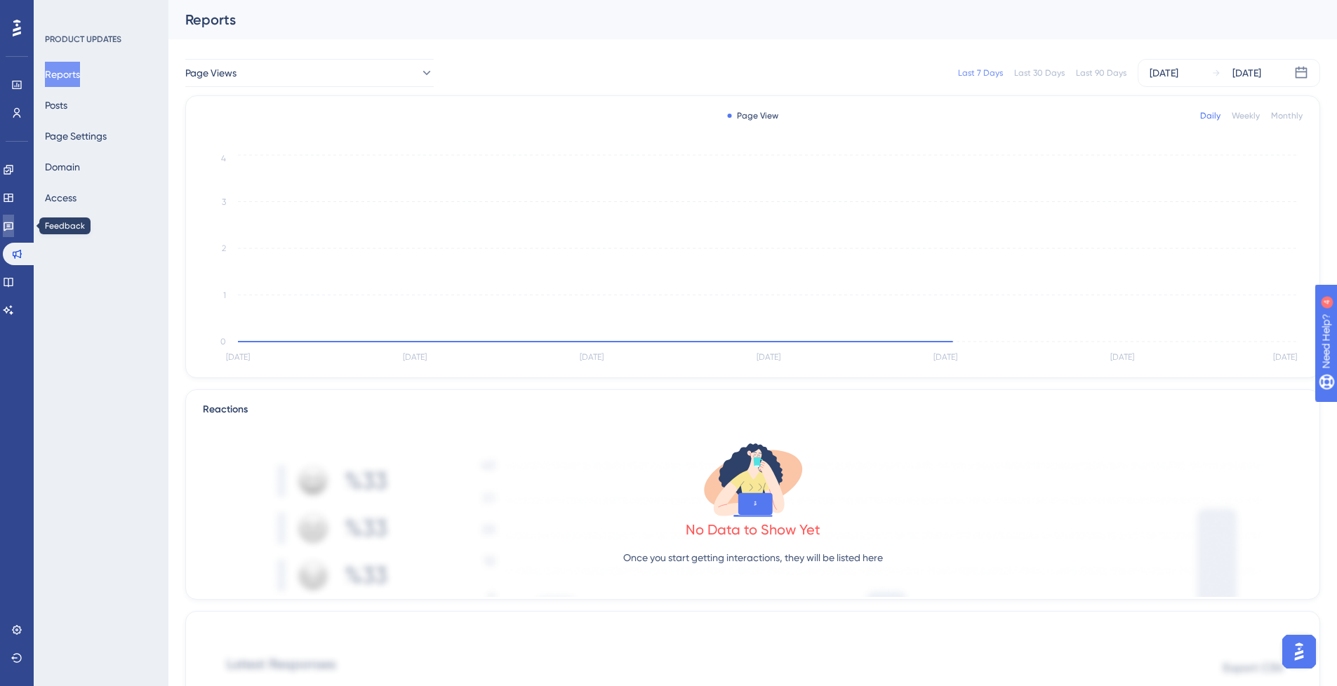
click at [14, 231] on icon at bounding box center [8, 225] width 11 height 11
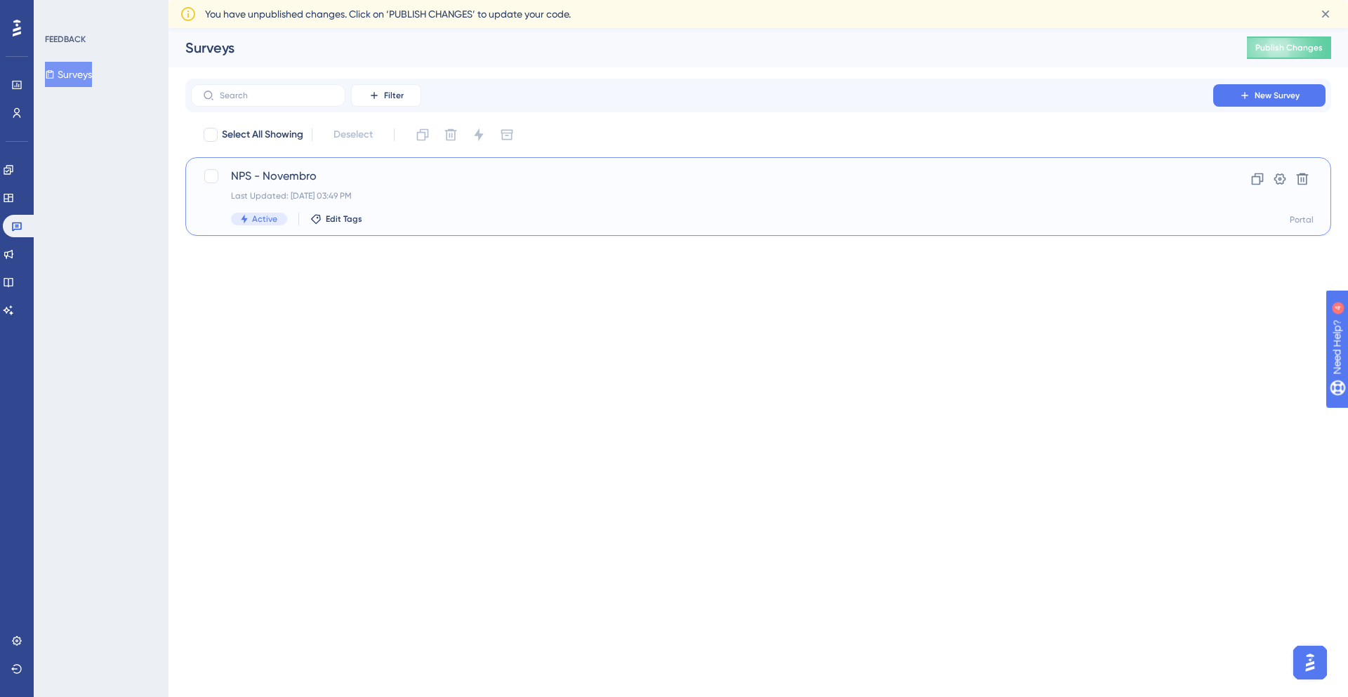
click at [383, 173] on span "NPS - Novembro" at bounding box center [702, 176] width 942 height 17
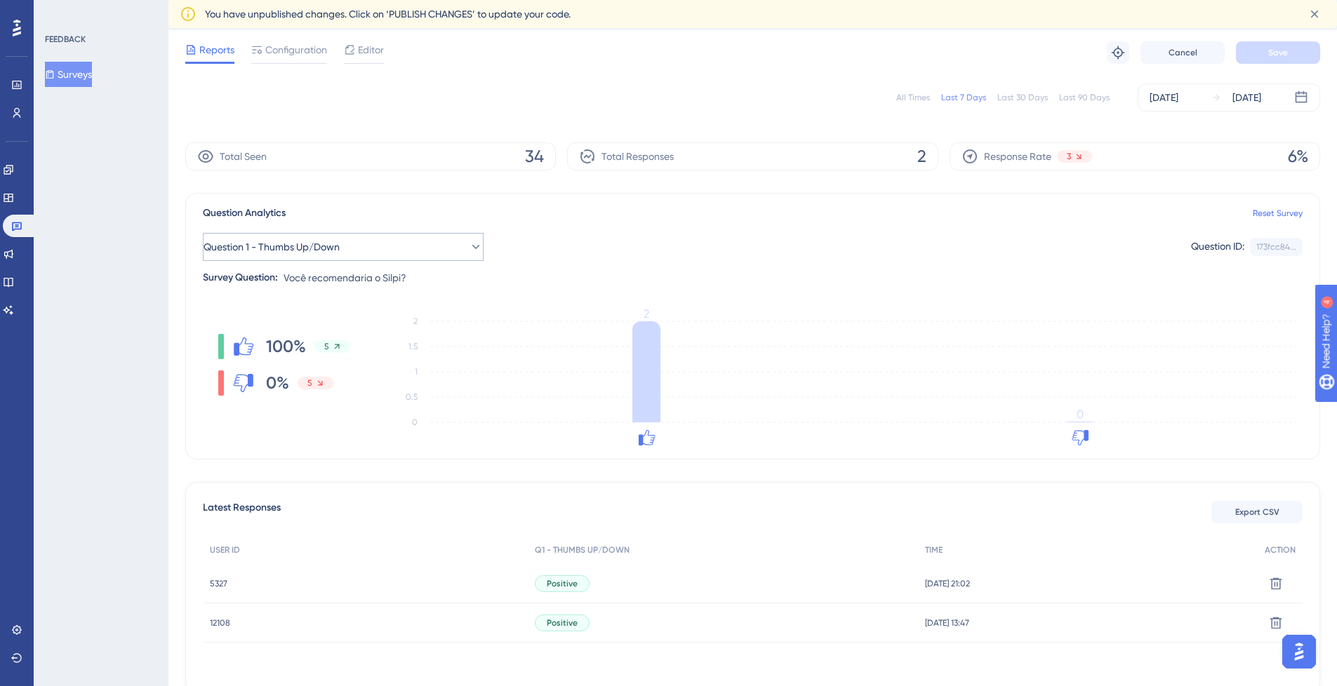
scroll to position [84, 0]
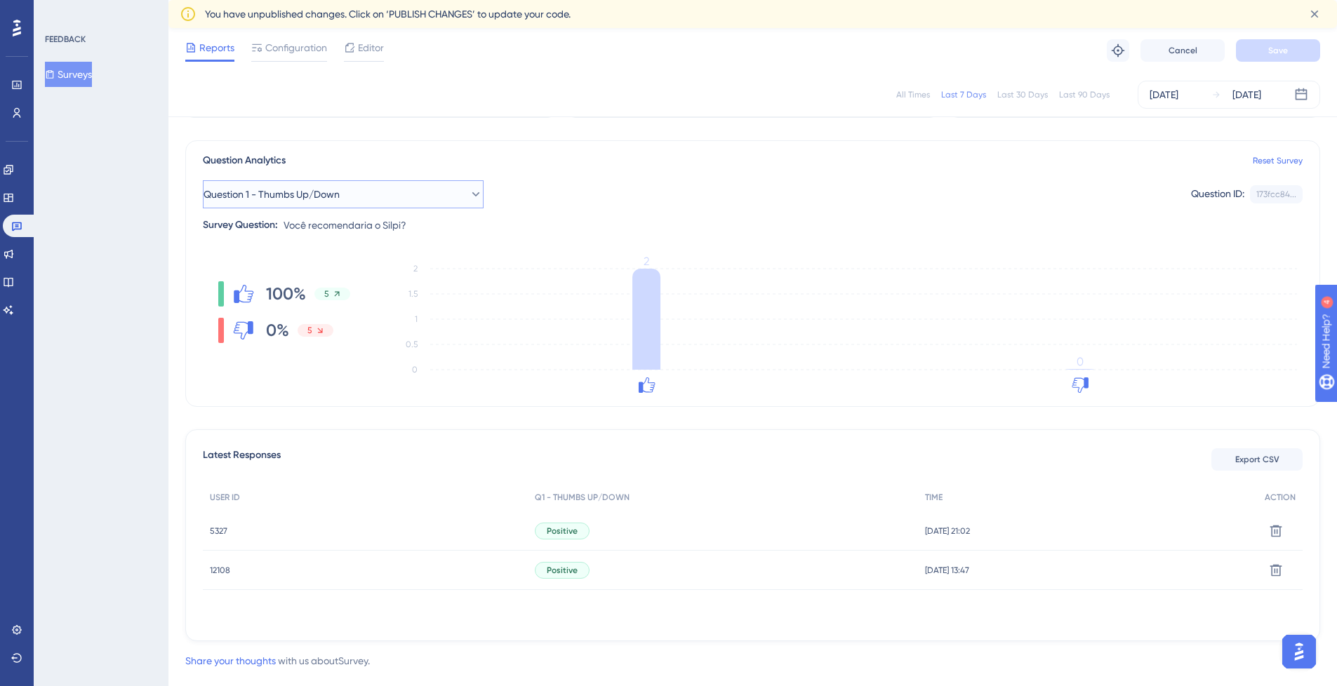
click at [431, 197] on button "Question 1 - Thumbs Up/Down" at bounding box center [343, 194] width 281 height 28
click at [430, 192] on button "Question 1 - Thumbs Up/Down" at bounding box center [343, 194] width 281 height 28
click at [534, 194] on div "Question 1 - Thumbs Up/Down Question ID: 173fcc84... Copy" at bounding box center [753, 194] width 1100 height 28
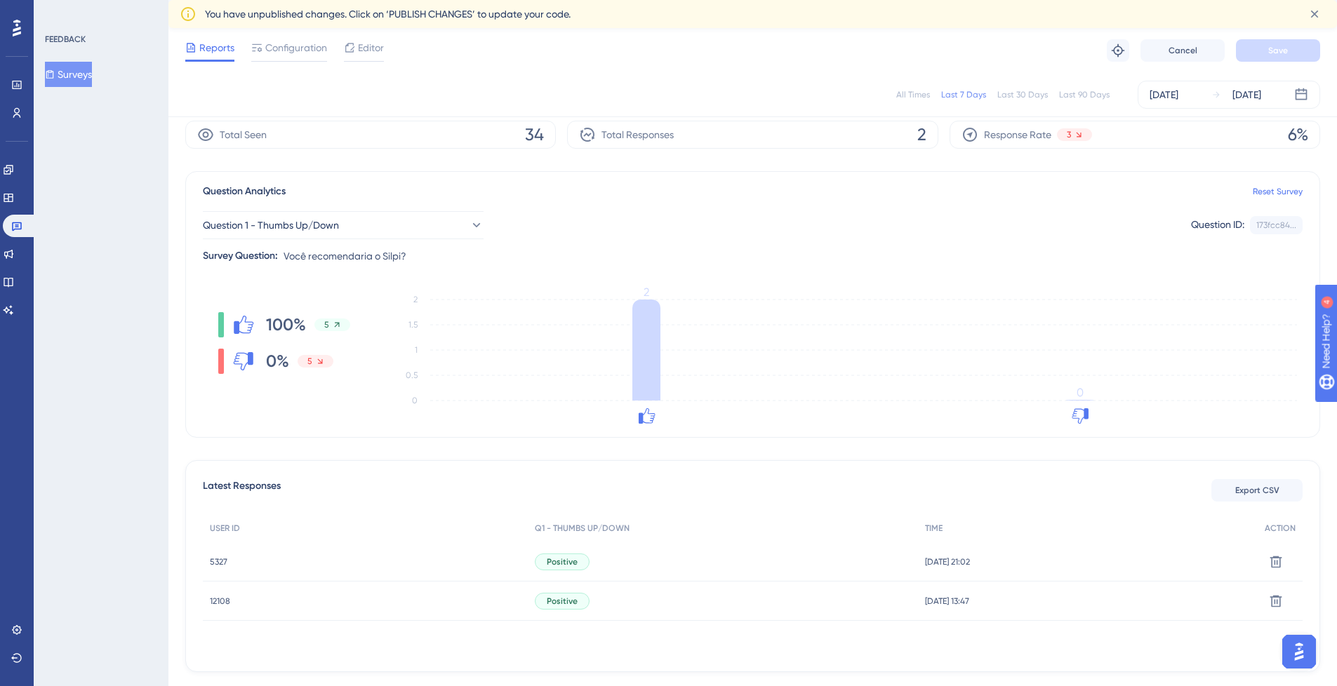
scroll to position [0, 0]
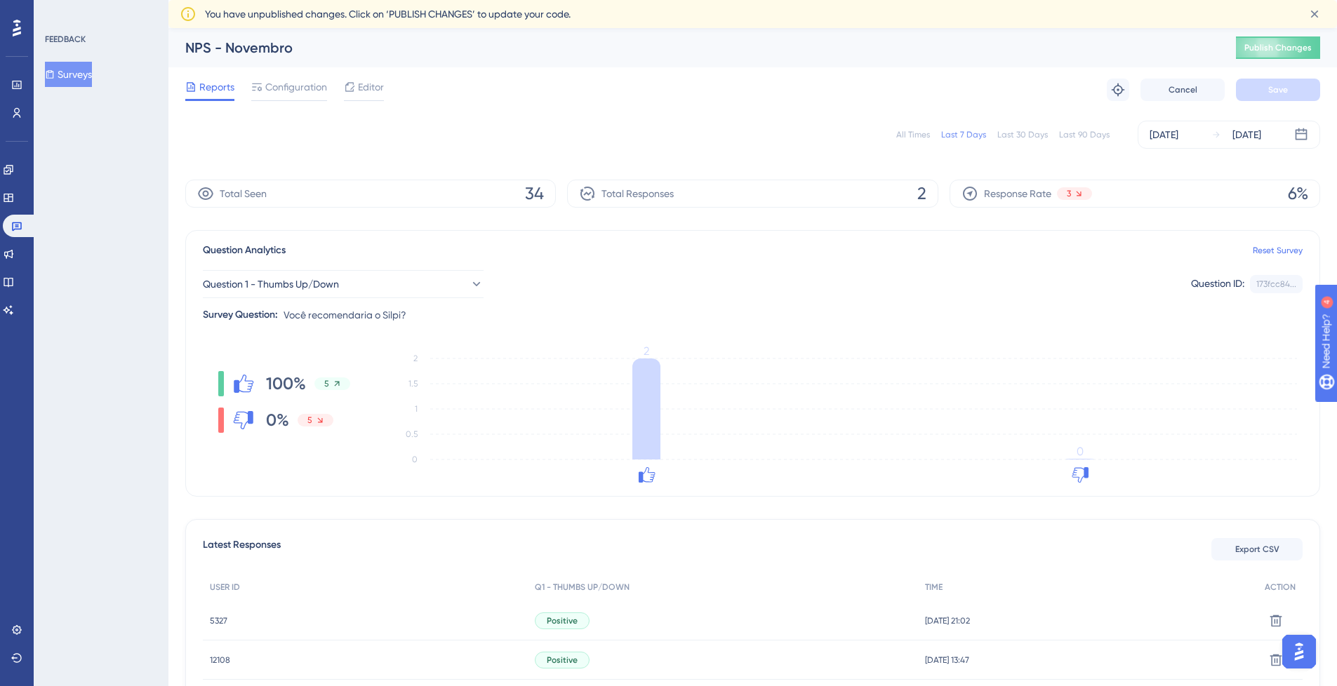
click at [542, 189] on span "34" at bounding box center [534, 193] width 19 height 22
click at [1150, 134] on div "[DATE]" at bounding box center [1164, 134] width 29 height 17
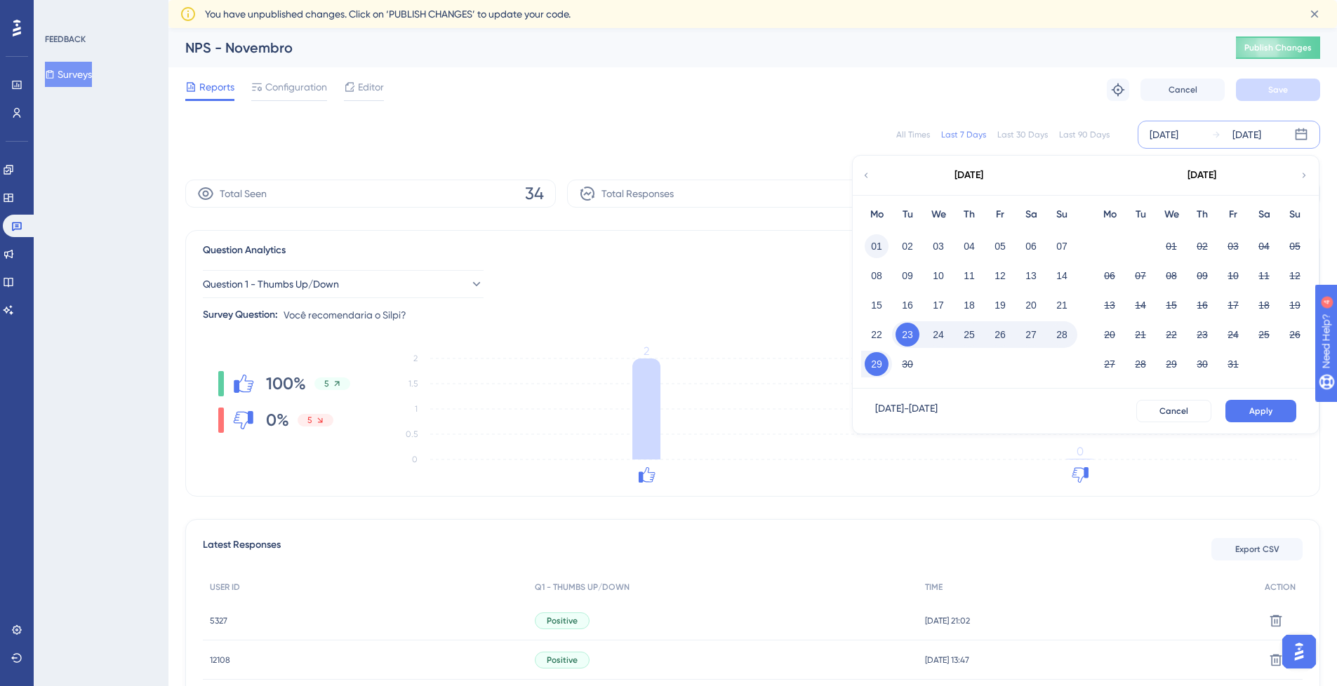
click at [884, 250] on button "01" at bounding box center [877, 246] width 24 height 24
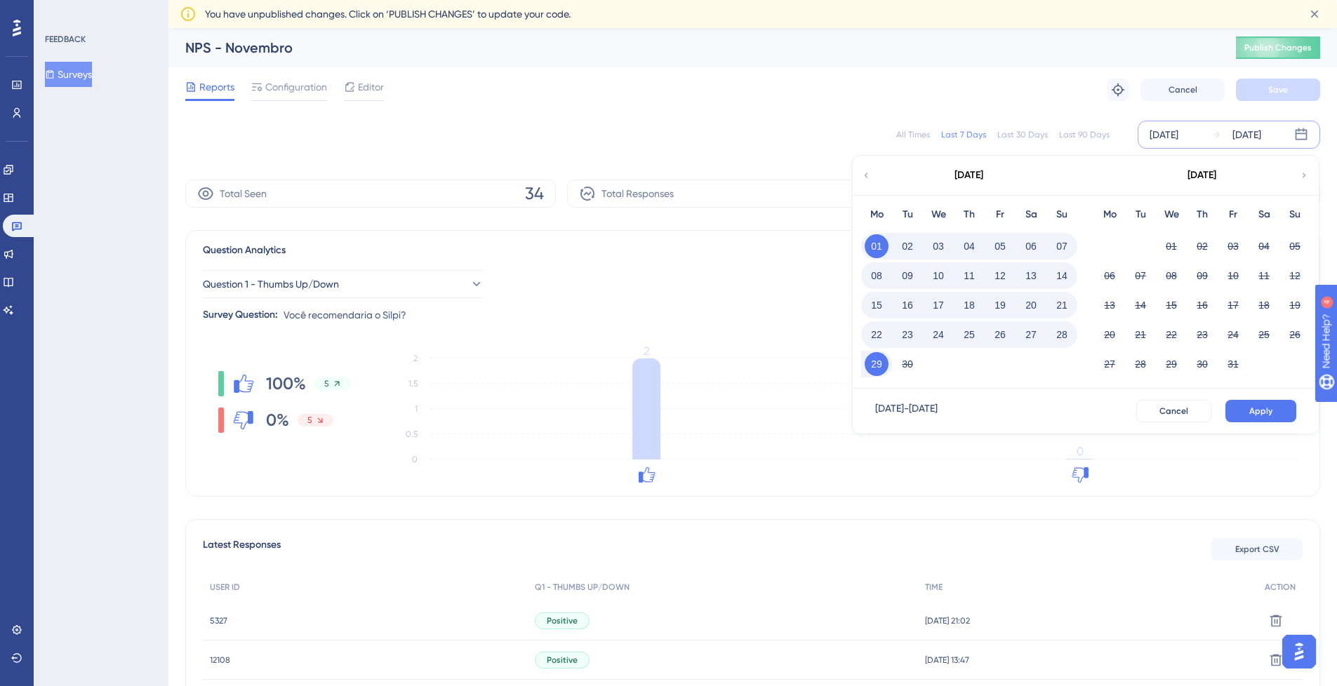
click at [1239, 416] on button "Apply" at bounding box center [1261, 411] width 71 height 22
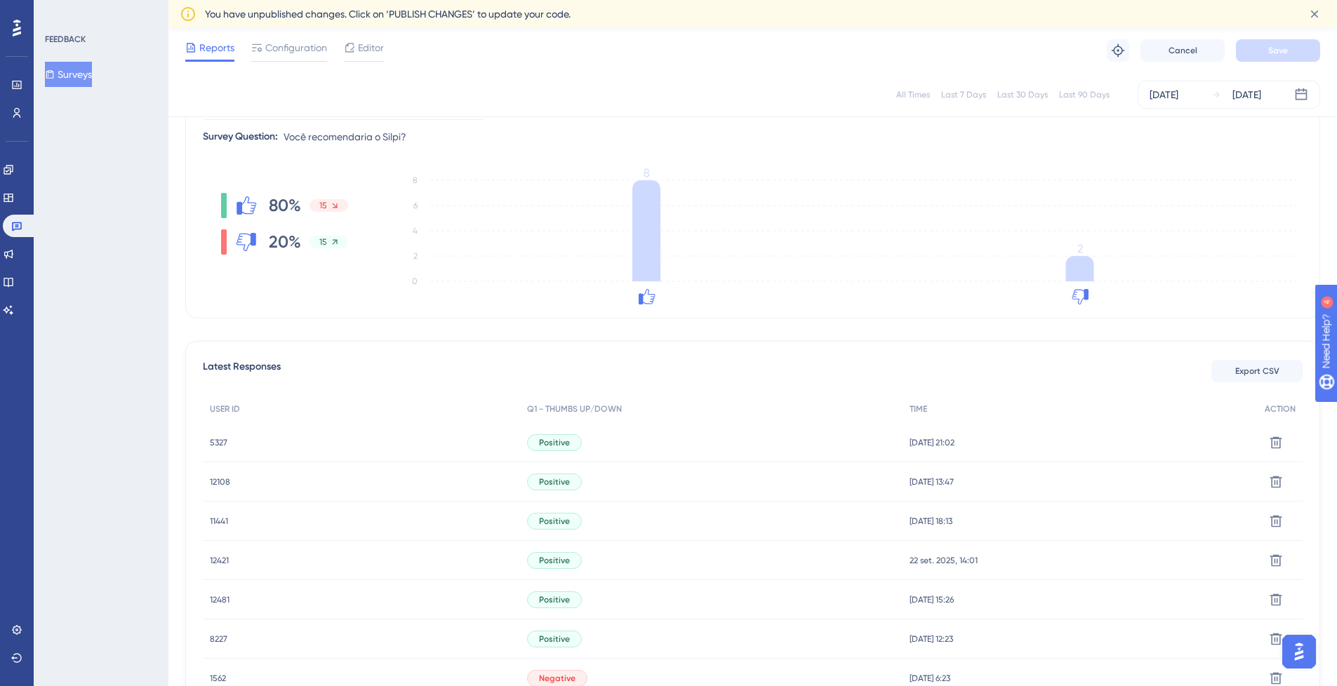
scroll to position [73, 0]
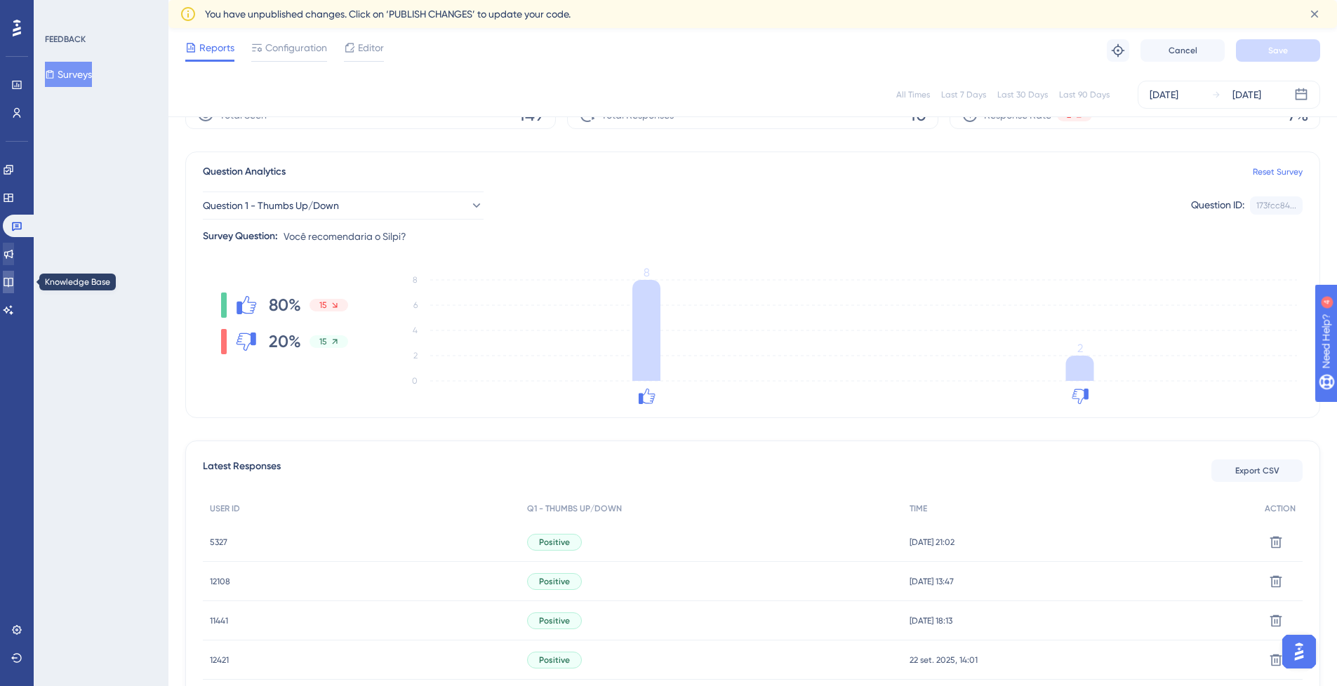
drag, startPoint x: 16, startPoint y: 274, endPoint x: 26, endPoint y: 262, distance: 15.5
click at [14, 274] on link at bounding box center [8, 282] width 11 height 22
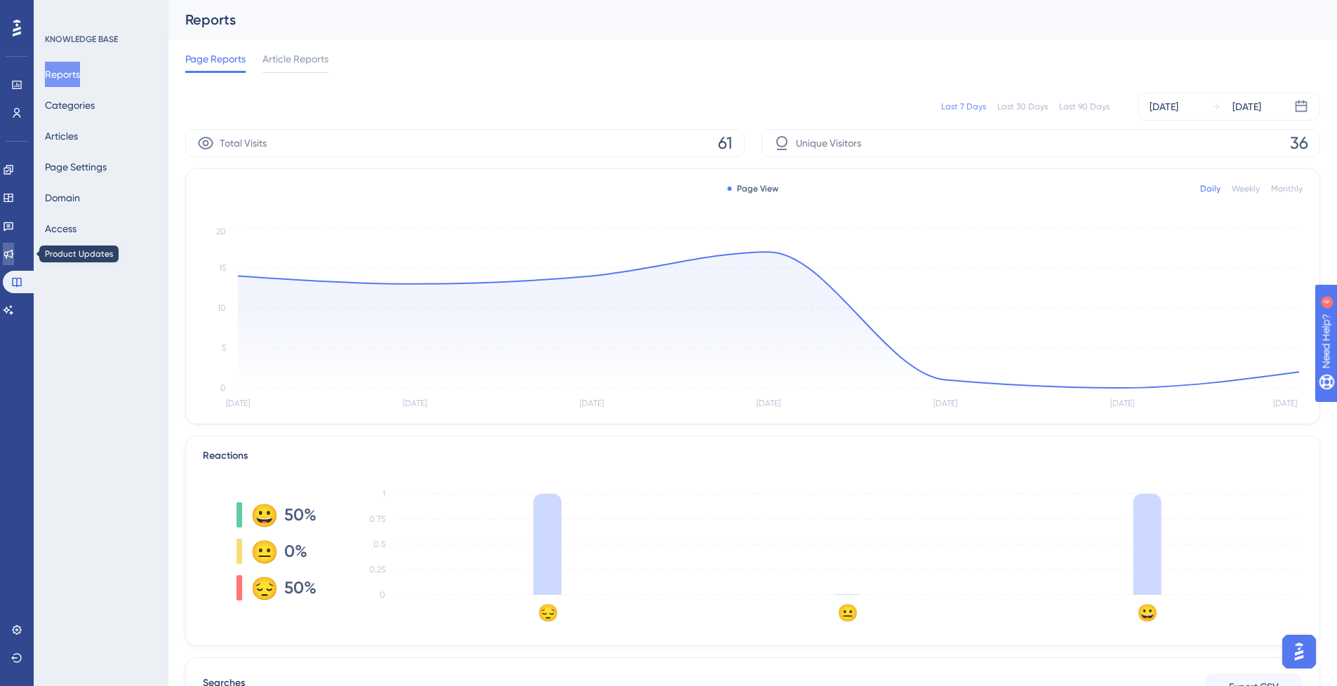
click at [13, 259] on link at bounding box center [8, 254] width 11 height 22
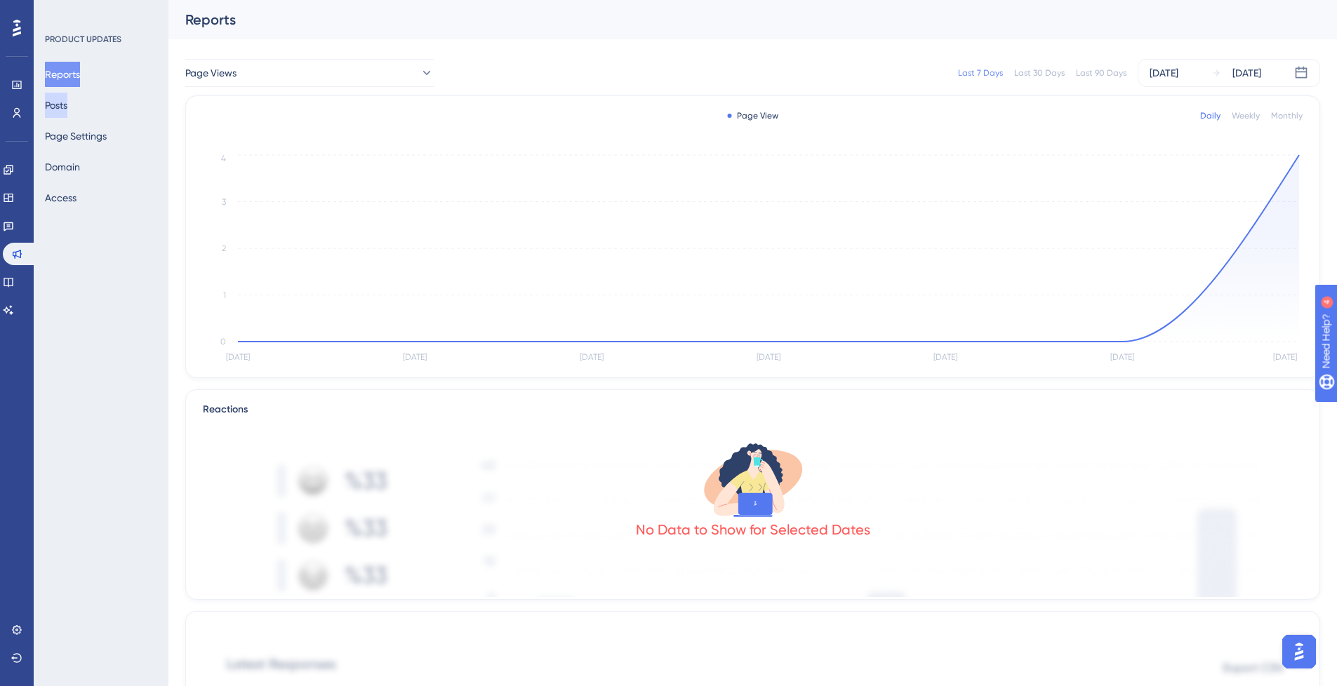
click at [67, 109] on button "Posts" at bounding box center [56, 105] width 22 height 25
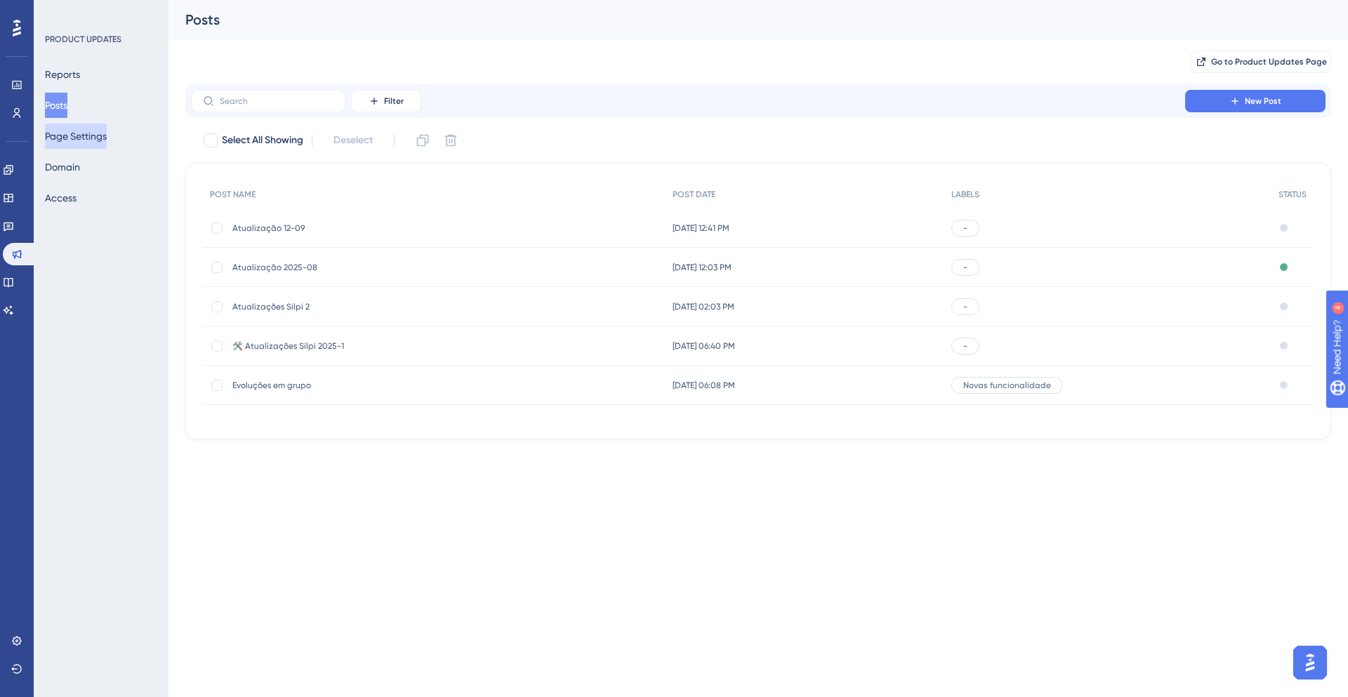
click at [58, 135] on button "Page Settings" at bounding box center [76, 136] width 62 height 25
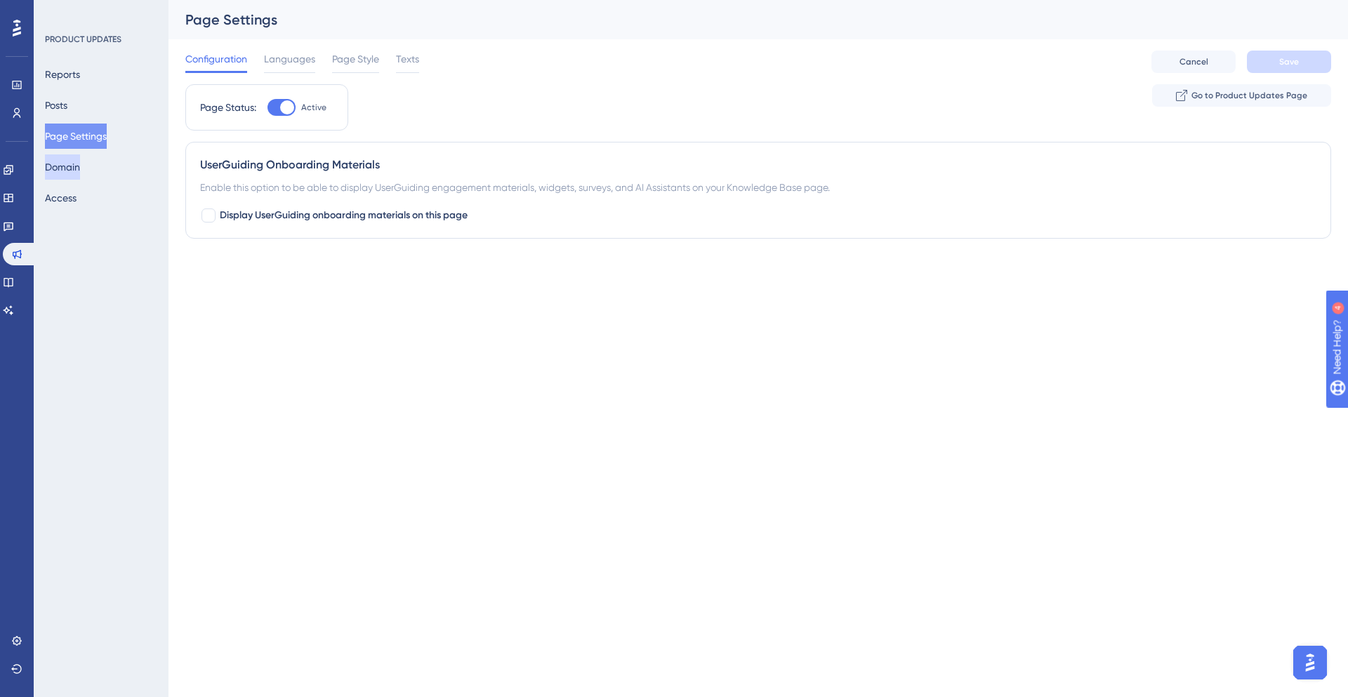
click at [71, 171] on button "Domain" at bounding box center [62, 166] width 35 height 25
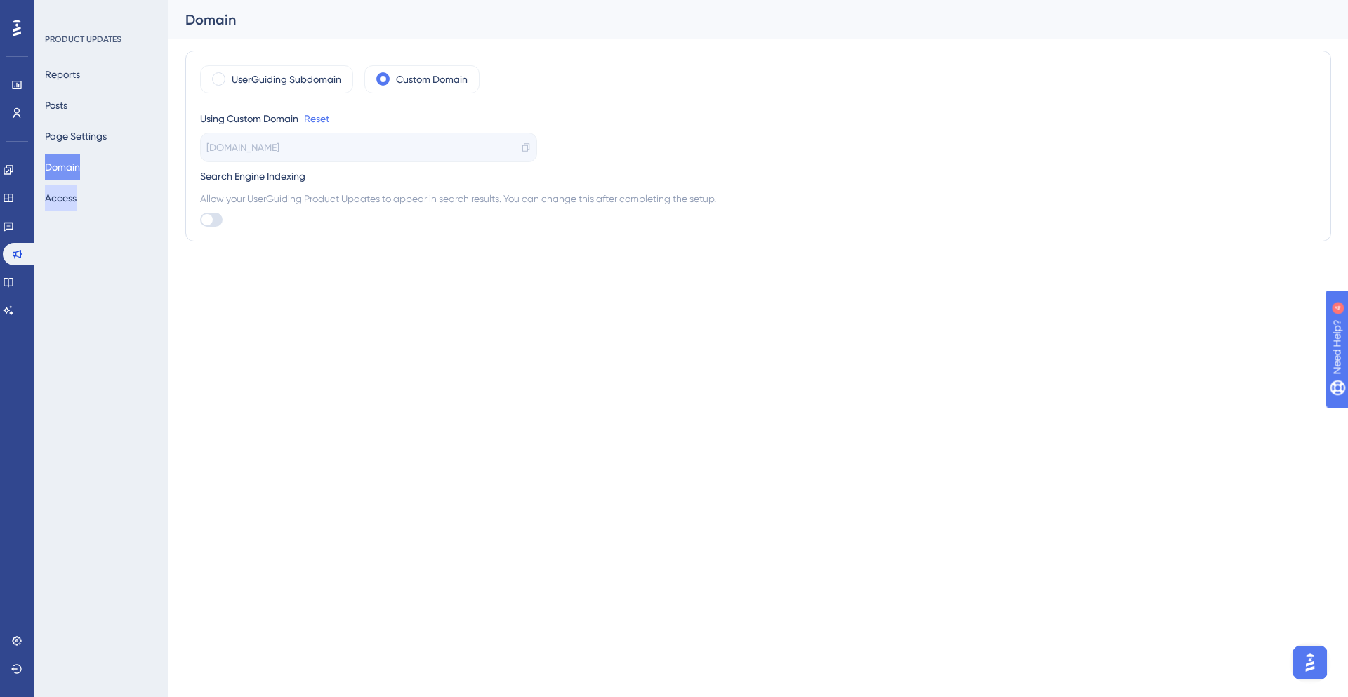
click at [77, 198] on button "Access" at bounding box center [61, 197] width 32 height 25
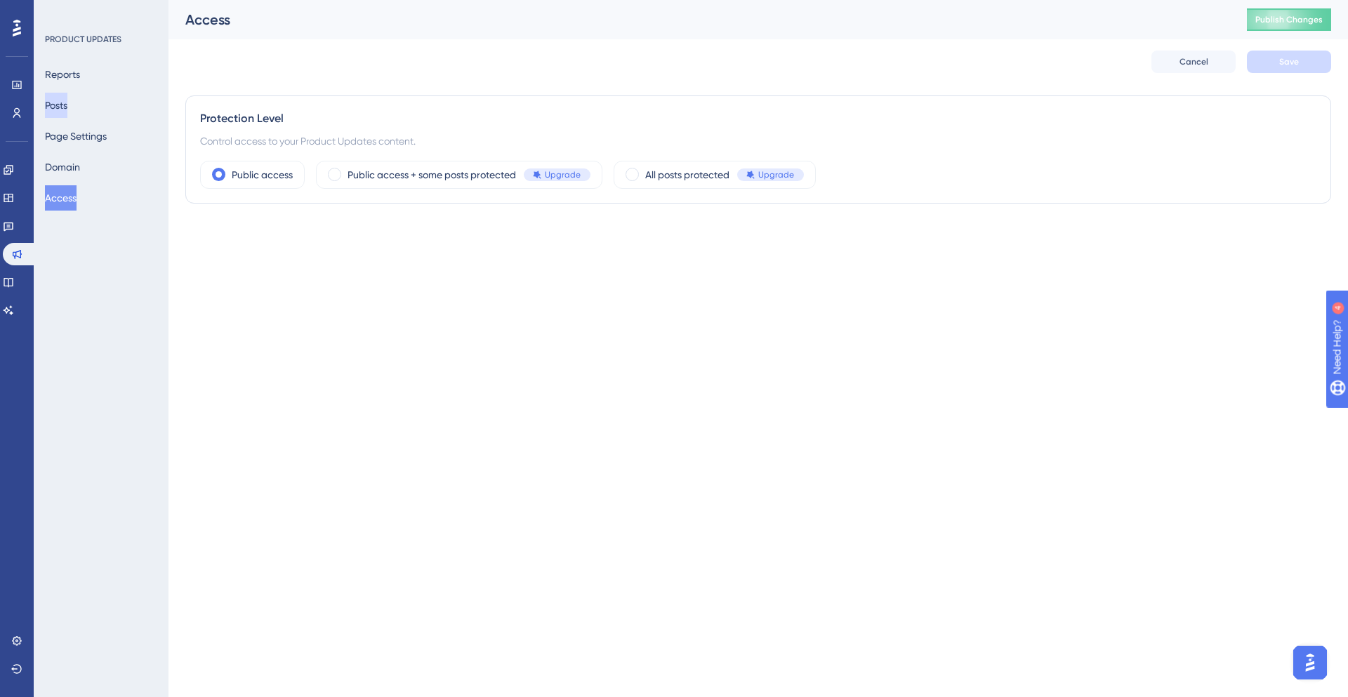
click at [67, 101] on button "Posts" at bounding box center [56, 105] width 22 height 25
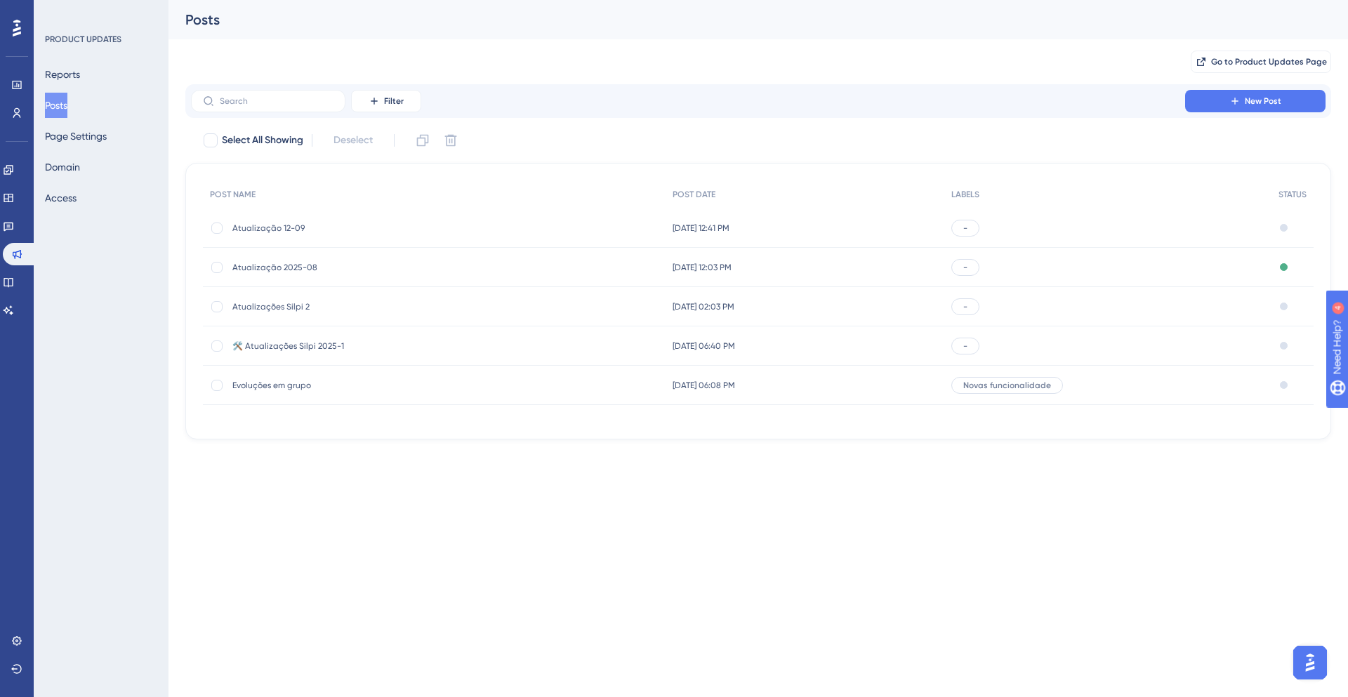
click at [367, 265] on span "Atualização 2025-08" at bounding box center [344, 267] width 225 height 11
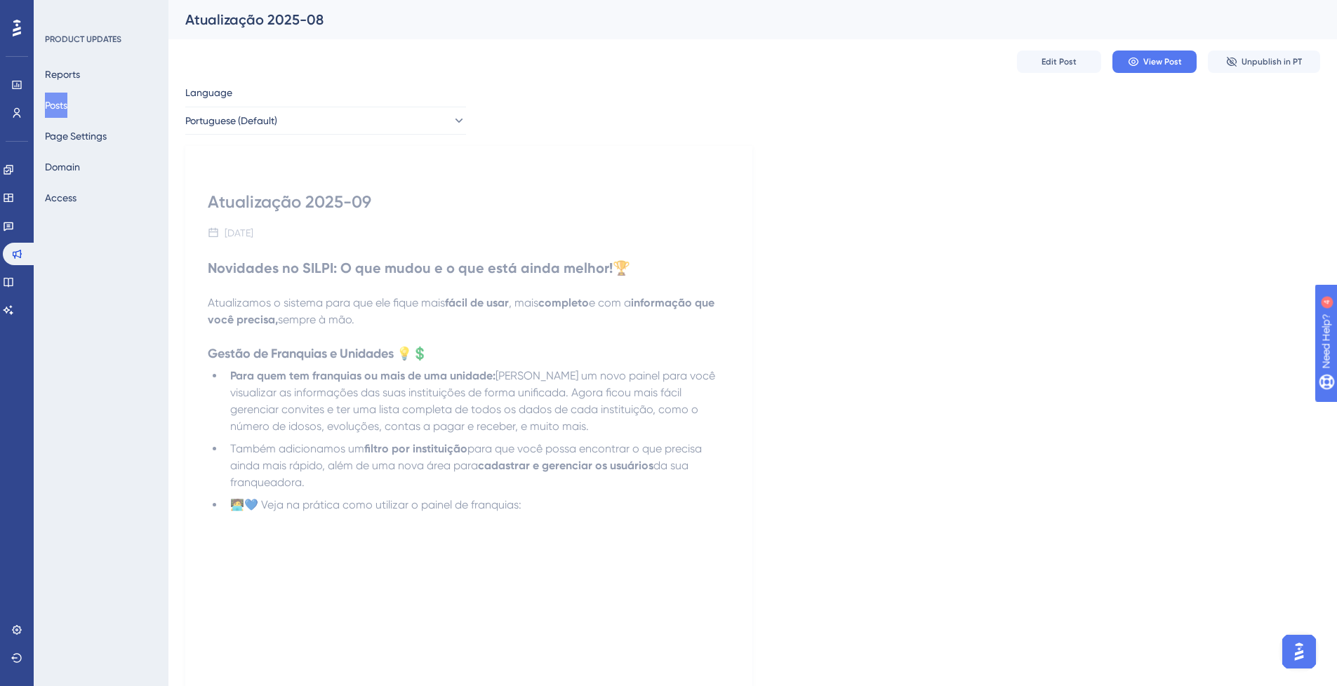
click at [62, 98] on button "Posts" at bounding box center [56, 105] width 22 height 25
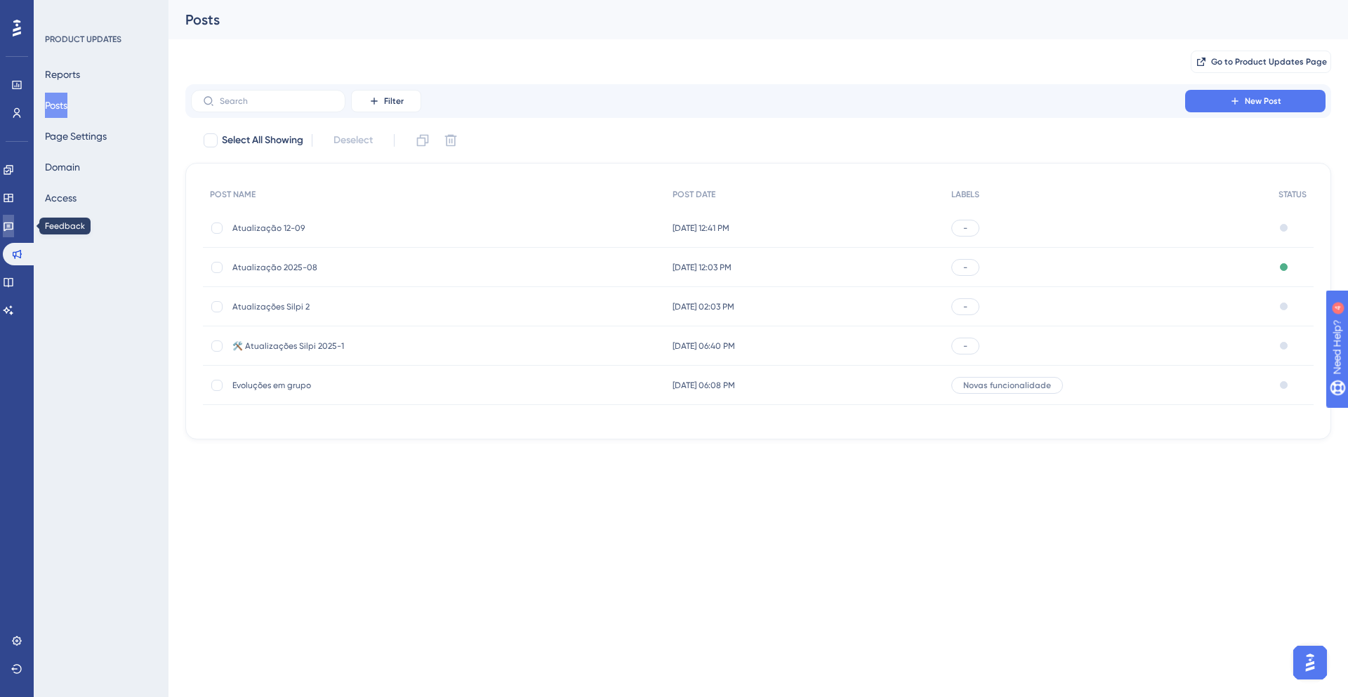
click at [14, 236] on link at bounding box center [8, 226] width 11 height 22
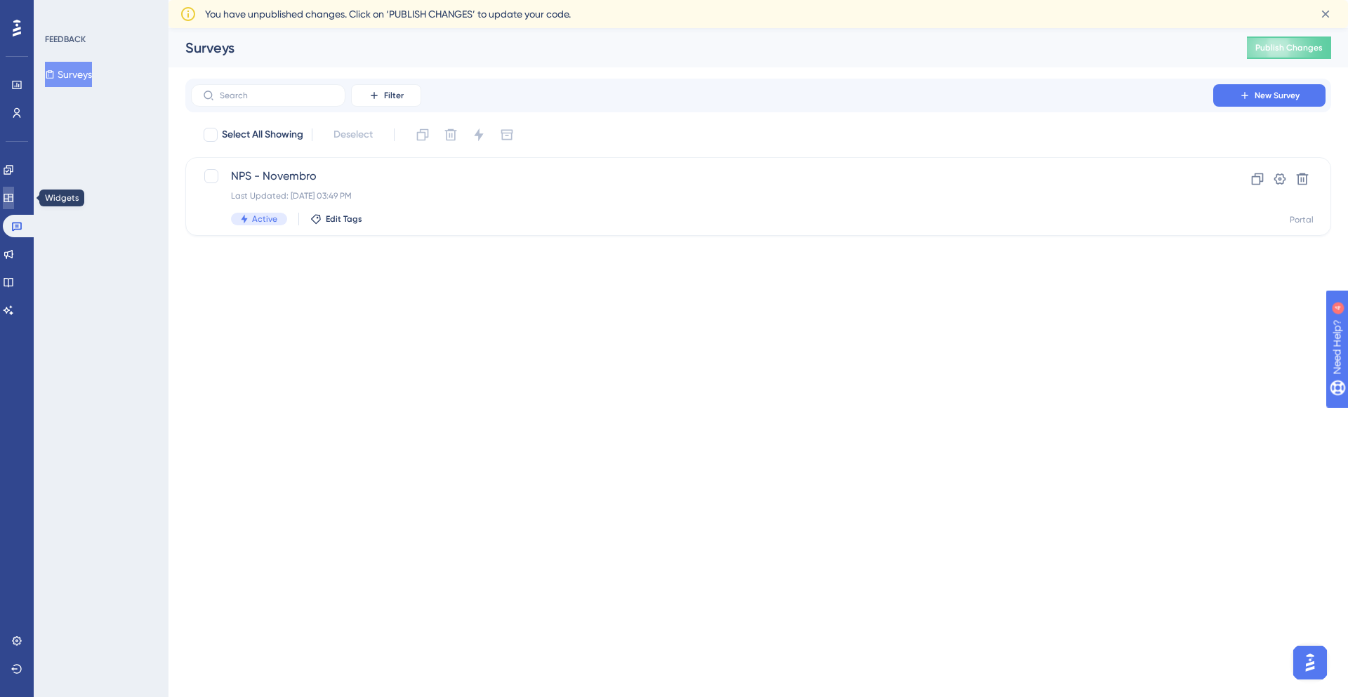
click at [6, 202] on link at bounding box center [8, 198] width 11 height 22
click at [379, 186] on div "Checklist Inicial Last Updated: [DATE] 01:35 PM Inactive Edit Tags" at bounding box center [702, 197] width 942 height 58
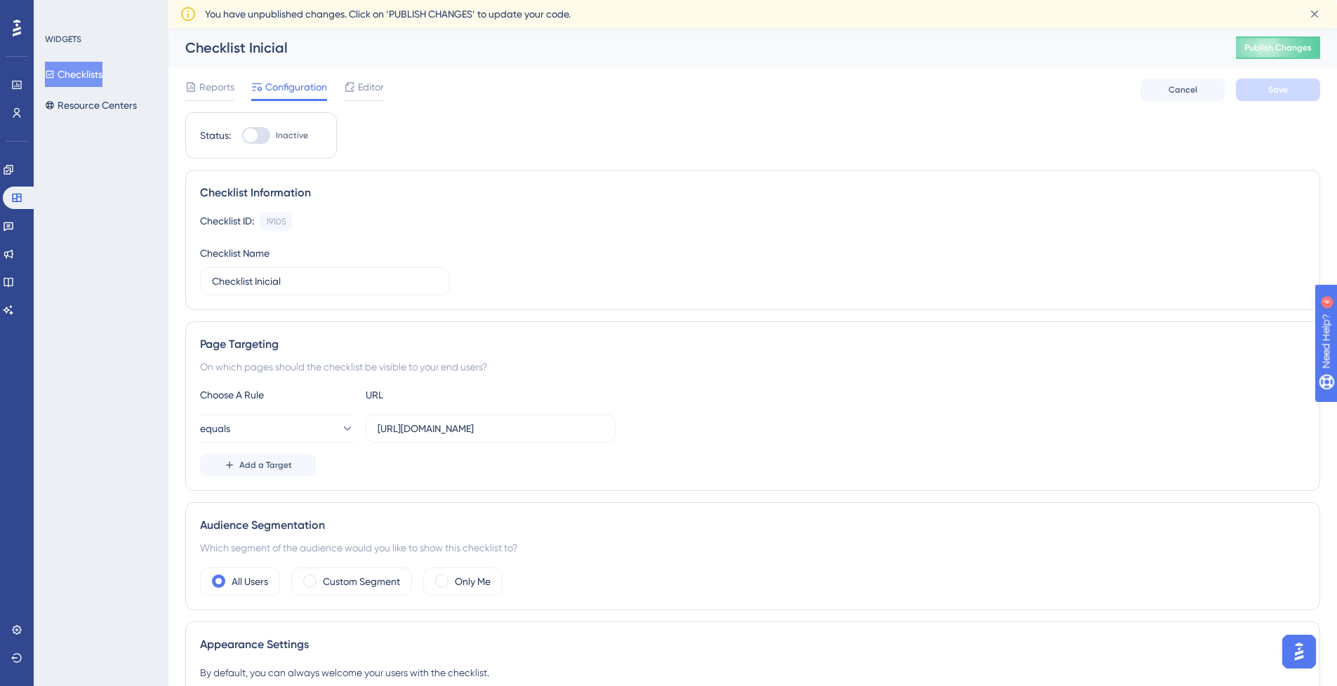
click at [102, 79] on button "Checklists" at bounding box center [74, 74] width 58 height 25
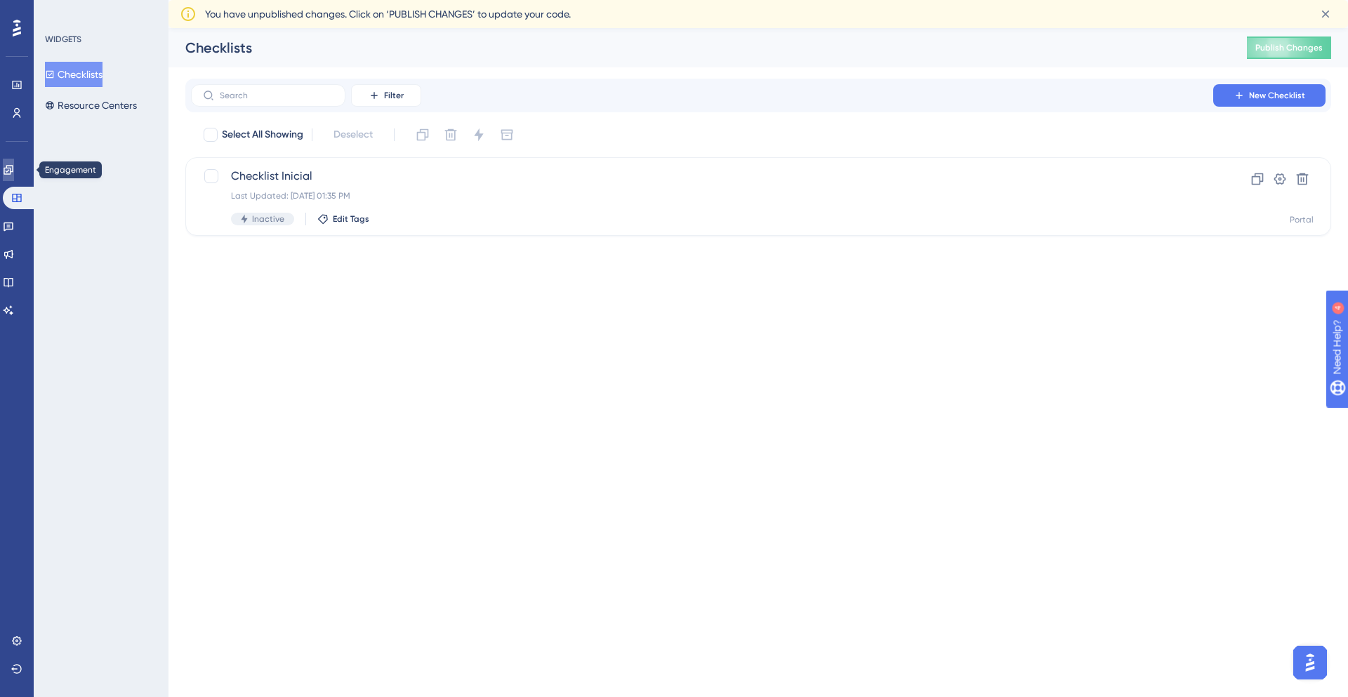
click at [14, 168] on icon at bounding box center [8, 169] width 11 height 11
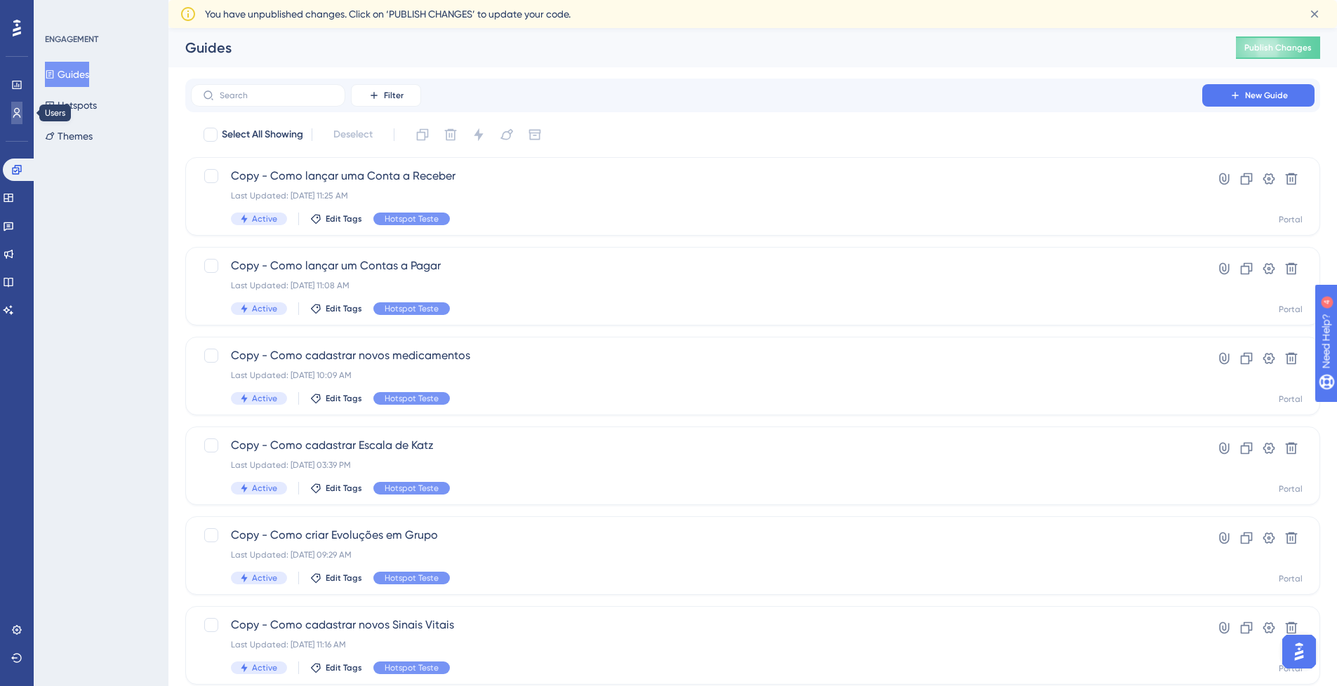
click at [11, 107] on link at bounding box center [16, 113] width 11 height 22
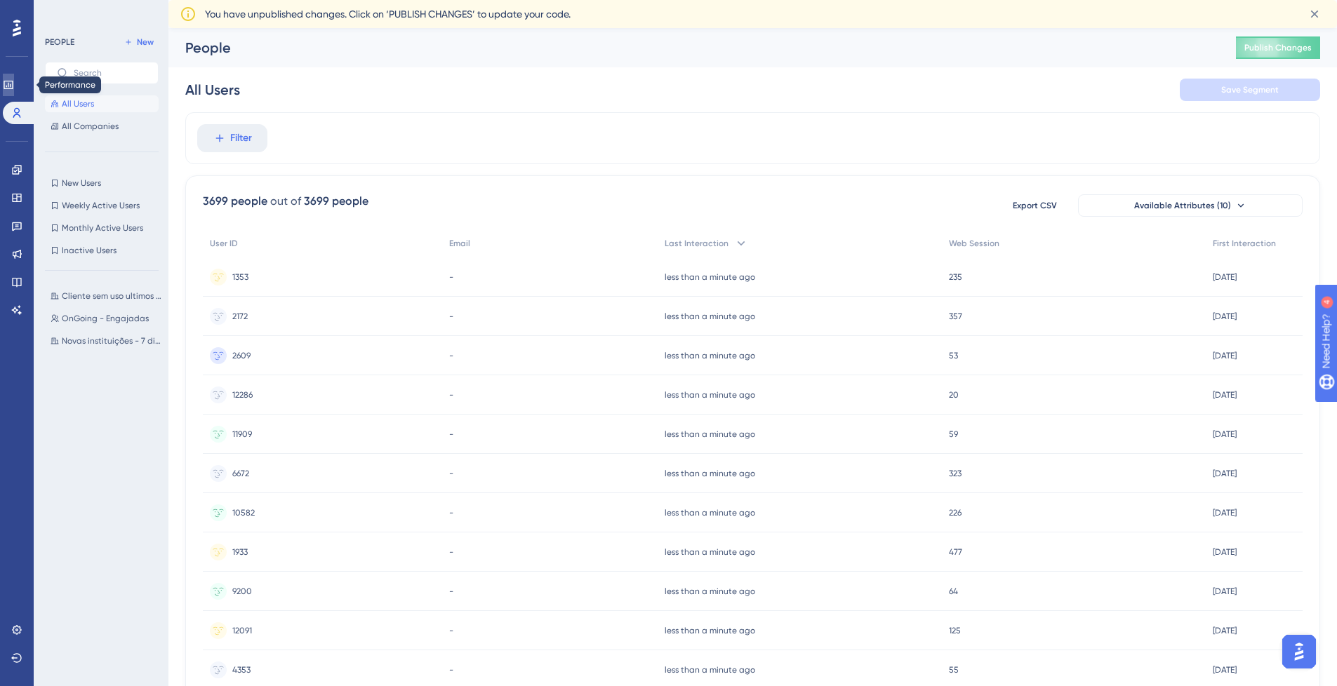
click at [8, 76] on link at bounding box center [8, 85] width 11 height 22
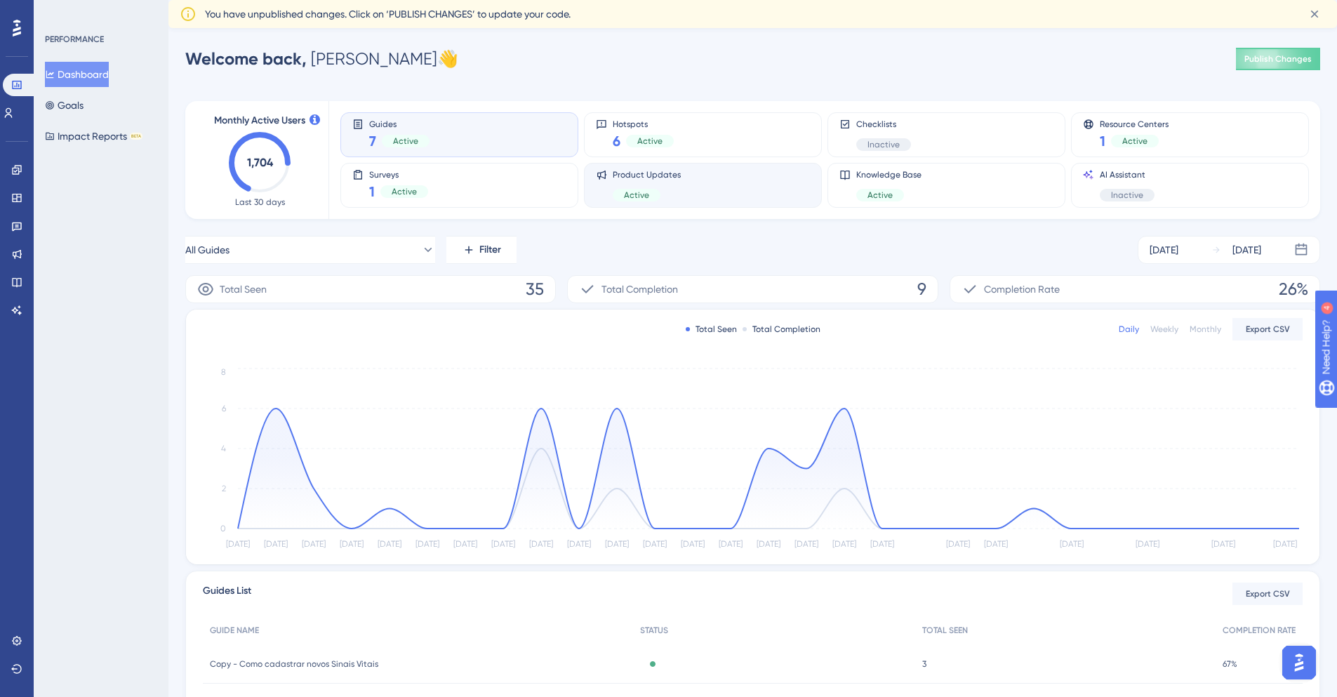
click at [686, 184] on div "Product Updates Active" at bounding box center [703, 185] width 214 height 32
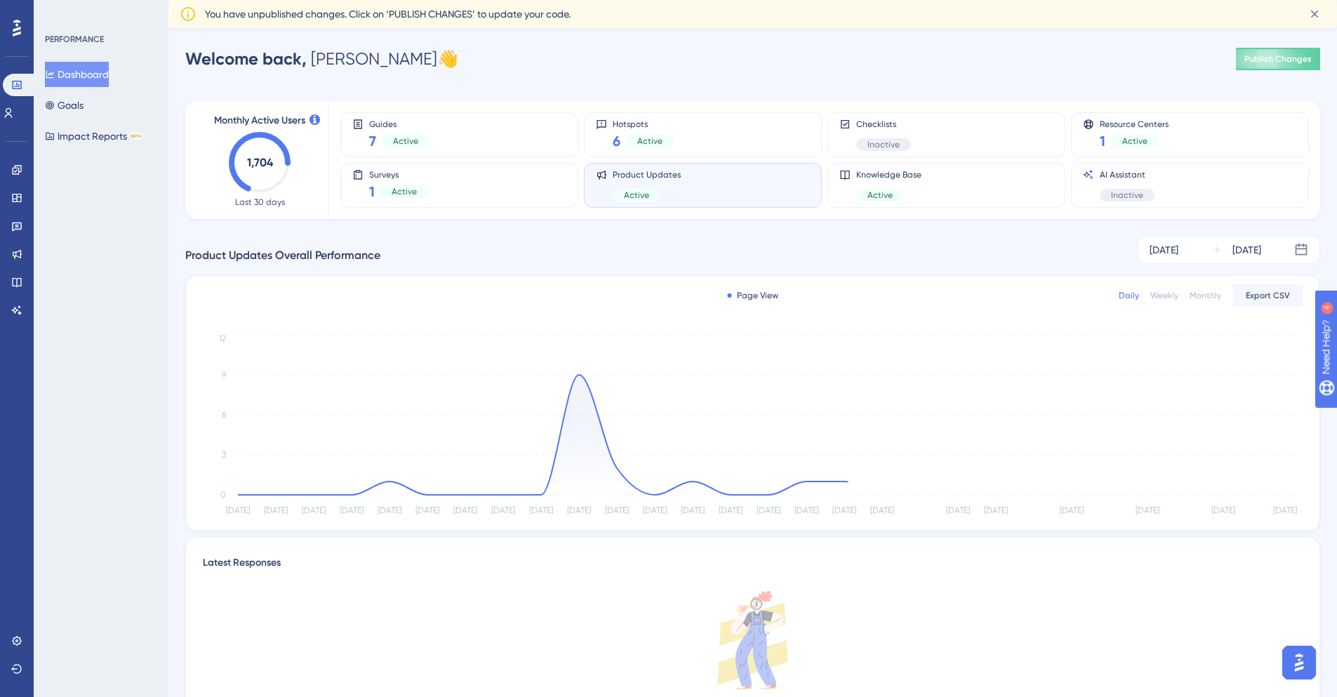
click at [686, 184] on div "Product Updates Active" at bounding box center [703, 185] width 214 height 32
click at [867, 174] on span "Knowledge Base" at bounding box center [888, 174] width 65 height 11
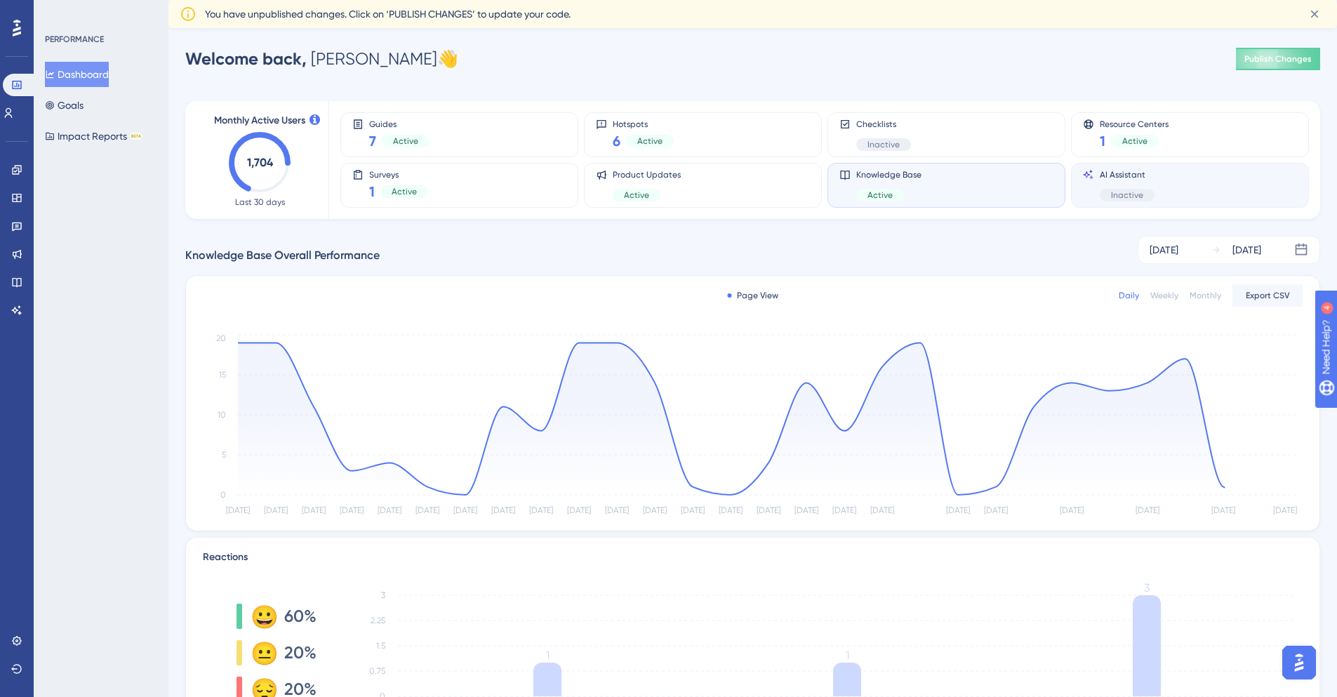
click at [1256, 165] on div "AI Assistant Inactive" at bounding box center [1190, 185] width 238 height 45
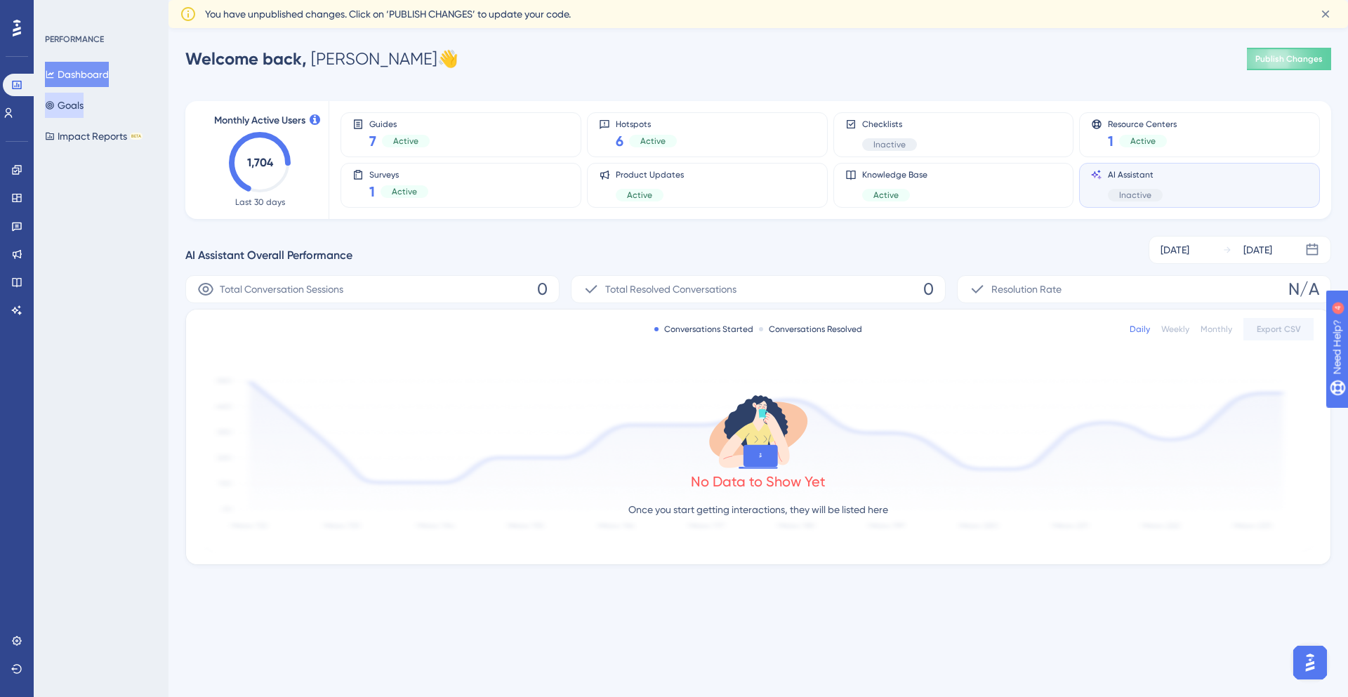
click at [55, 104] on icon at bounding box center [50, 105] width 10 height 10
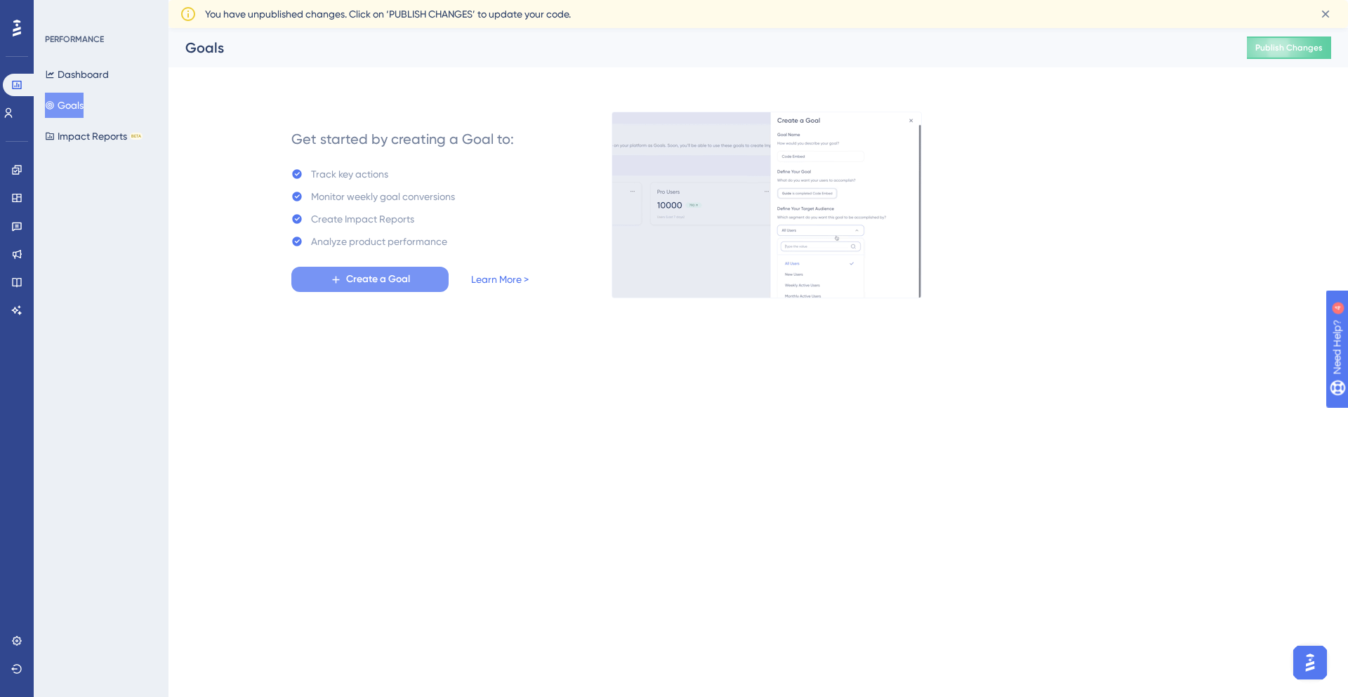
click at [360, 281] on span "Create a Goal" at bounding box center [378, 279] width 64 height 17
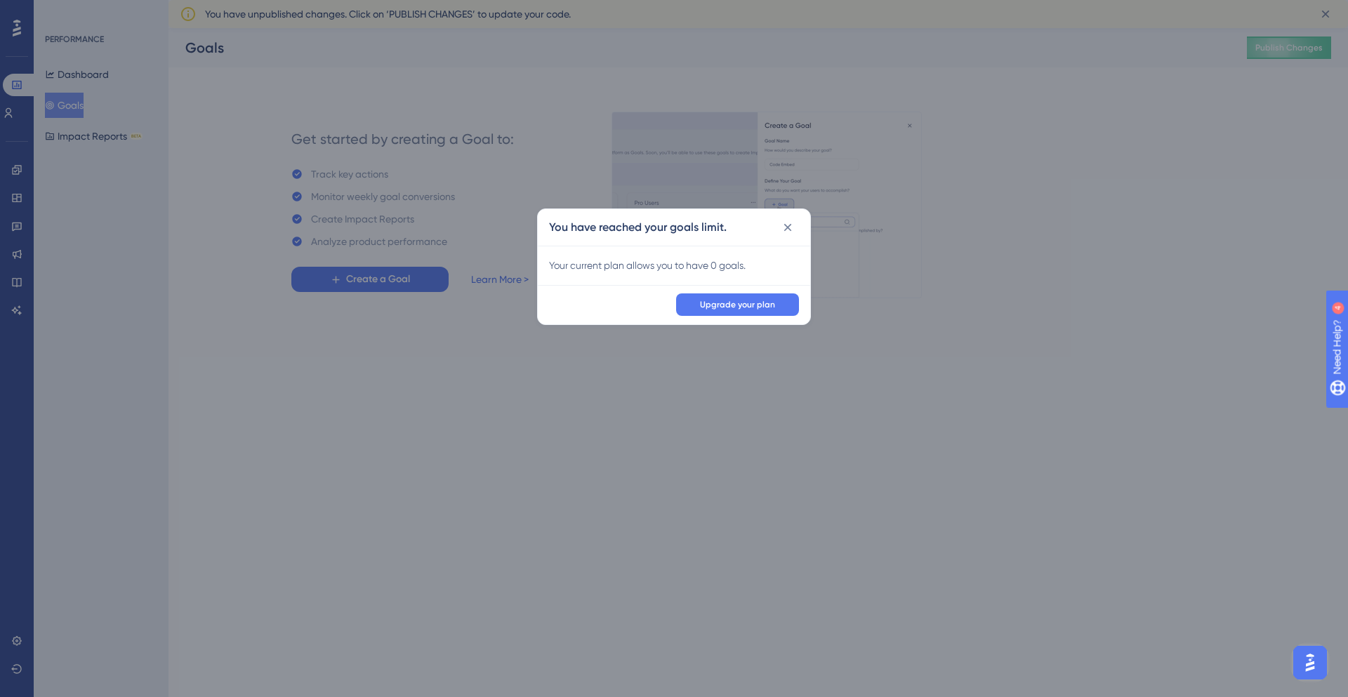
click at [790, 223] on icon at bounding box center [788, 227] width 14 height 14
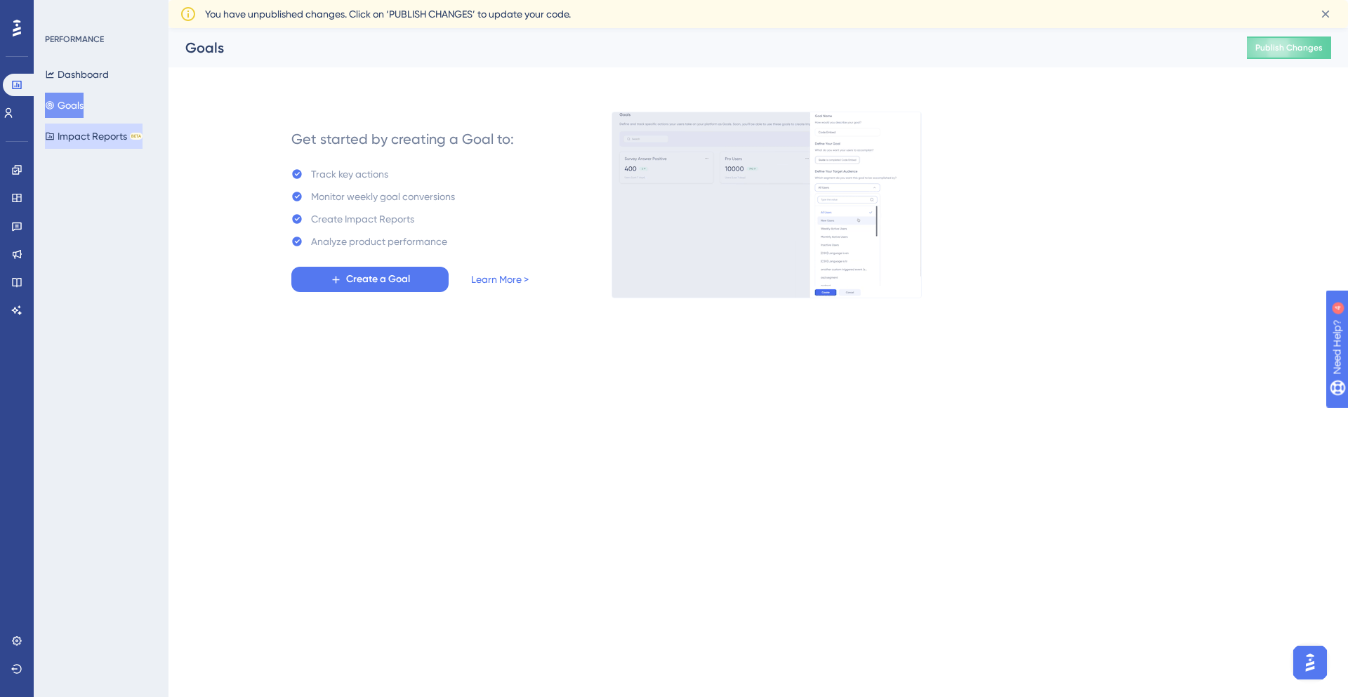
click at [80, 129] on button "Impact Reports BETA" at bounding box center [94, 136] width 98 height 25
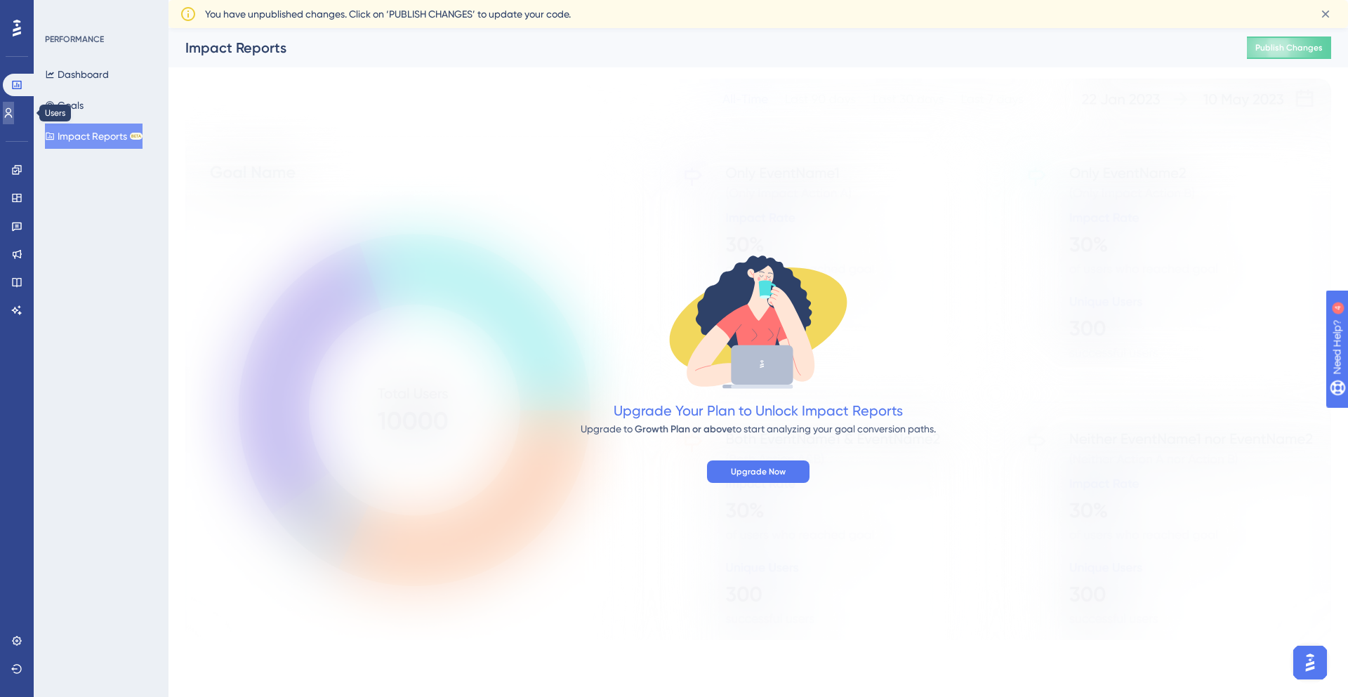
click at [14, 118] on icon at bounding box center [8, 112] width 11 height 11
